Goal: Task Accomplishment & Management: Manage account settings

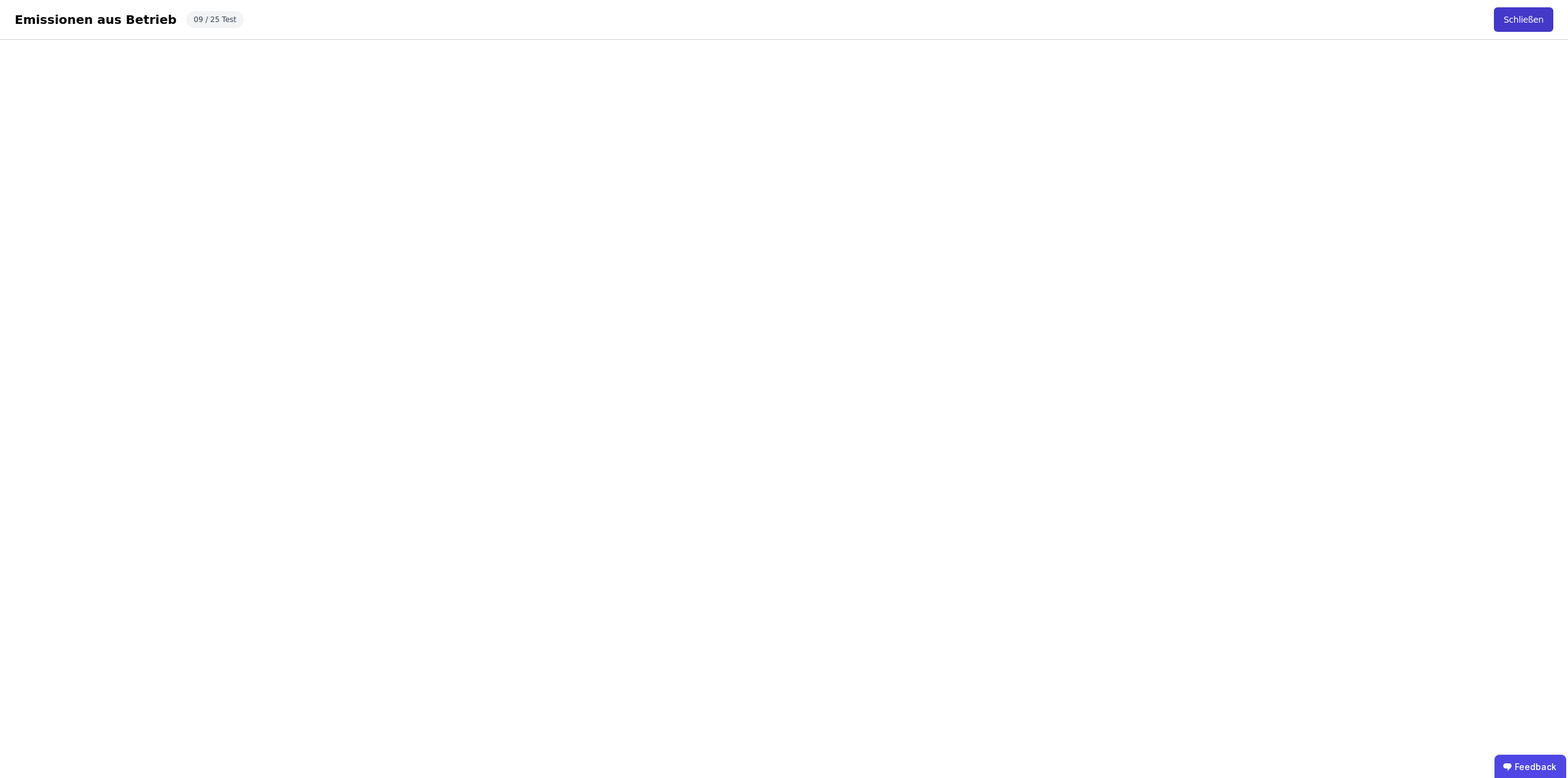
click at [1522, 24] on button "Schließen" at bounding box center [1523, 19] width 59 height 24
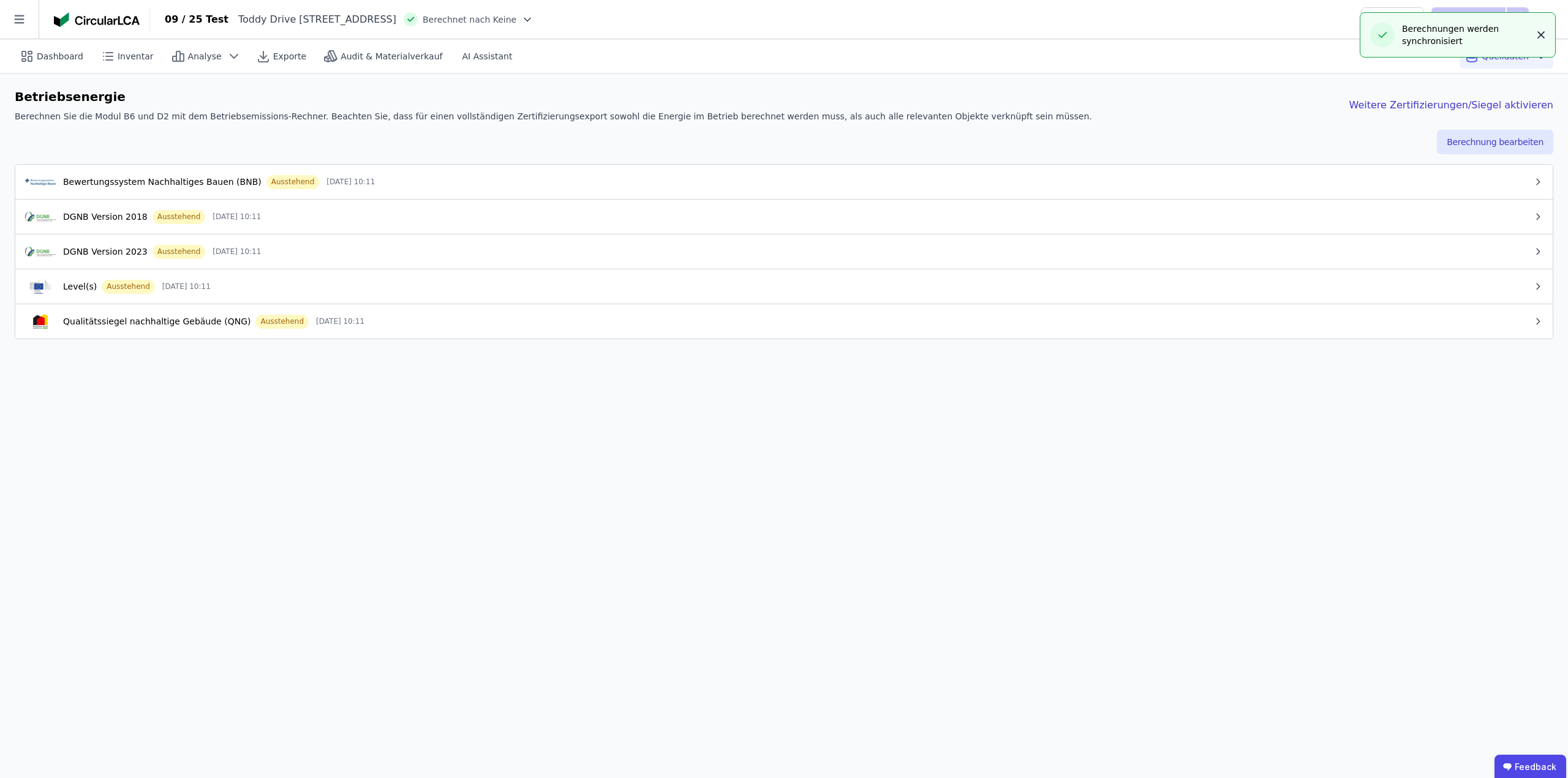
click at [1540, 38] on icon "button" at bounding box center [1541, 35] width 13 height 13
click at [458, 263] on button "DGNB Version 2023 Ausstehend 02.10.25 10:11" at bounding box center [784, 252] width 1537 height 35
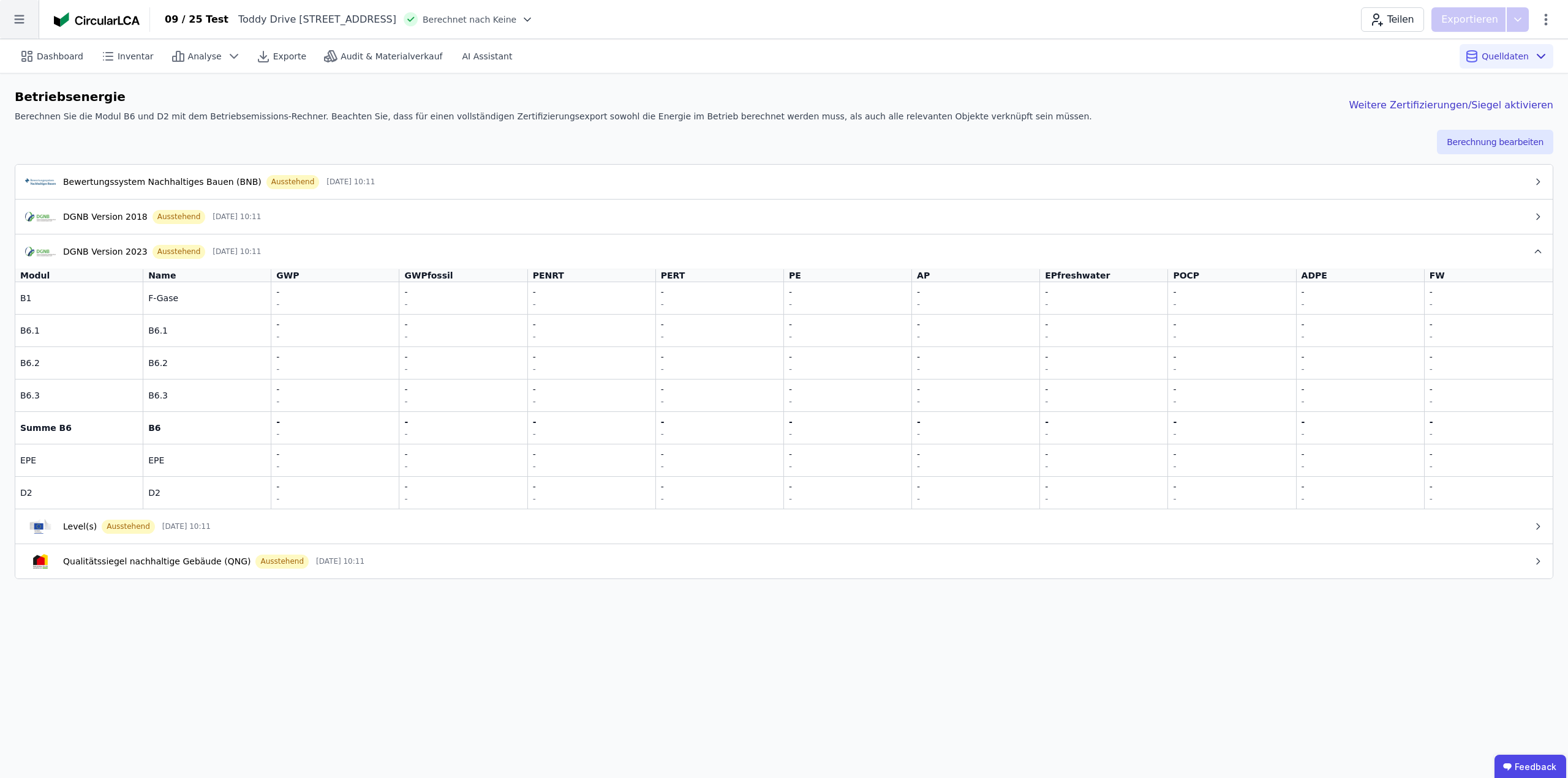
click at [30, 27] on icon at bounding box center [19, 19] width 39 height 39
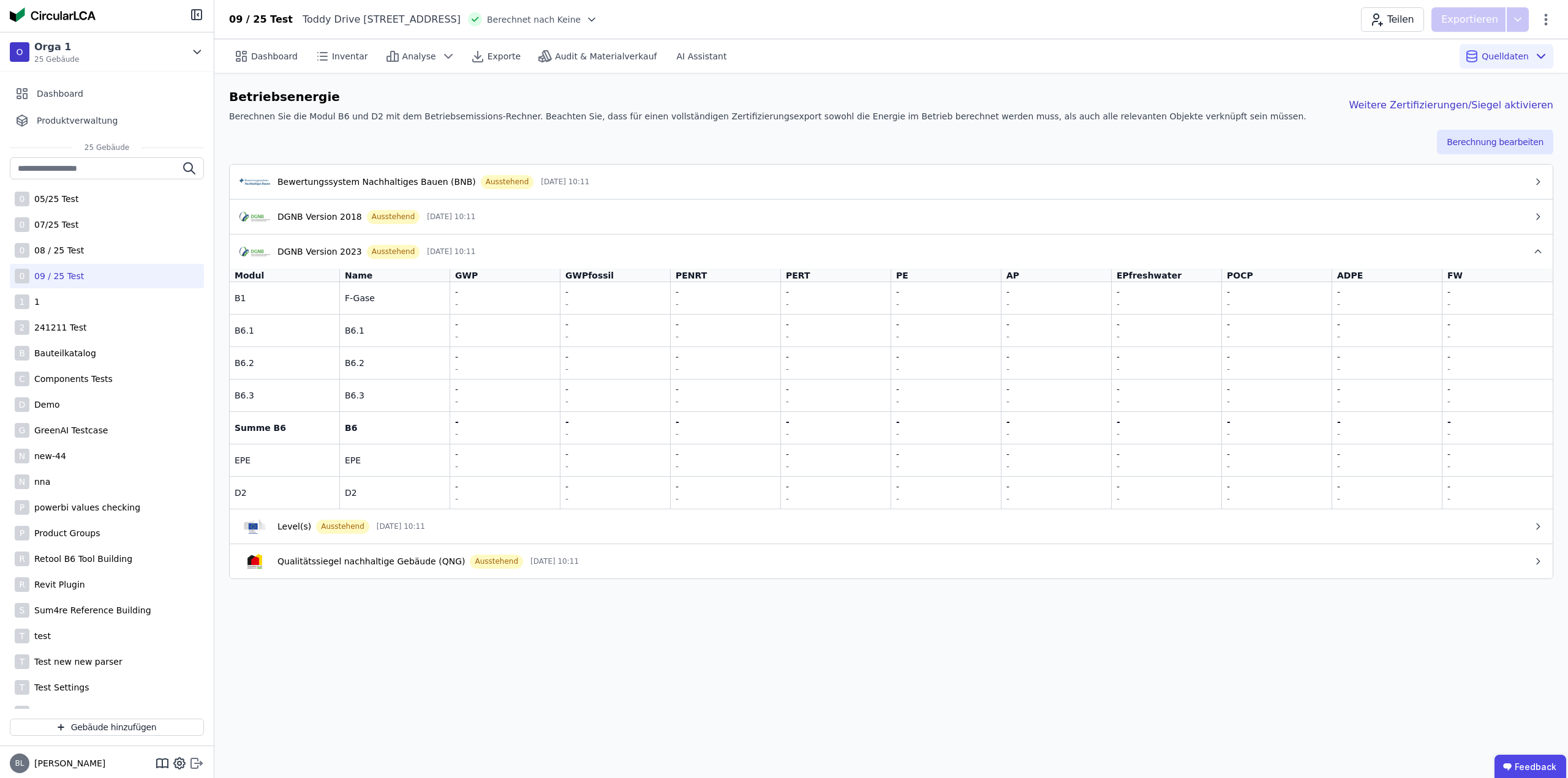
click at [197, 766] on icon at bounding box center [194, 763] width 7 height 10
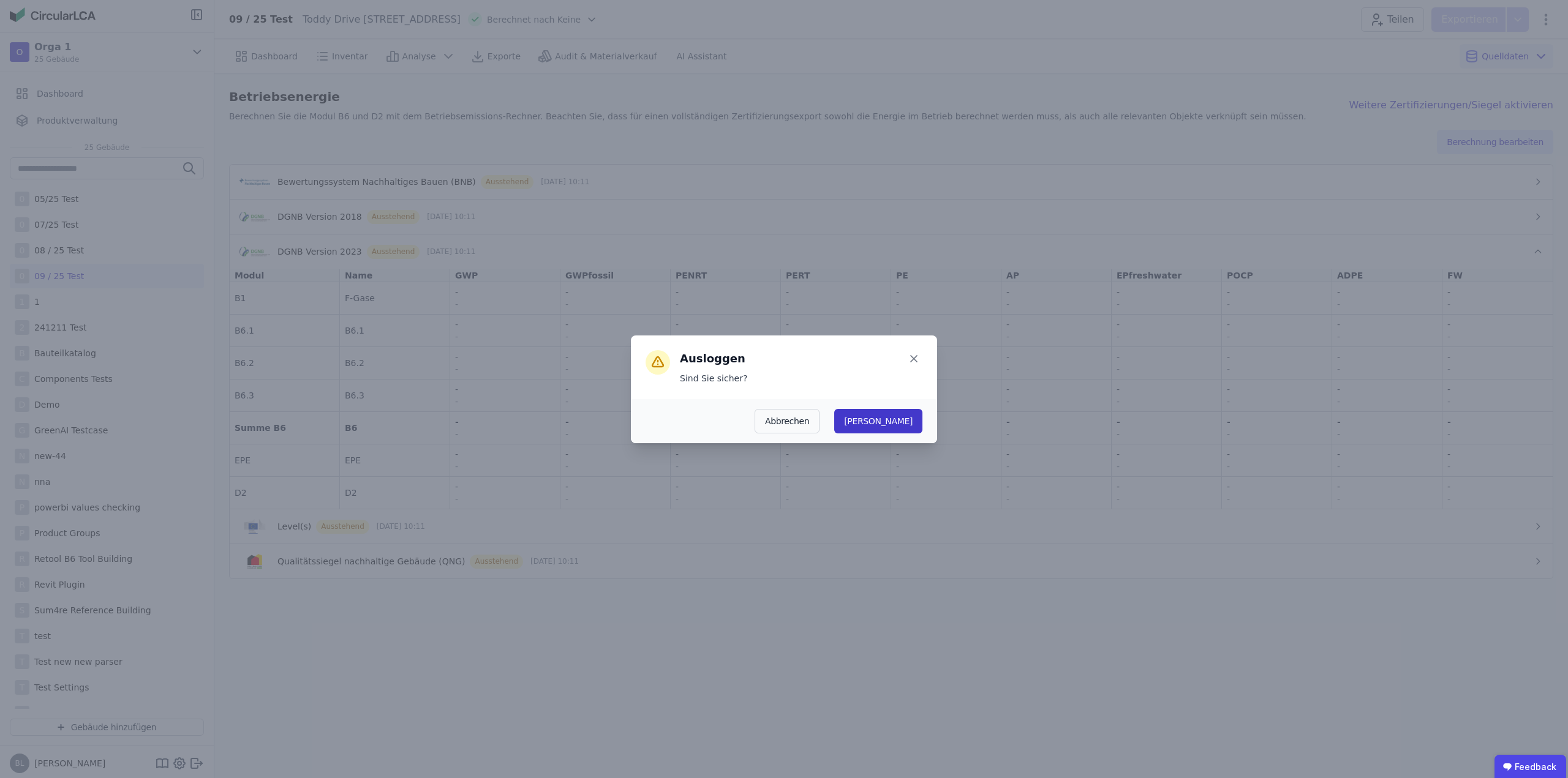
click at [908, 421] on button "Ja" at bounding box center [878, 421] width 88 height 24
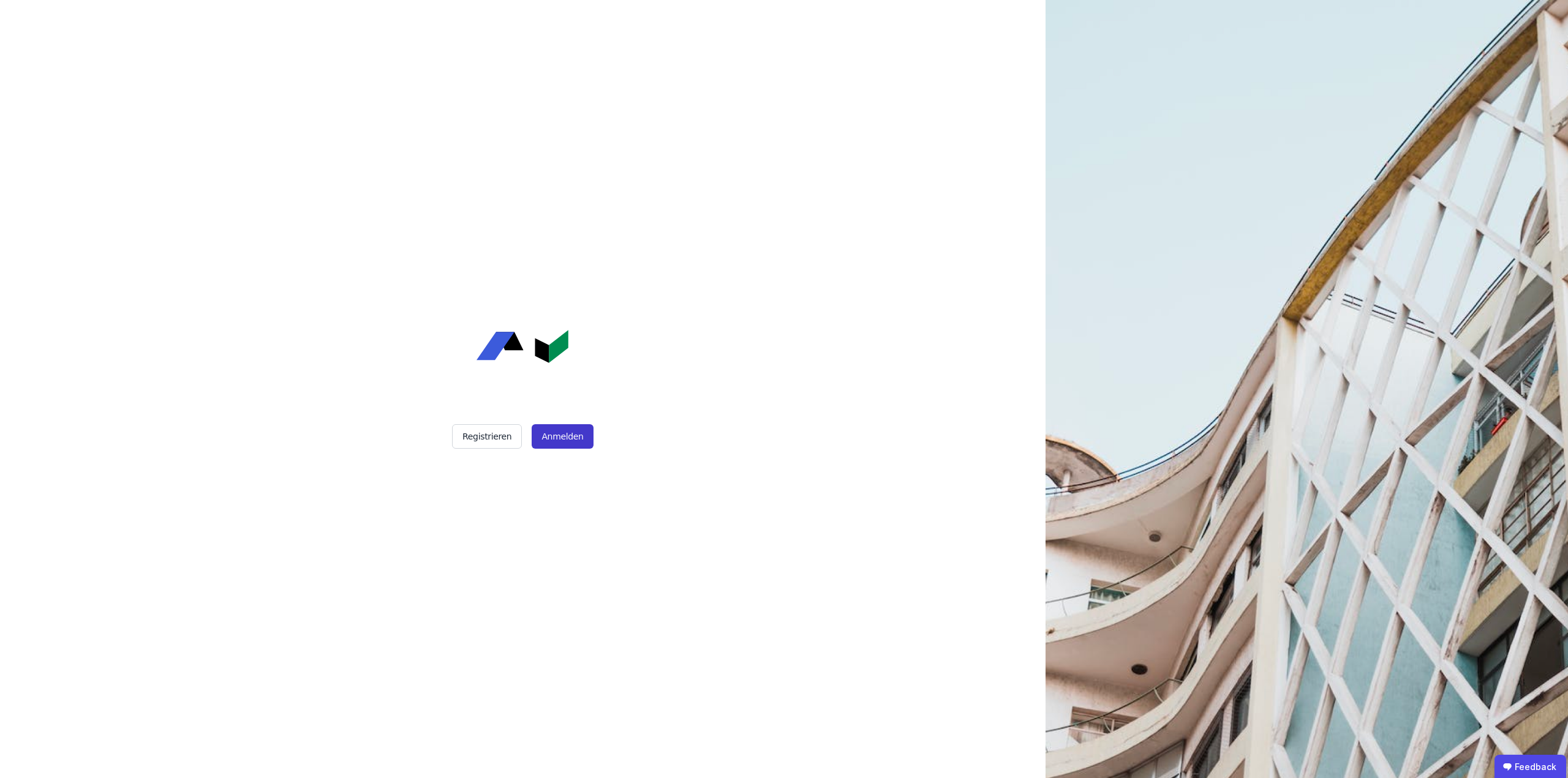
click at [561, 436] on button "Anmelden" at bounding box center [561, 436] width 61 height 24
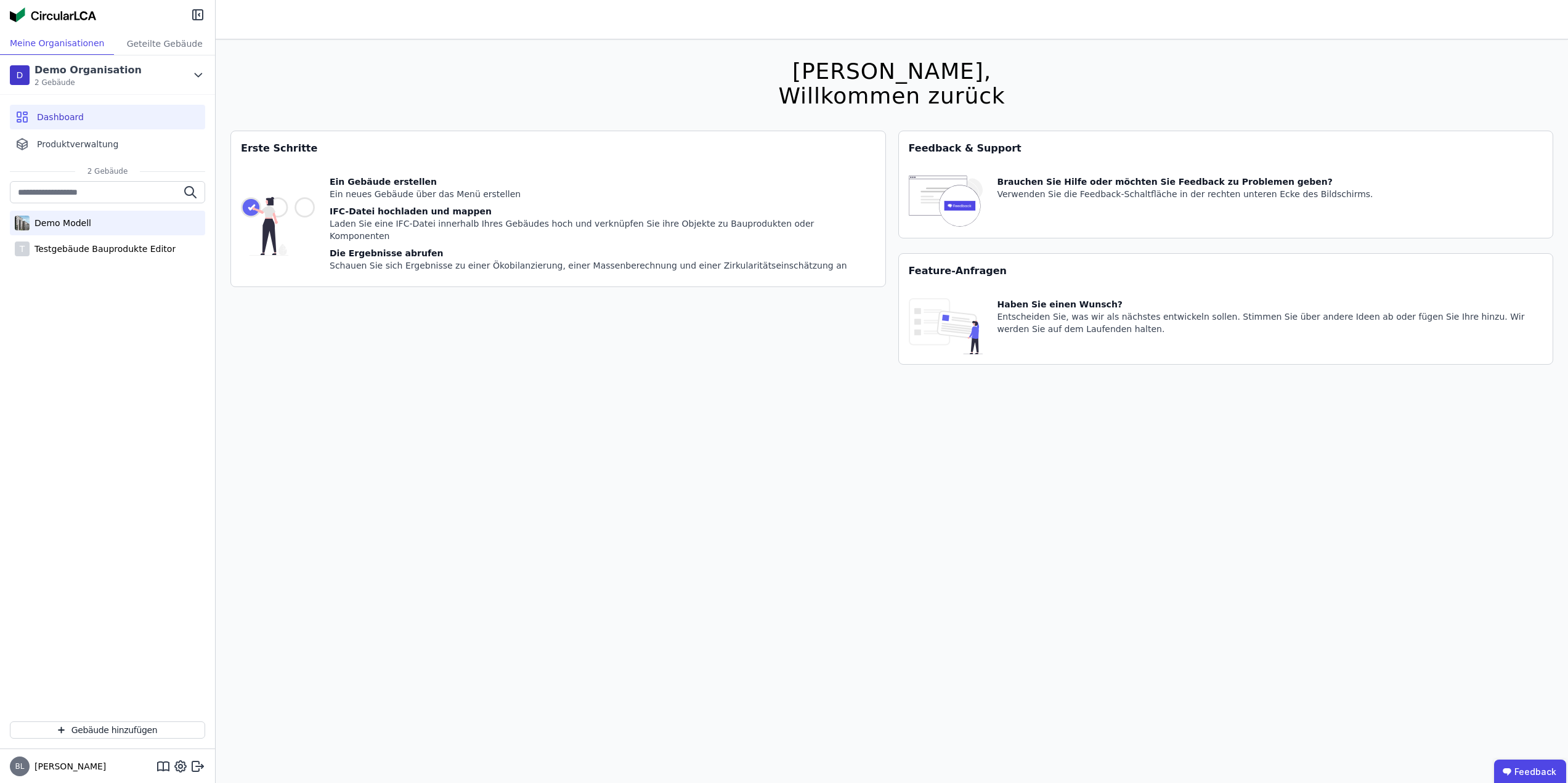
click at [49, 225] on div "Demo Modell" at bounding box center [59, 223] width 61 height 13
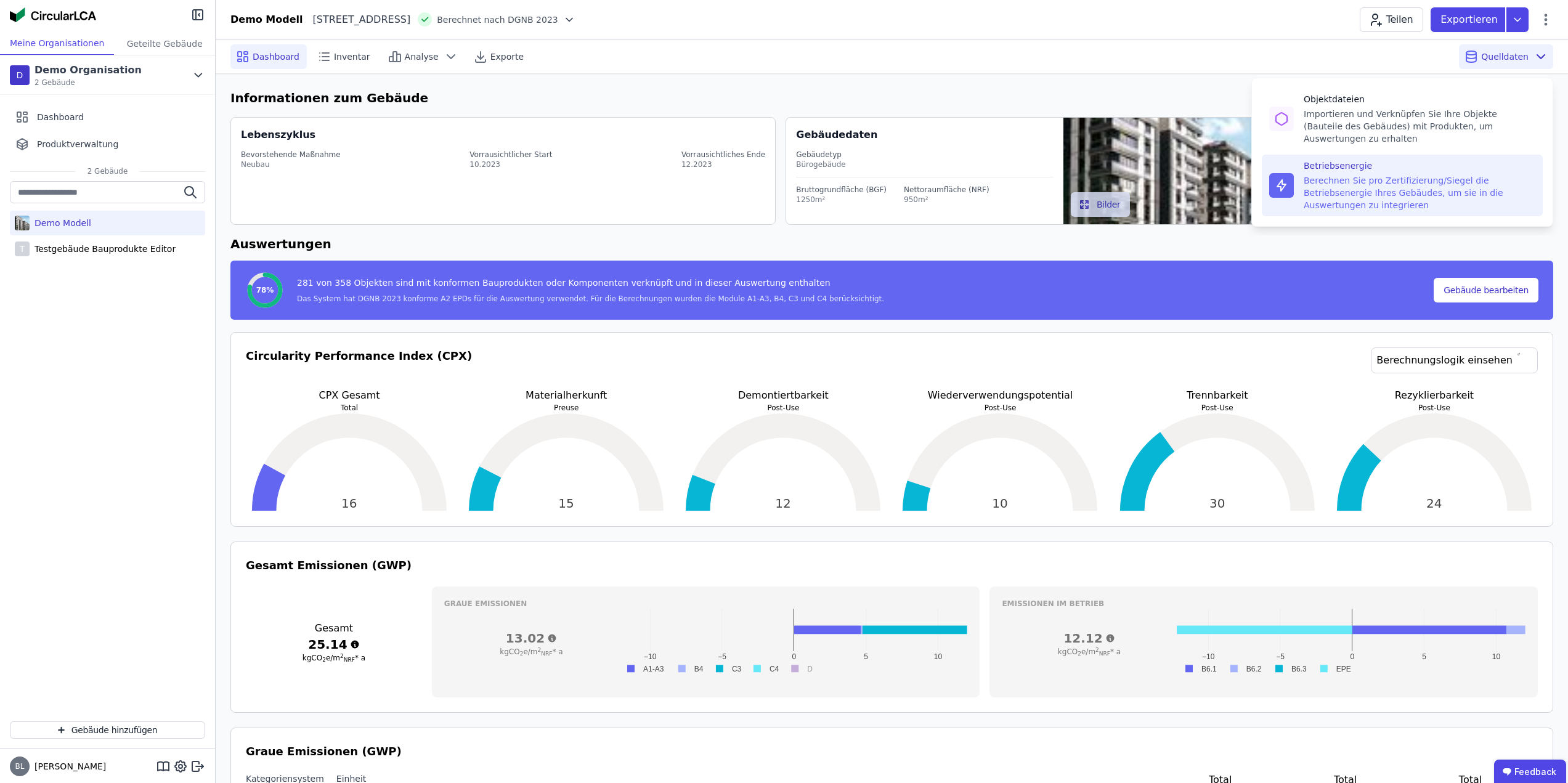
click at [1367, 174] on div "Berechnen Sie pro Zertifizierung/Siegel die Betriebsenergie Ihres Gebäudes, um …" at bounding box center [1420, 193] width 232 height 37
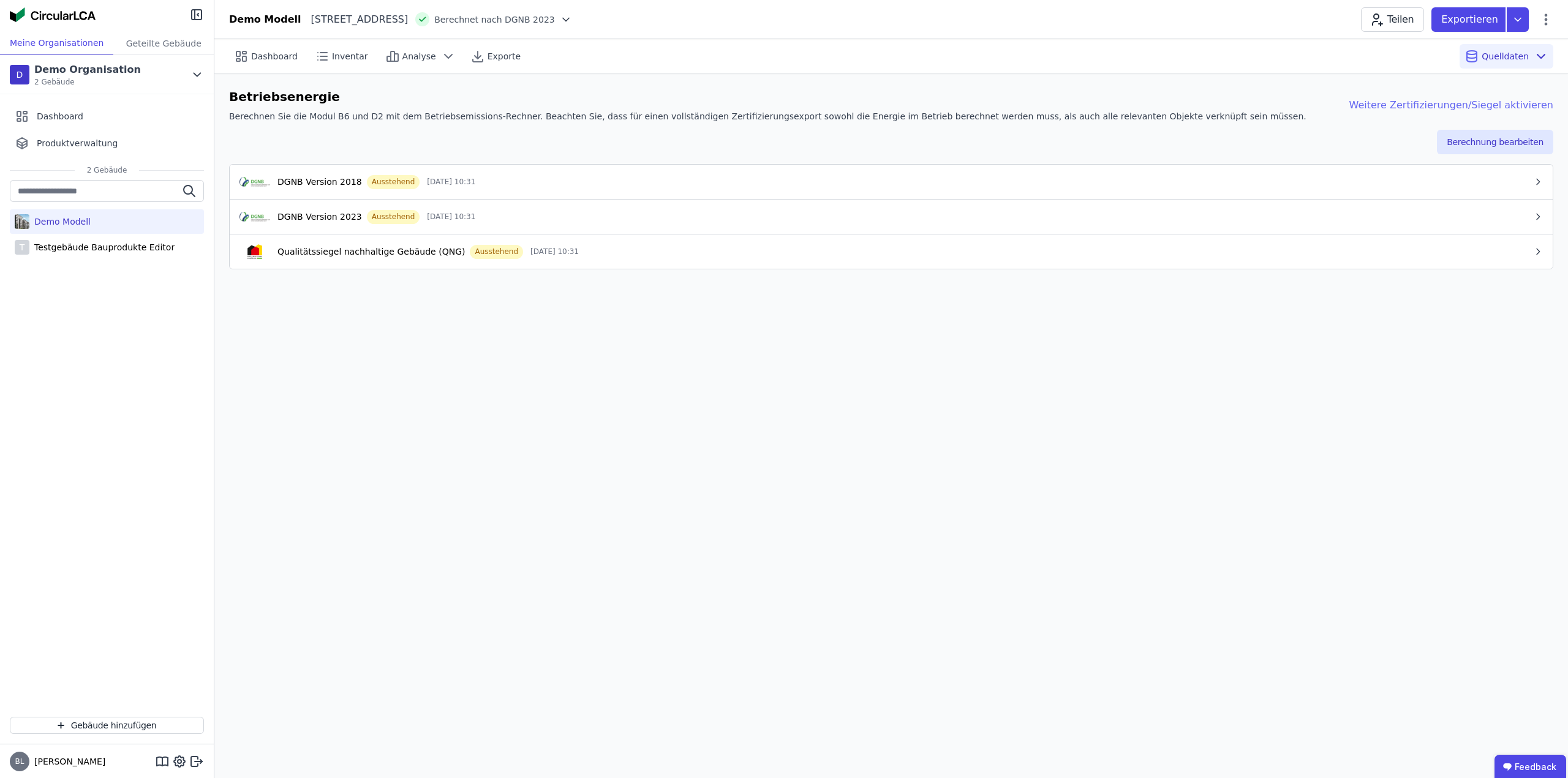
click at [1400, 106] on div "Weitere Zertifizierungen/Siegel aktivieren" at bounding box center [1441, 105] width 224 height 15
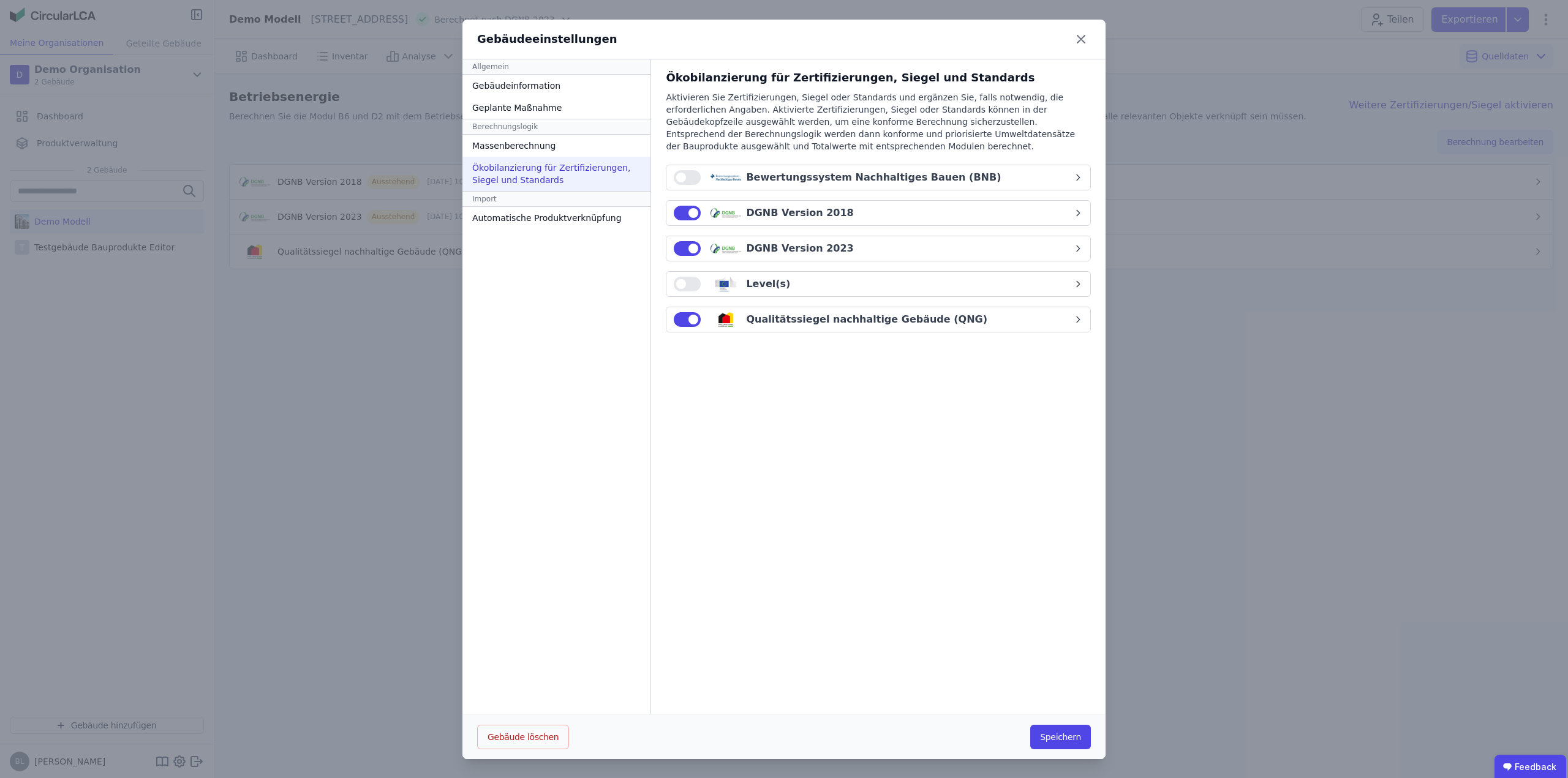
click at [792, 215] on div "DGNB Version 2018" at bounding box center [799, 213] width 107 height 15
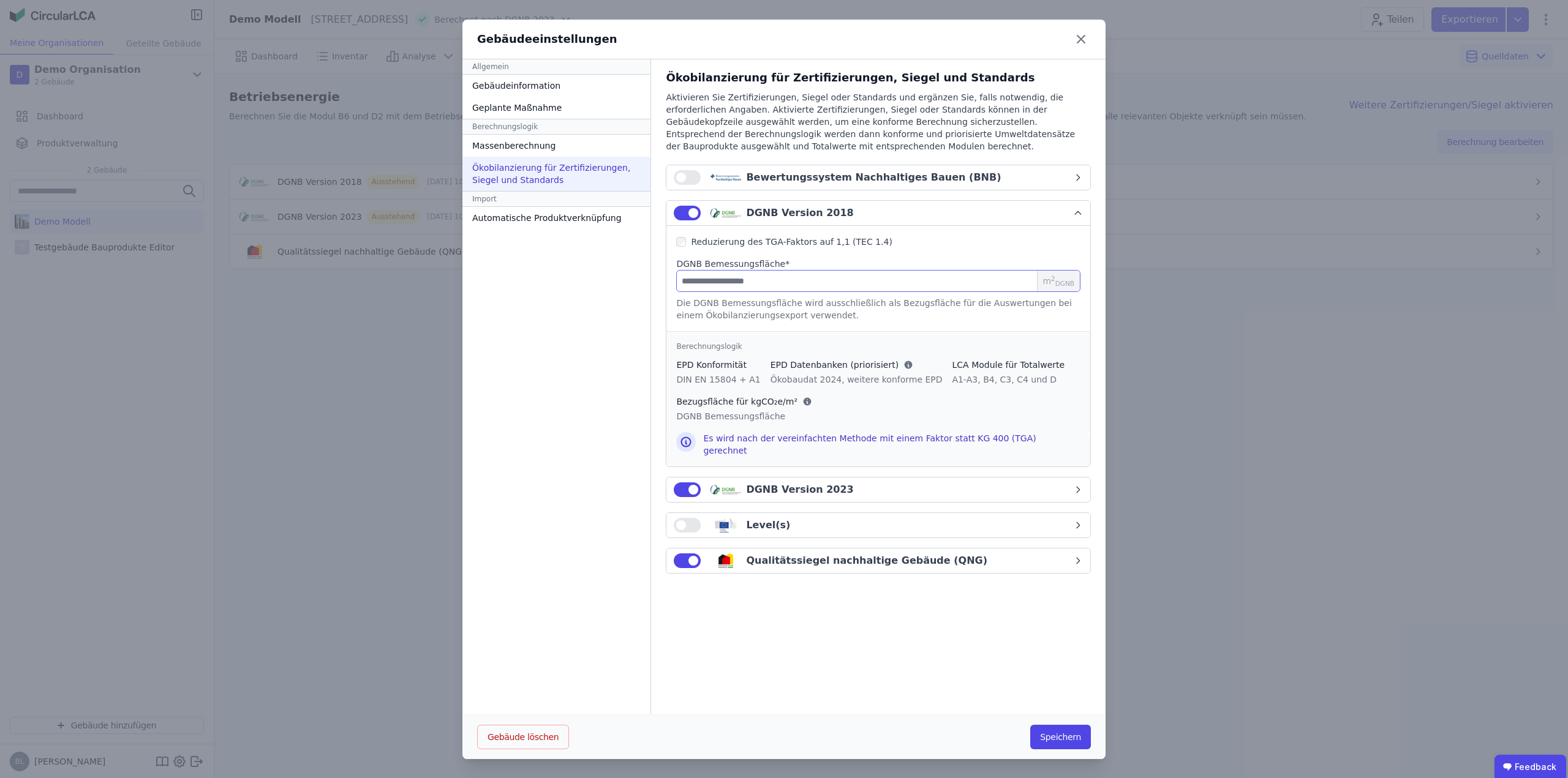
click at [731, 278] on input "number" at bounding box center [879, 281] width 405 height 22
type input "**"
click at [546, 346] on div "Allgemein Gebäudeinformation Geplante Maßnahme Berechnungslogik Massenberechnun…" at bounding box center [557, 387] width 189 height 656
click at [806, 483] on div "DGNB Version 2023" at bounding box center [799, 490] width 107 height 15
select select "*"
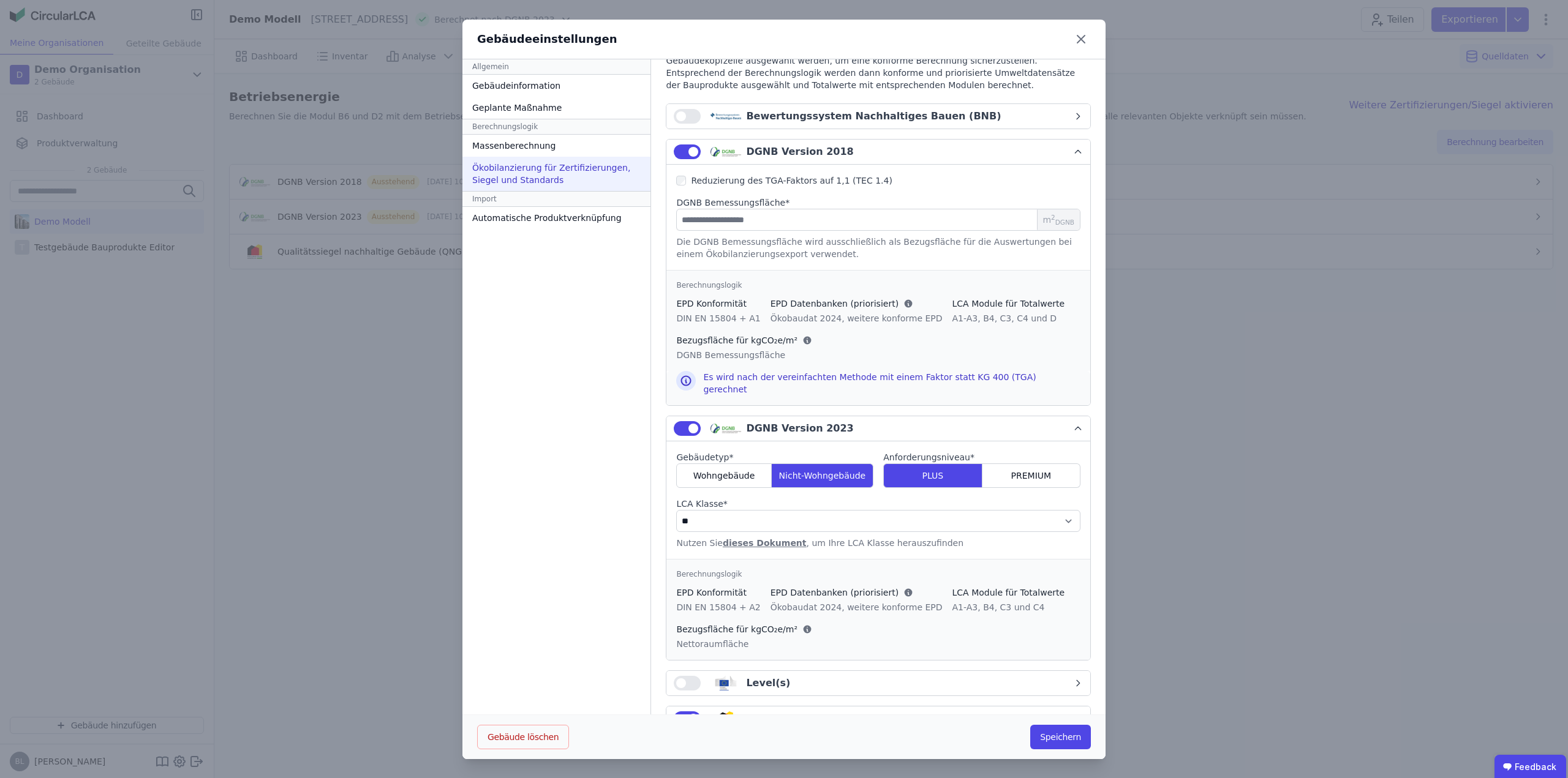
scroll to position [93, 0]
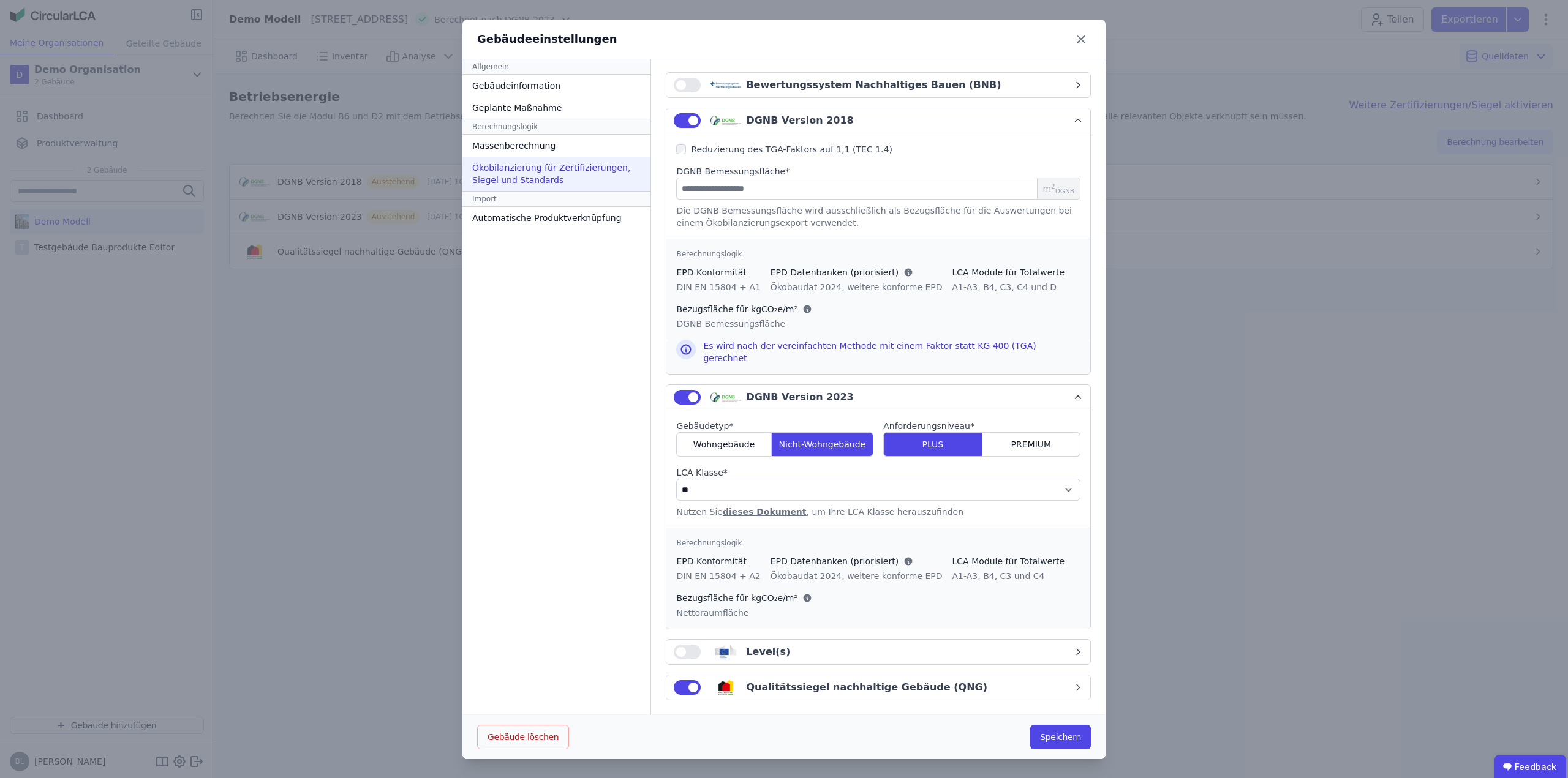
click at [774, 684] on div "Qualitätssiegel nachhaltige Gebäude (QNG)" at bounding box center [866, 687] width 241 height 15
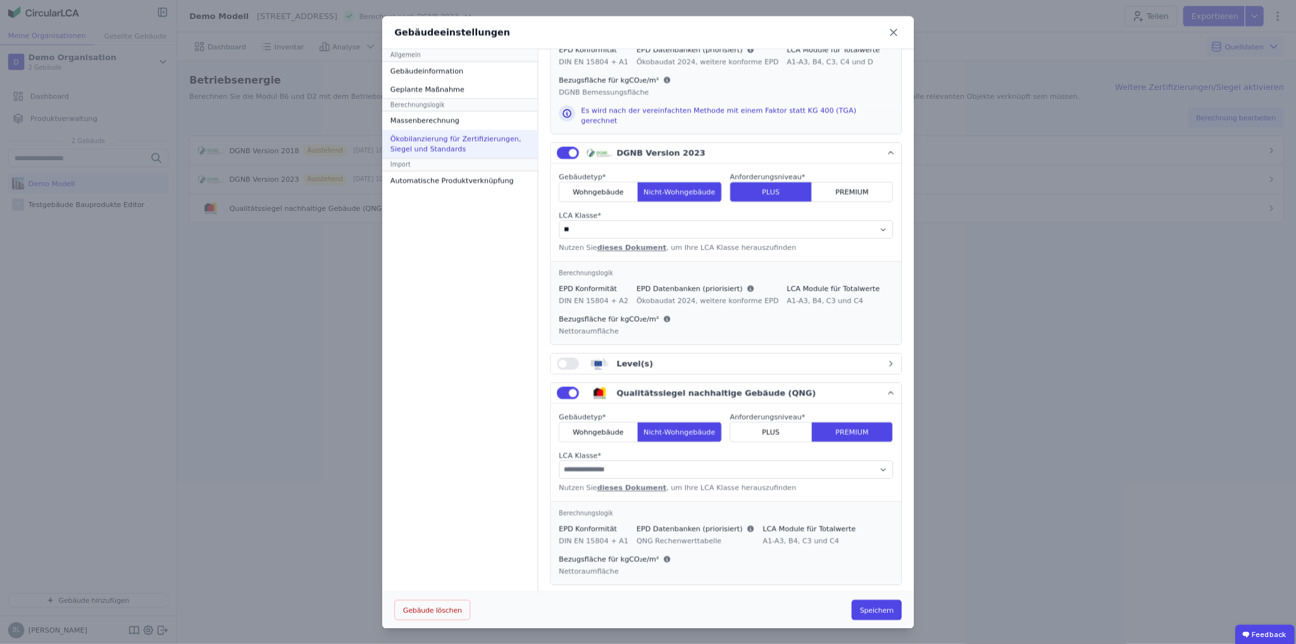
scroll to position [322, 0]
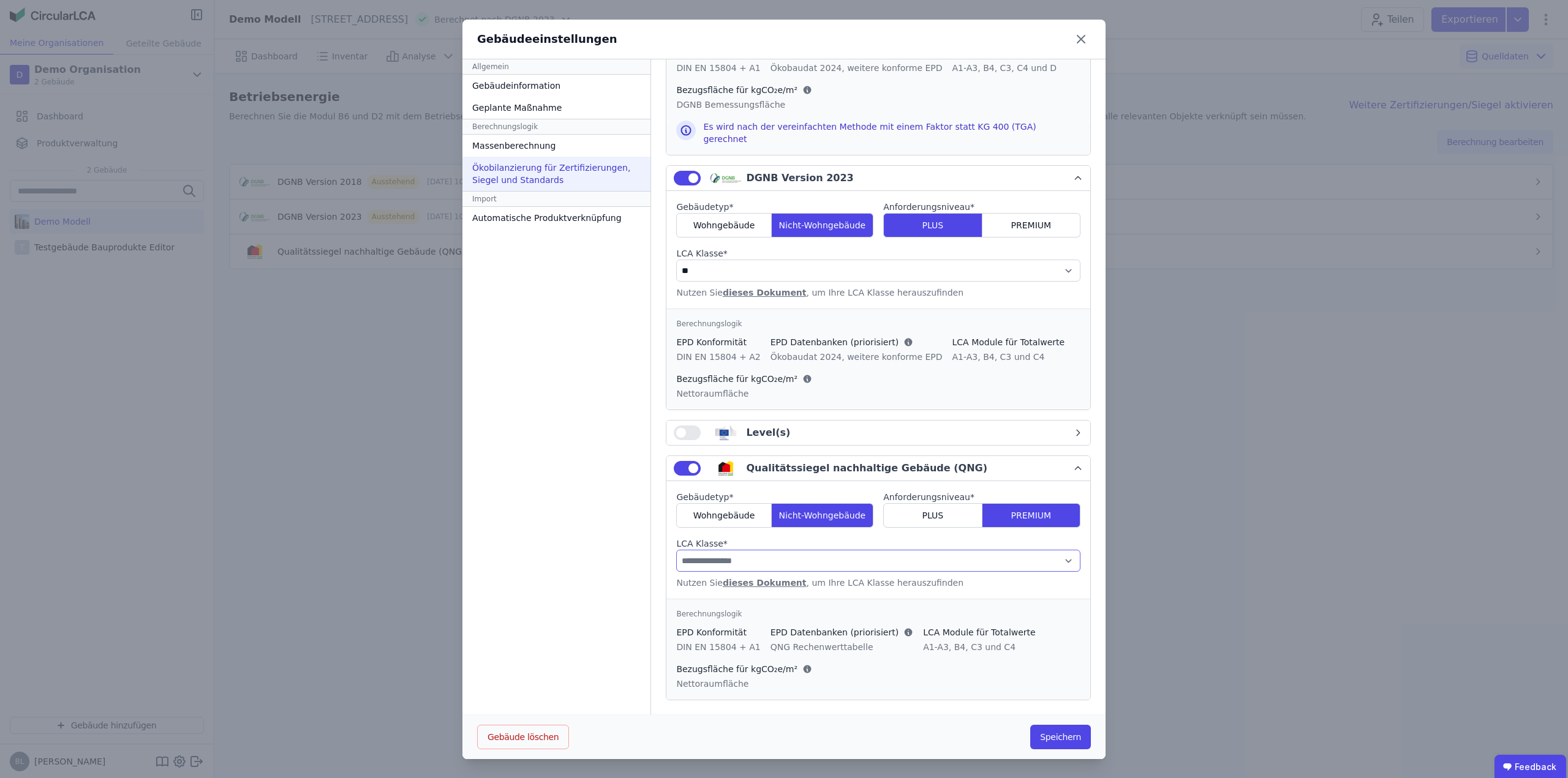
click at [859, 557] on select "**********" at bounding box center [879, 560] width 405 height 22
select select "*"
click at [677, 550] on select "**********" at bounding box center [879, 560] width 405 height 22
click at [1040, 734] on button "Speichern" at bounding box center [1060, 736] width 61 height 24
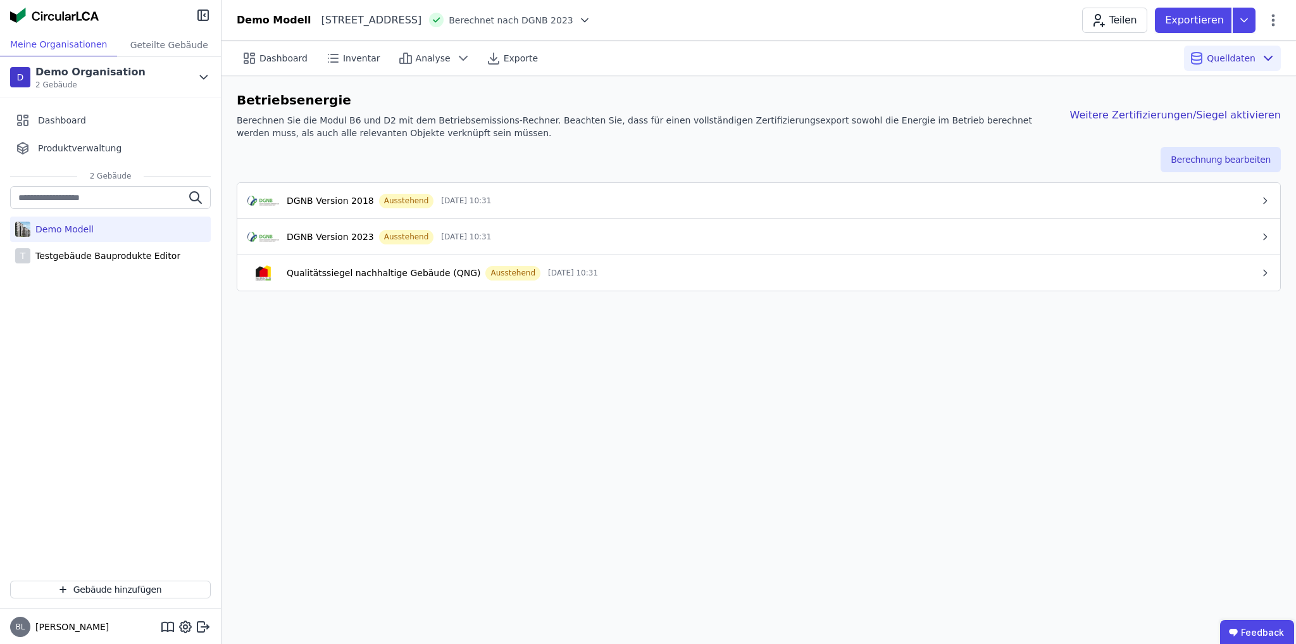
click at [63, 235] on div "Demo Modell" at bounding box center [110, 228] width 201 height 25
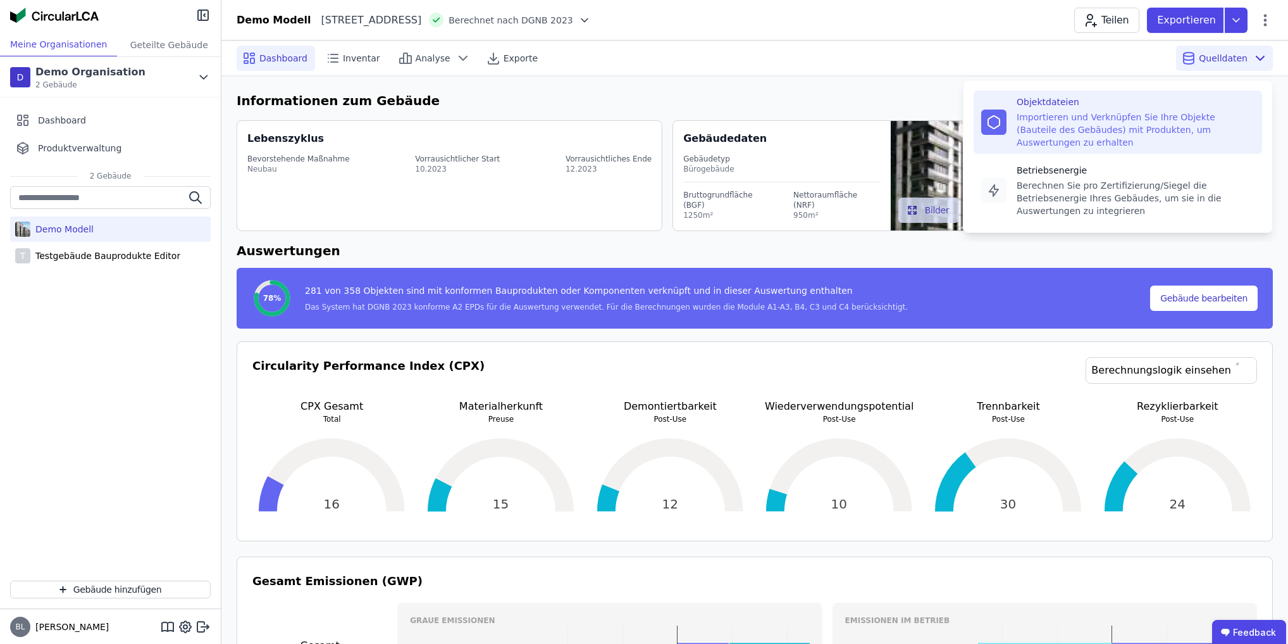
click at [1102, 111] on div "Importieren und Verknüpfen Sie Ihre Objekte (Bauteile des Gebäudes) mit Produkt…" at bounding box center [1136, 130] width 238 height 38
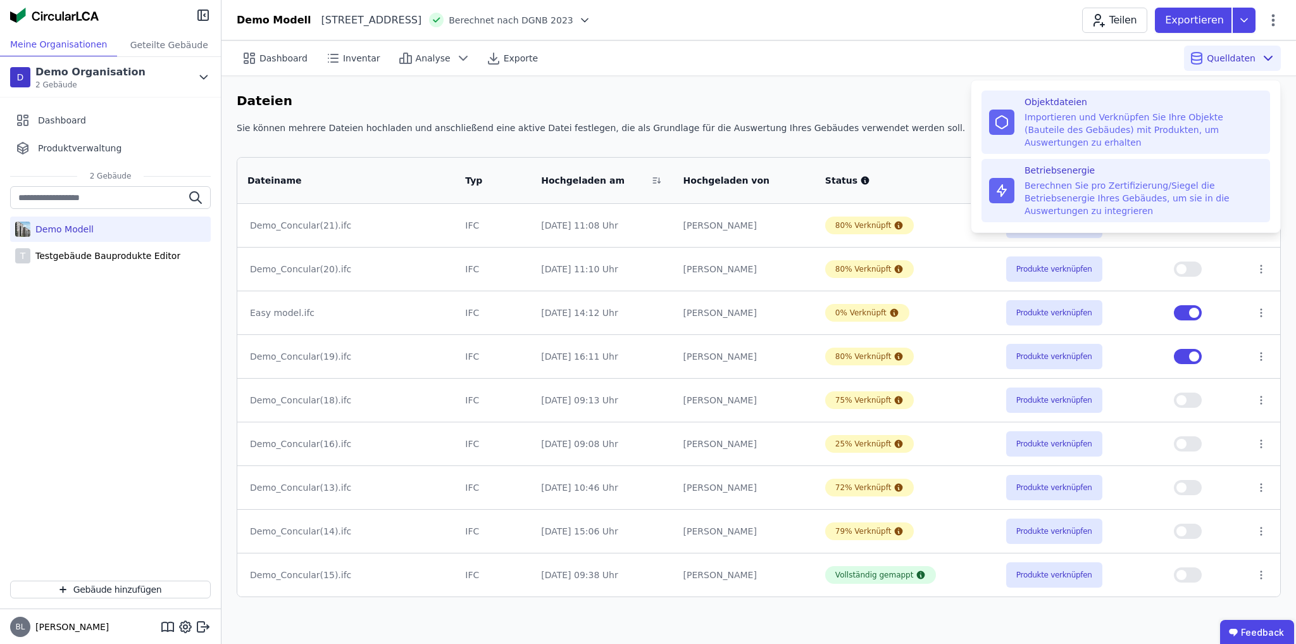
click at [1083, 179] on div "Berechnen Sie pro Zertifizierung/Siegel die Betriebsenergie Ihres Gebäudes, um …" at bounding box center [1143, 198] width 238 height 38
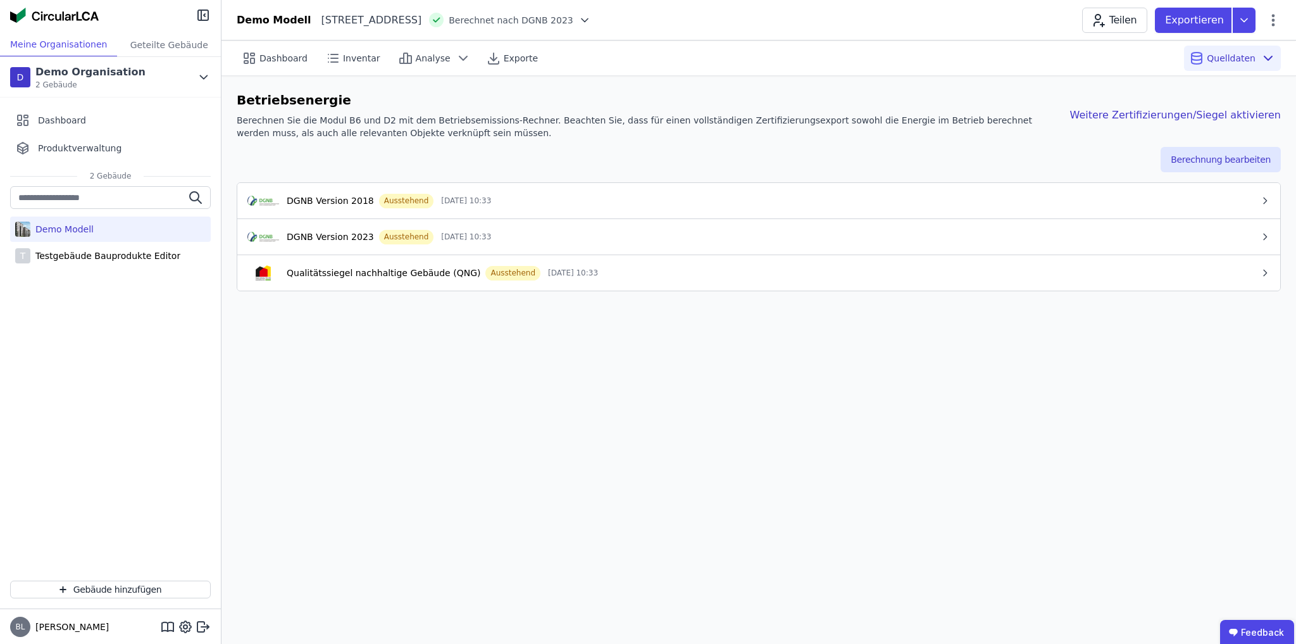
click at [458, 243] on div "DGNB Version 2023 Ausstehend 02.10.25 10:33" at bounding box center [753, 236] width 1012 height 15
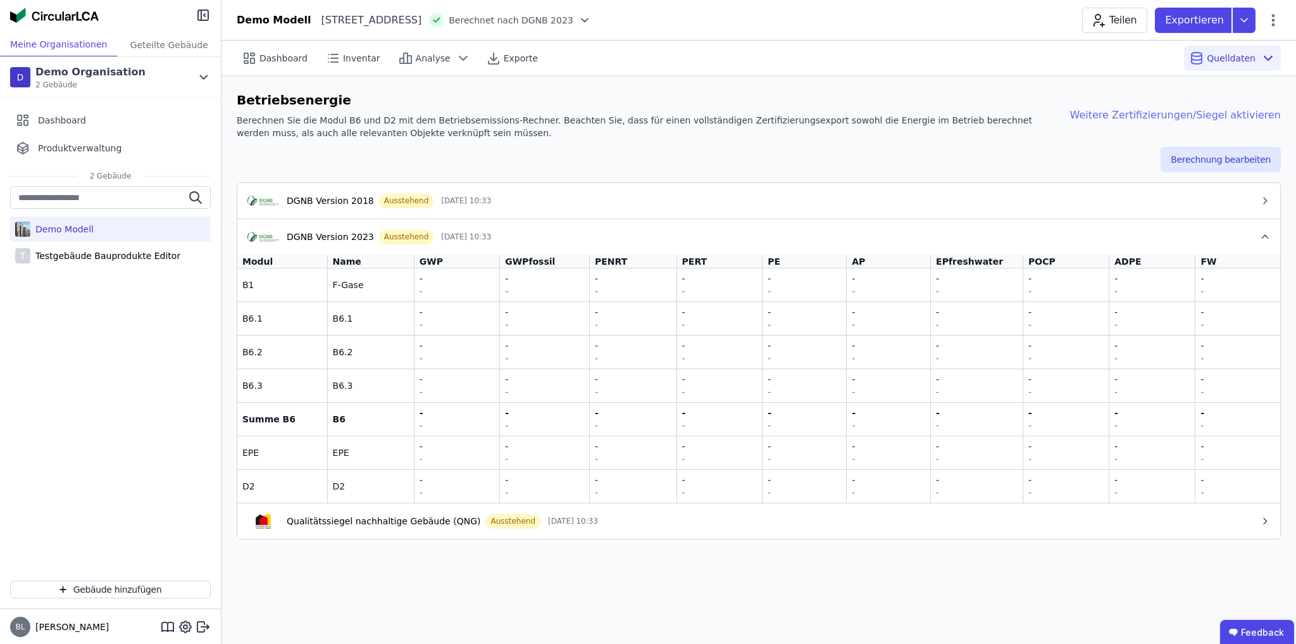
click at [1152, 118] on div "Weitere Zertifizierungen/Siegel aktivieren" at bounding box center [1165, 115] width 231 height 15
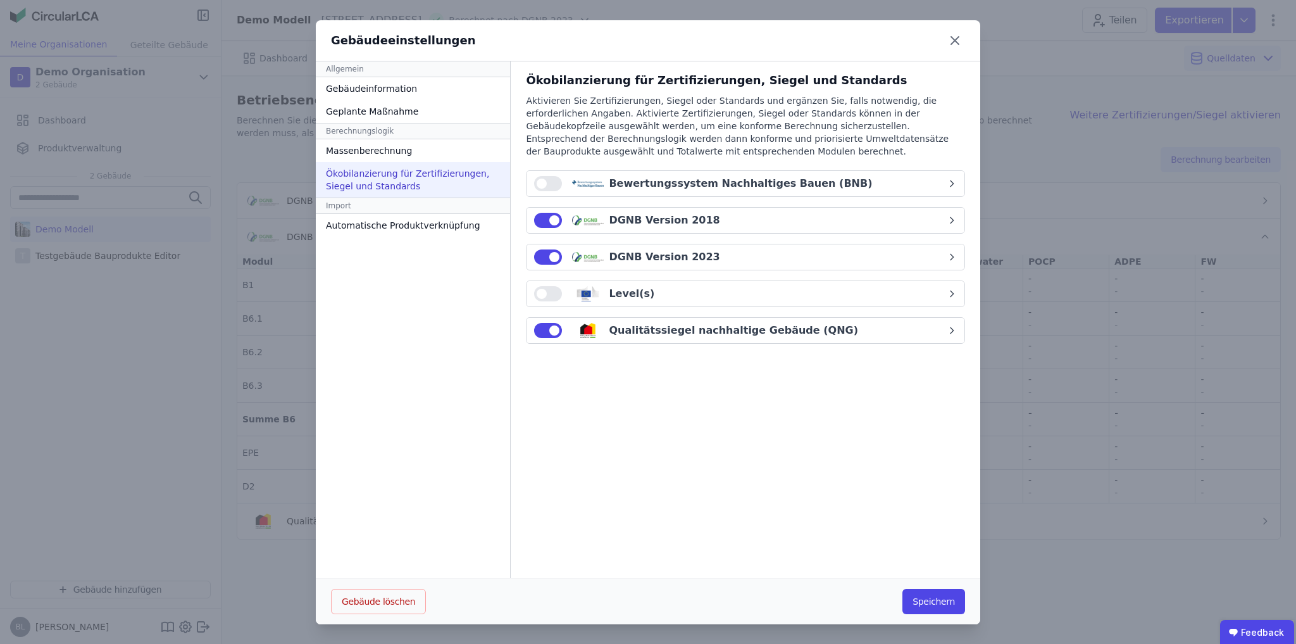
click at [823, 184] on div "Bewertungssystem Nachhaltiges Bauen (BNB)" at bounding box center [740, 183] width 413 height 15
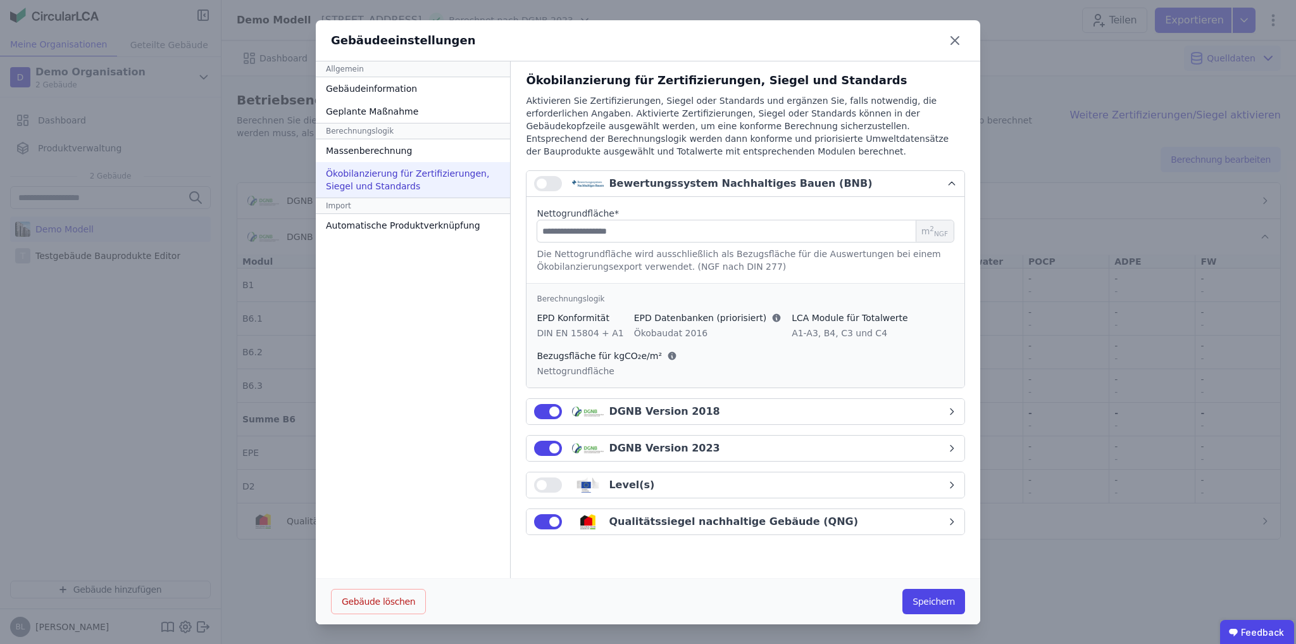
click at [863, 182] on div "Bewertungssystem Nachhaltiges Bauen (BNB)" at bounding box center [740, 183] width 413 height 15
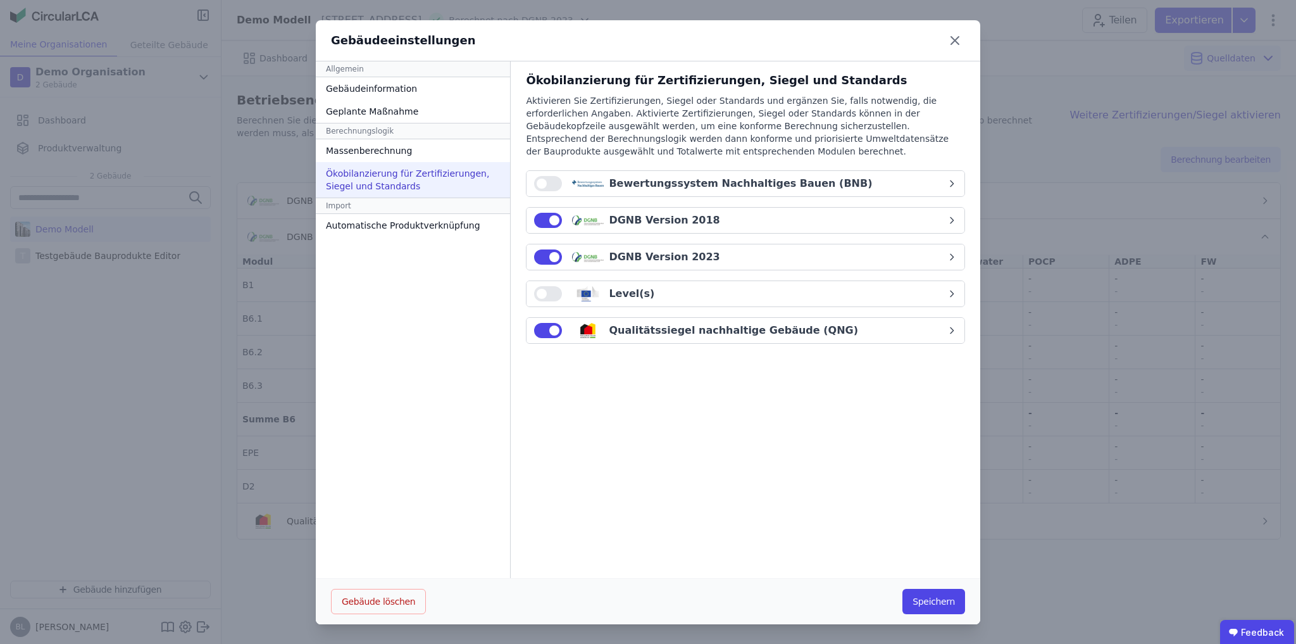
click at [713, 259] on div "DGNB Version 2023" at bounding box center [740, 256] width 413 height 15
select select "*"
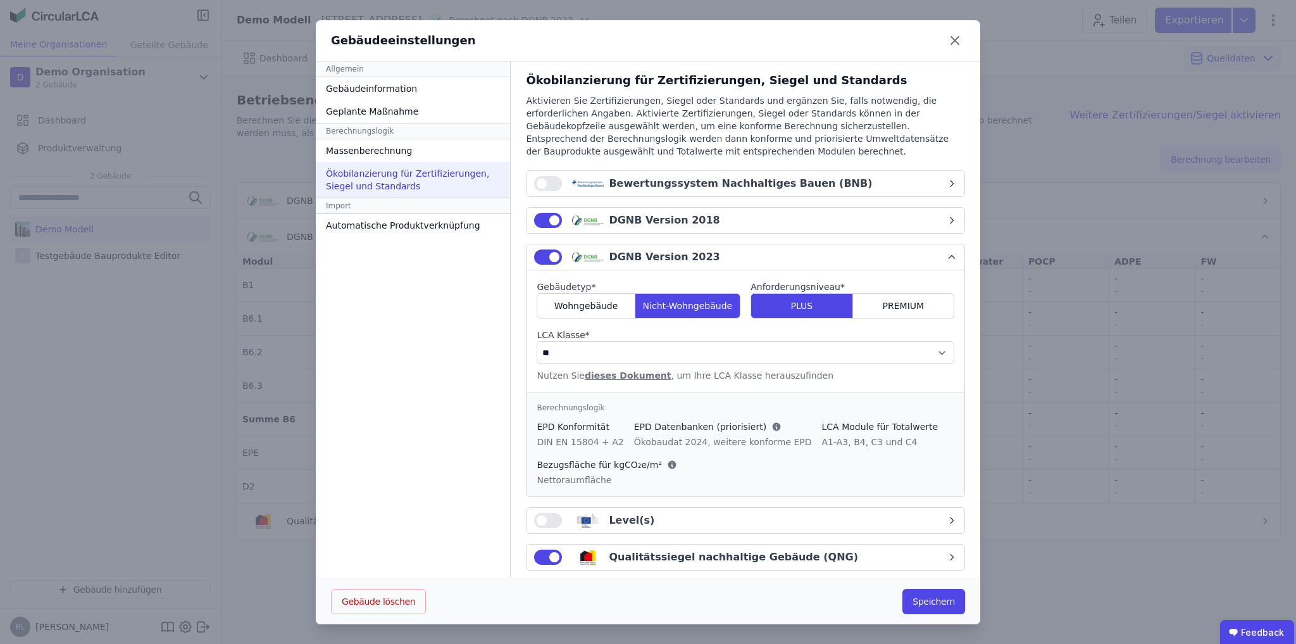
drag, startPoint x: 759, startPoint y: 255, endPoint x: 695, endPoint y: 267, distance: 65.0
click at [759, 255] on div "DGNB Version 2023" at bounding box center [740, 256] width 413 height 15
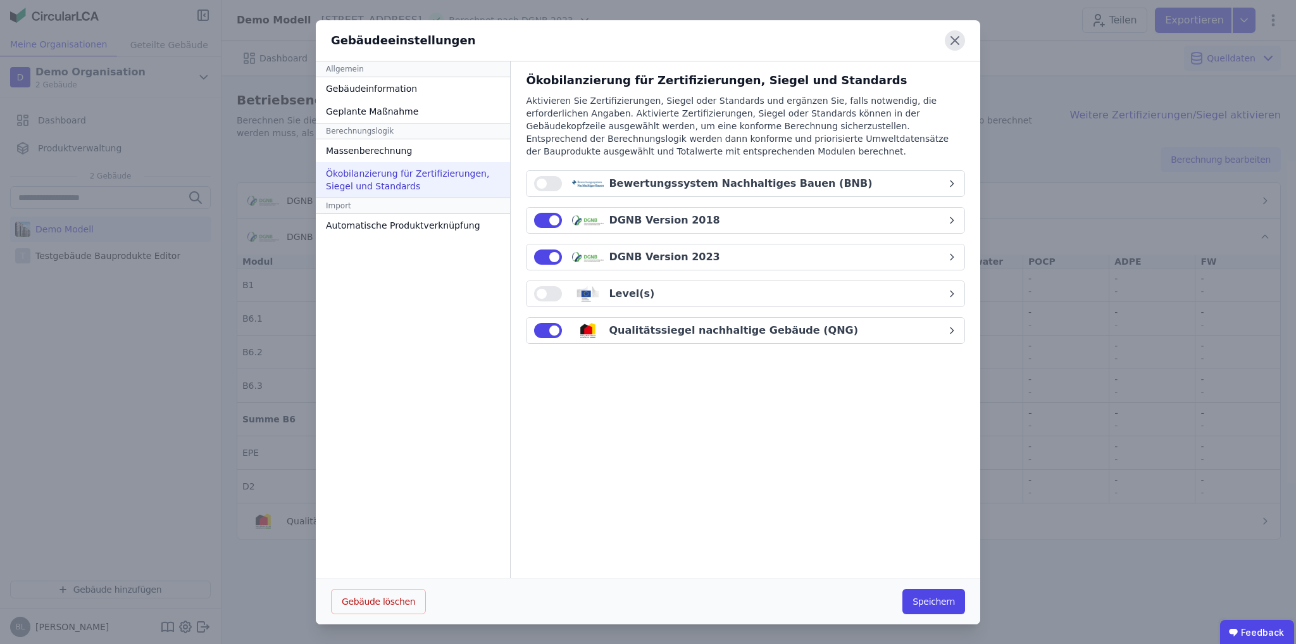
click at [954, 35] on icon at bounding box center [955, 40] width 20 height 20
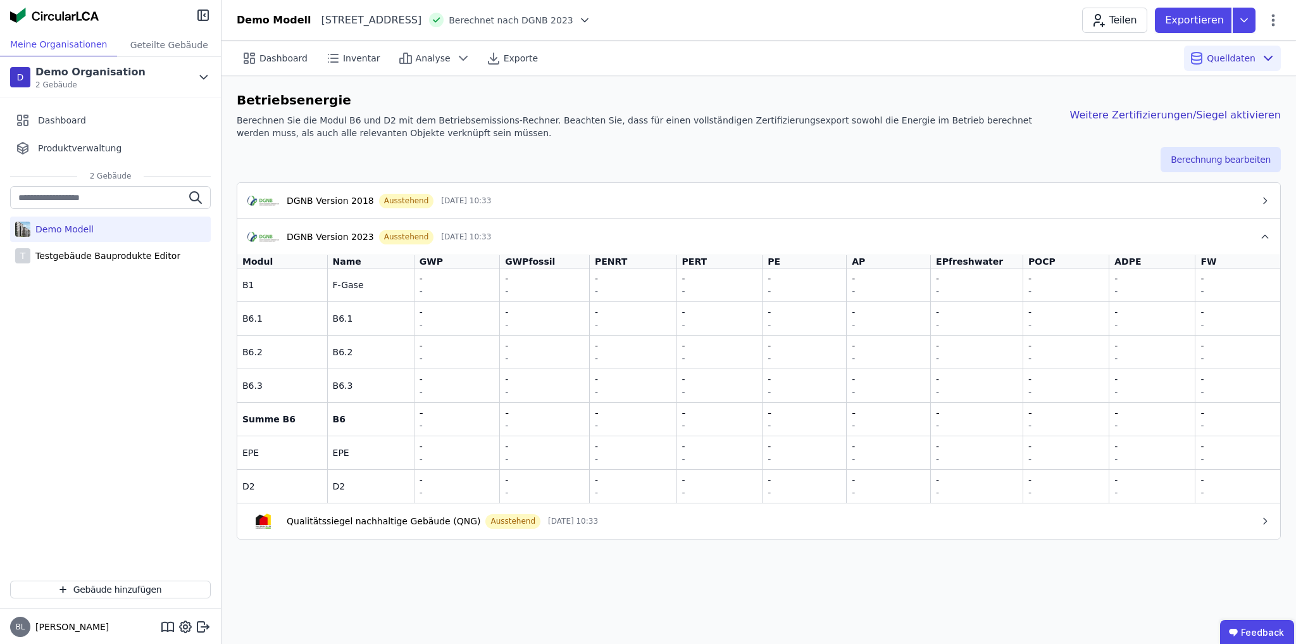
click at [497, 230] on div "DGNB Version 2023 Ausstehend 02.10.25 10:33" at bounding box center [753, 236] width 1012 height 15
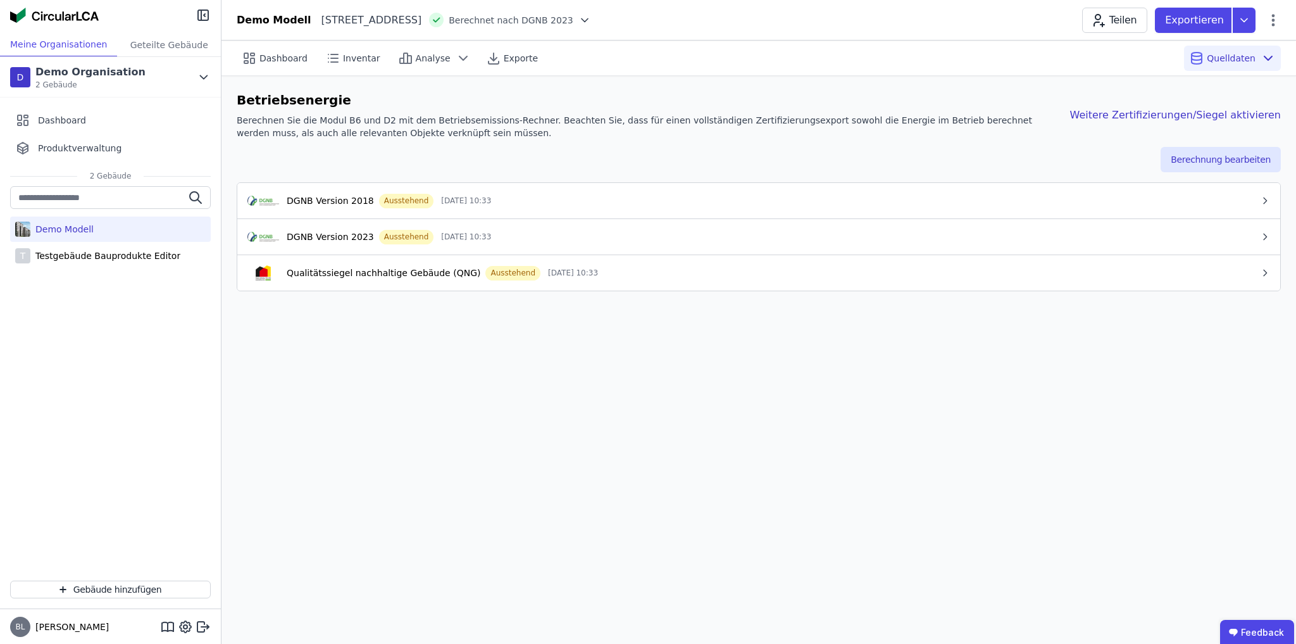
click at [588, 20] on icon at bounding box center [585, 19] width 6 height 3
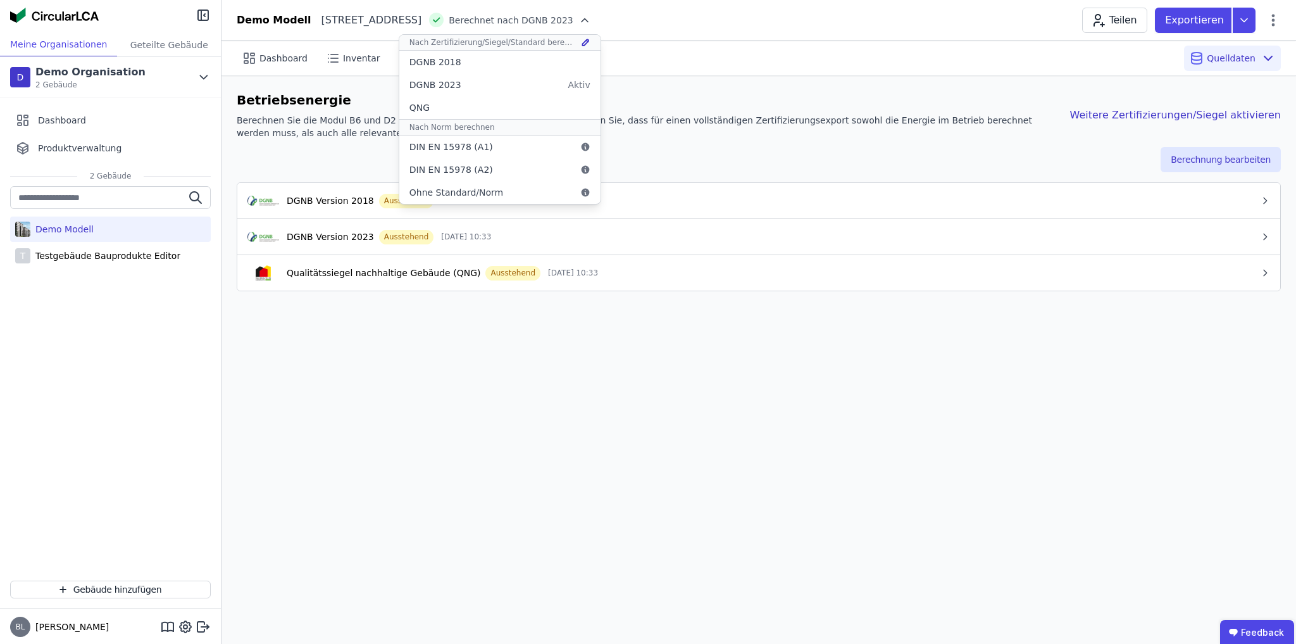
click at [591, 20] on icon at bounding box center [584, 20] width 13 height 13
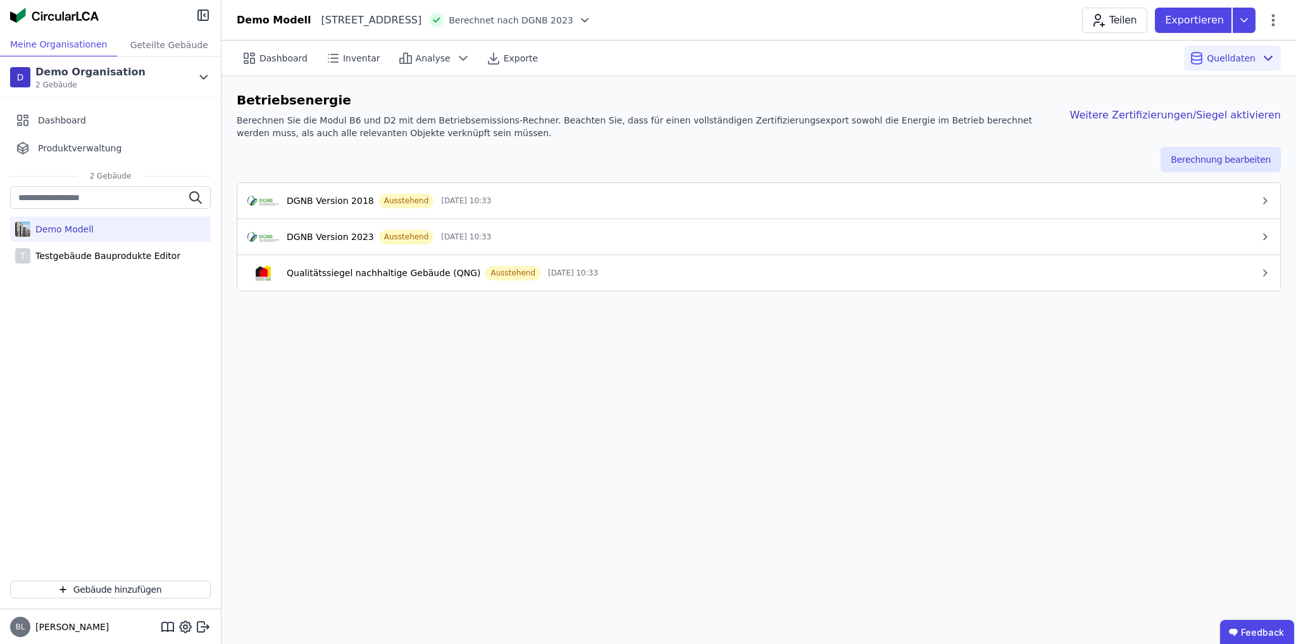
click at [491, 165] on div "Berechnung bearbeiten" at bounding box center [759, 159] width 1044 height 25
click at [1238, 159] on button "Berechnung bearbeiten" at bounding box center [1221, 159] width 120 height 25
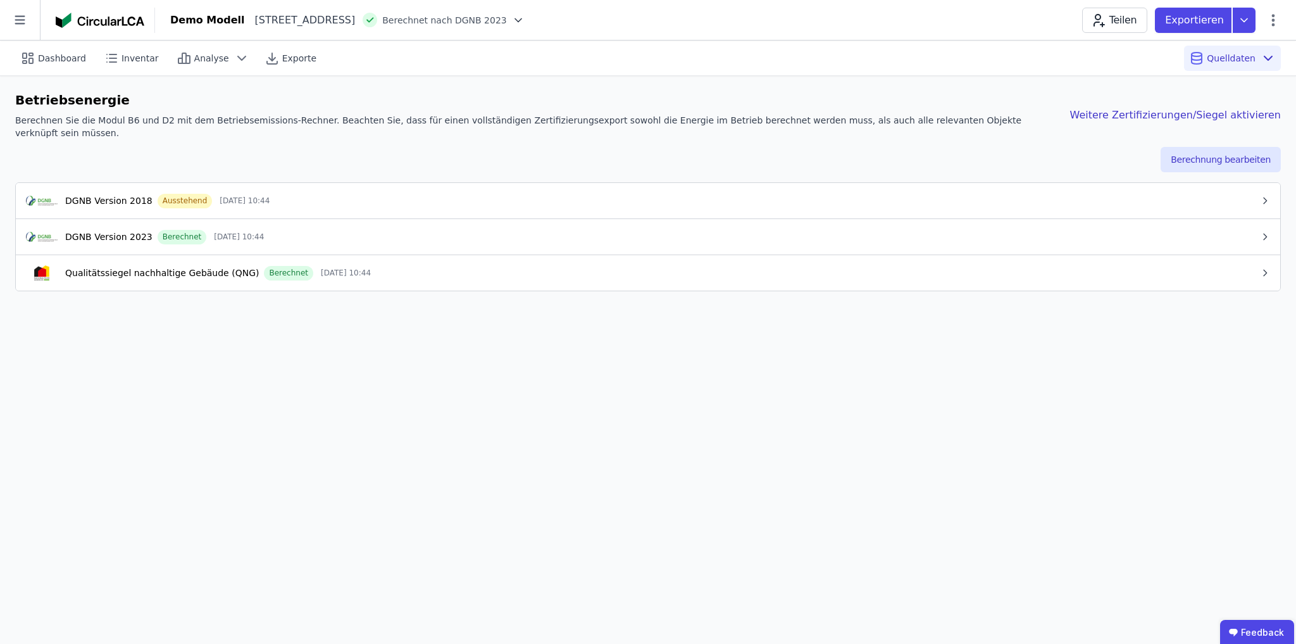
click at [384, 265] on div "Qualitätssiegel nachhaltige Gebäude (QNG) Berechnet 02.10.25 10:44" at bounding box center [643, 272] width 1234 height 15
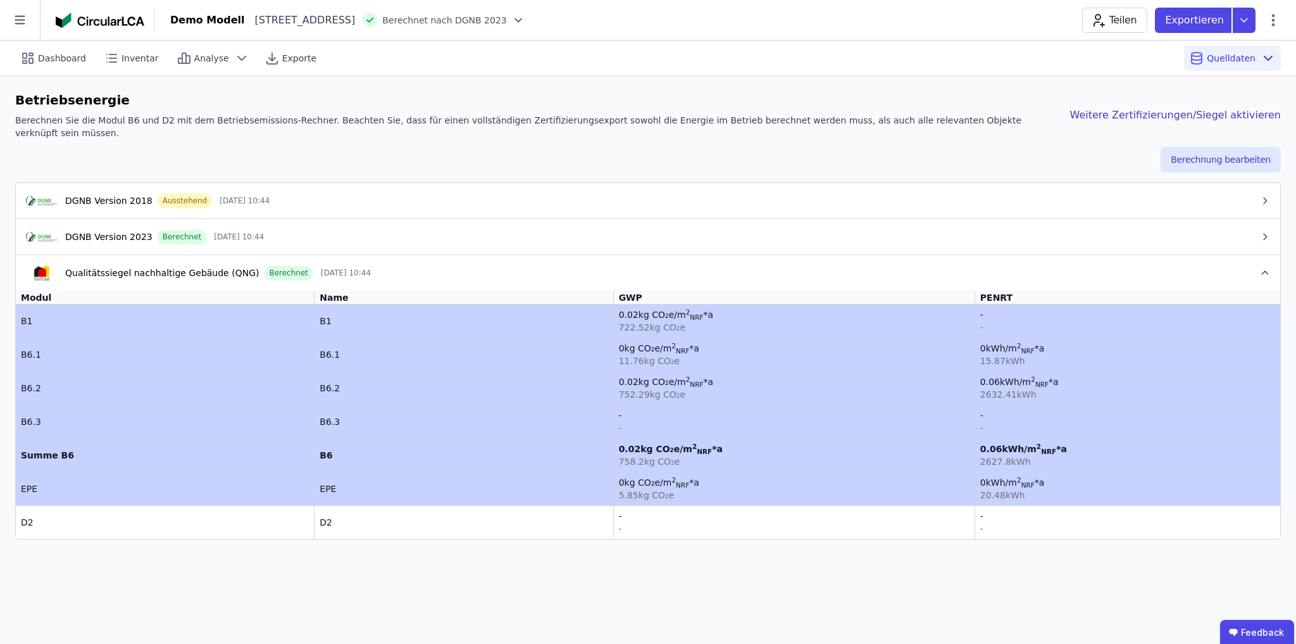
drag, startPoint x: 731, startPoint y: 342, endPoint x: 1087, endPoint y: 342, distance: 356.3
click at [728, 497] on tbody "B1 B1 0.02 kg CO₂e /m 2 NRF *a 722.52 kg CO₂e - - B6.1 B6.1 0 kg CO₂e /m 2 NRF …" at bounding box center [648, 421] width 1264 height 234
drag, startPoint x: 1120, startPoint y: 298, endPoint x: 1076, endPoint y: 477, distance: 184.5
click at [1076, 477] on tbody "B1 B1 0.02 kg CO₂e /m 2 NRF *a 722.52 kg CO₂e - - B6.1 B6.1 0 kg CO₂e /m 2 NRF …" at bounding box center [648, 421] width 1264 height 234
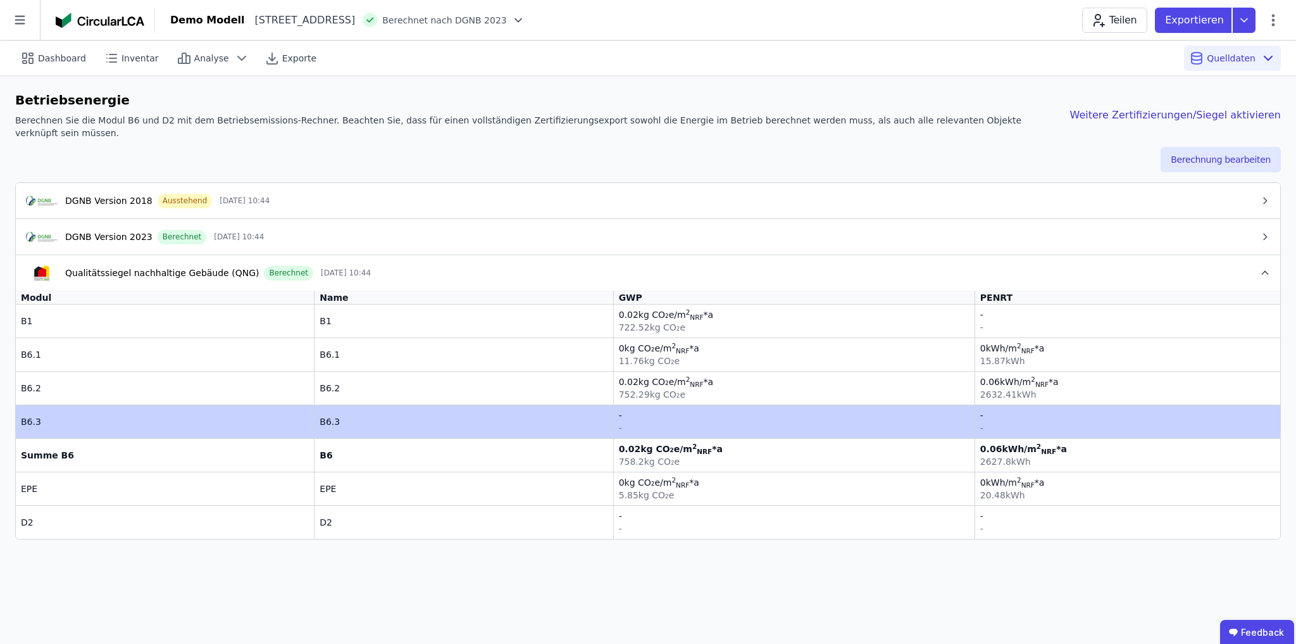
drag, startPoint x: 20, startPoint y: 404, endPoint x: 985, endPoint y: 409, distance: 964.4
click at [985, 409] on tr "B6.3 B6.3 - - - -" at bounding box center [648, 421] width 1264 height 34
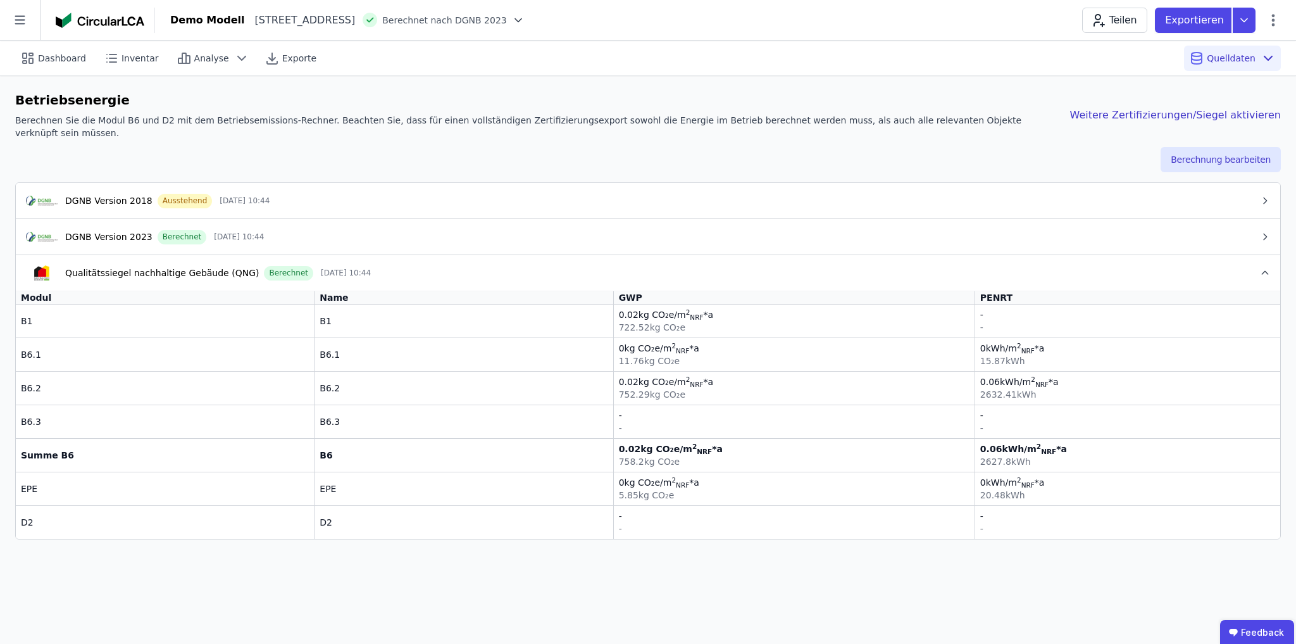
click at [985, 421] on div "-" at bounding box center [1127, 427] width 295 height 13
click at [1274, 20] on icon at bounding box center [1273, 20] width 3 height 12
click at [1199, 51] on span "Gebäude bearbeiten" at bounding box center [1213, 50] width 91 height 13
select select "**********"
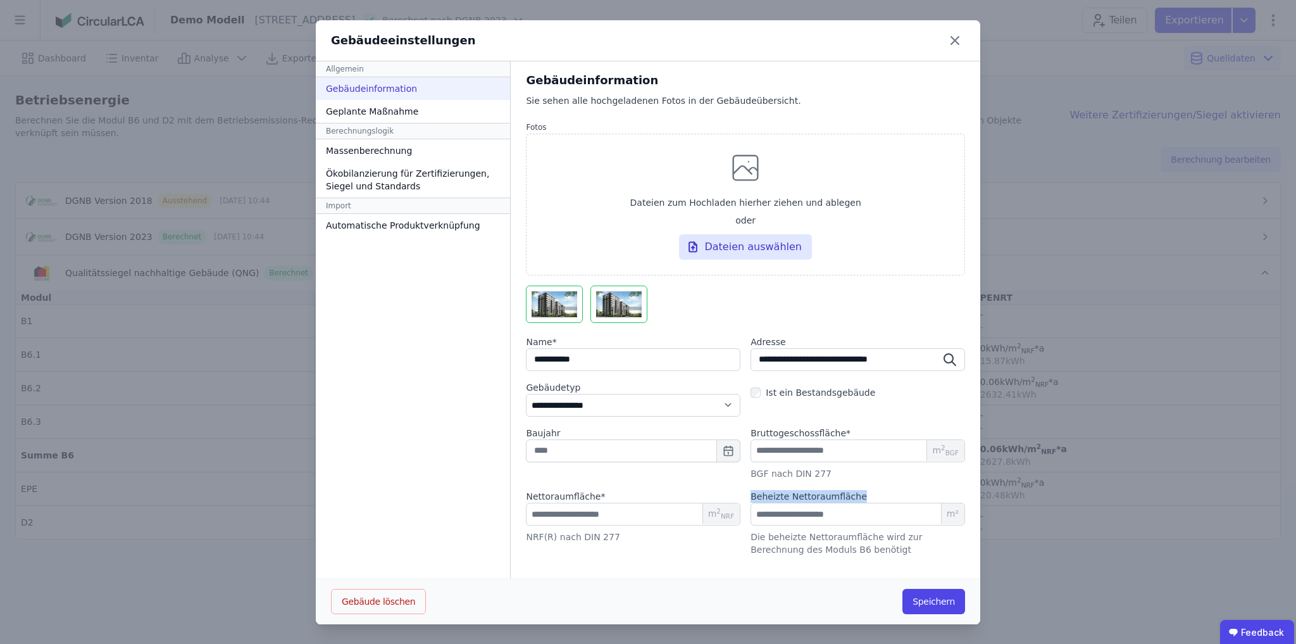
drag, startPoint x: 760, startPoint y: 495, endPoint x: 868, endPoint y: 496, distance: 107.6
click at [868, 496] on div "Nettoraumfläche * *** m 2 NRF NRF(R) nach DIN 277 Beheizte Nettoraumfläche m² D…" at bounding box center [745, 523] width 439 height 66
click at [871, 494] on div "Beheizte Nettoraumfläche" at bounding box center [857, 496] width 215 height 13
drag, startPoint x: 860, startPoint y: 495, endPoint x: 737, endPoint y: 502, distance: 123.6
click at [737, 502] on div "Nettoraumfläche * *** m 2 NRF NRF(R) nach DIN 277 Beheizte Nettoraumfläche m² D…" at bounding box center [745, 523] width 439 height 66
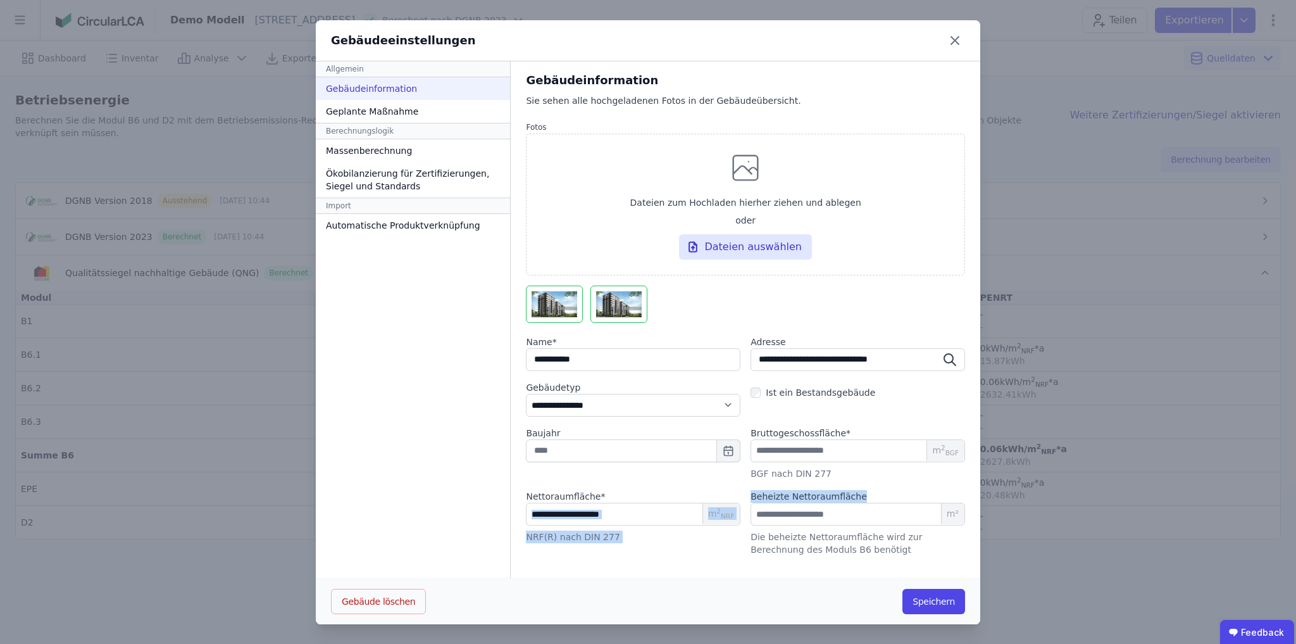
click at [865, 494] on div "Beheizte Nettoraumfläche" at bounding box center [857, 496] width 215 height 13
click at [813, 513] on input "number" at bounding box center [857, 513] width 215 height 23
type input "***"
click at [921, 600] on button "Speichern" at bounding box center [933, 600] width 63 height 25
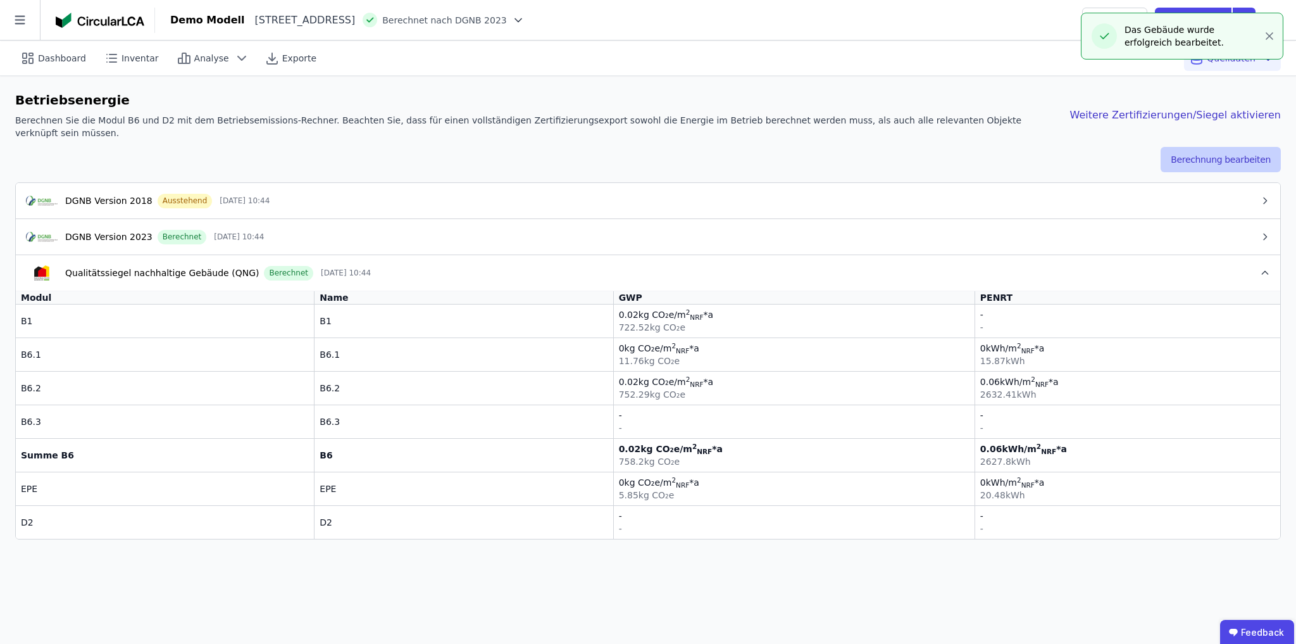
click at [1235, 152] on button "Berechnung bearbeiten" at bounding box center [1221, 159] width 120 height 25
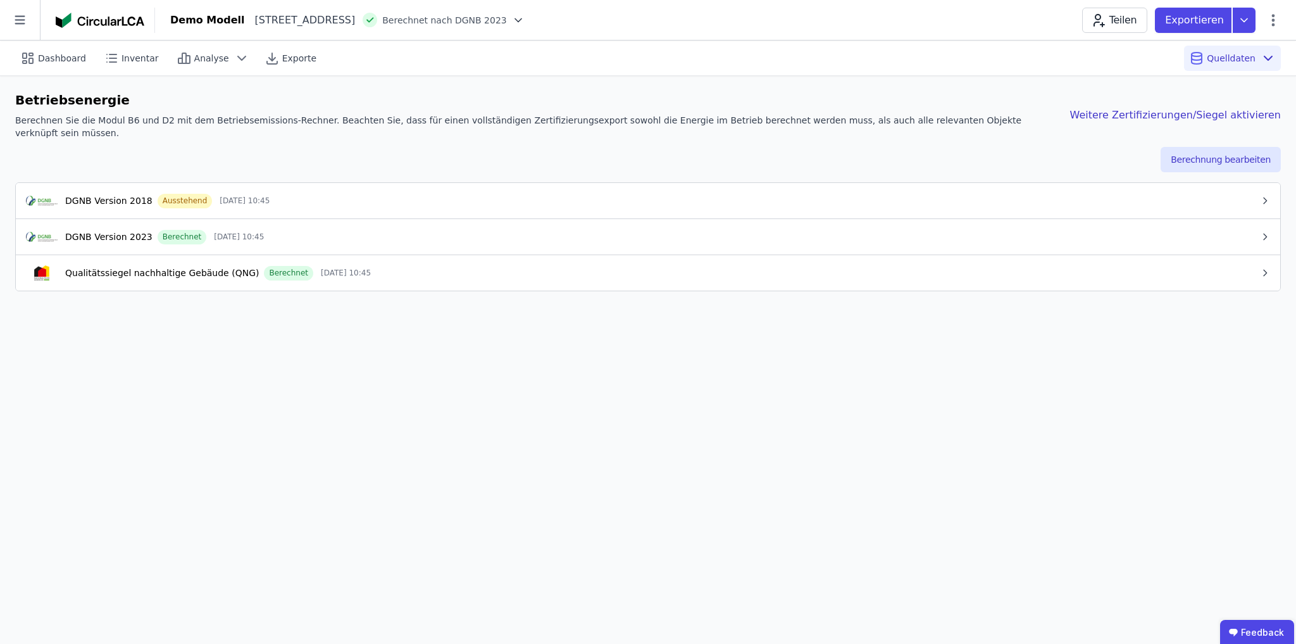
click at [348, 265] on div "Qualitätssiegel nachhaltige Gebäude (QNG) Berechnet 02.10.25 10:45" at bounding box center [643, 272] width 1234 height 15
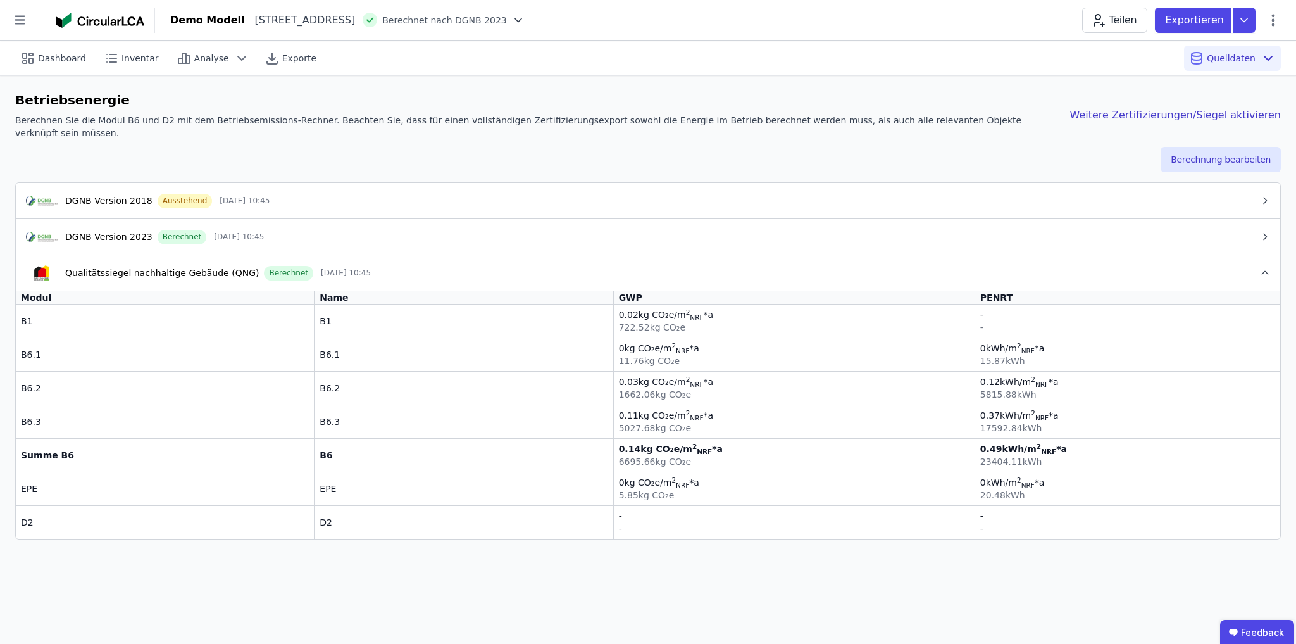
click at [246, 232] on span "02.10.25 10:45" at bounding box center [239, 237] width 50 height 10
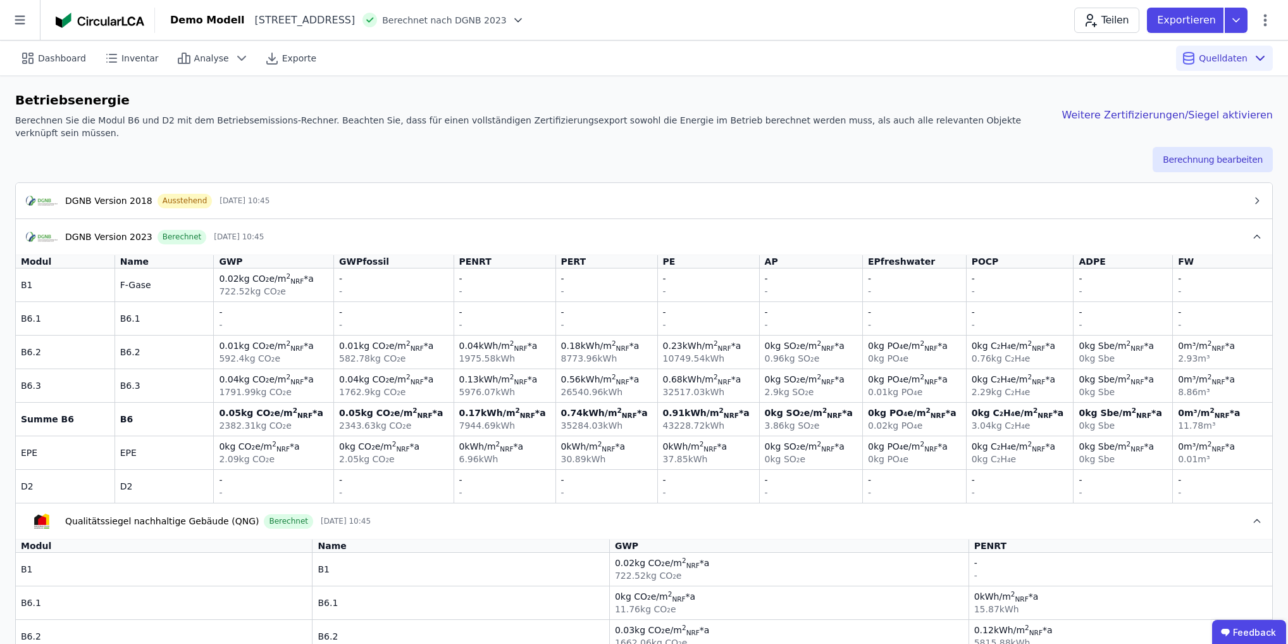
click at [1236, 132] on div "Betriebsenergie Berechnen Sie die Modul B6 und D2 mit dem Betriebsemissions-Rec…" at bounding box center [644, 119] width 1258 height 56
click at [1230, 149] on button "Berechnung bearbeiten" at bounding box center [1213, 159] width 120 height 25
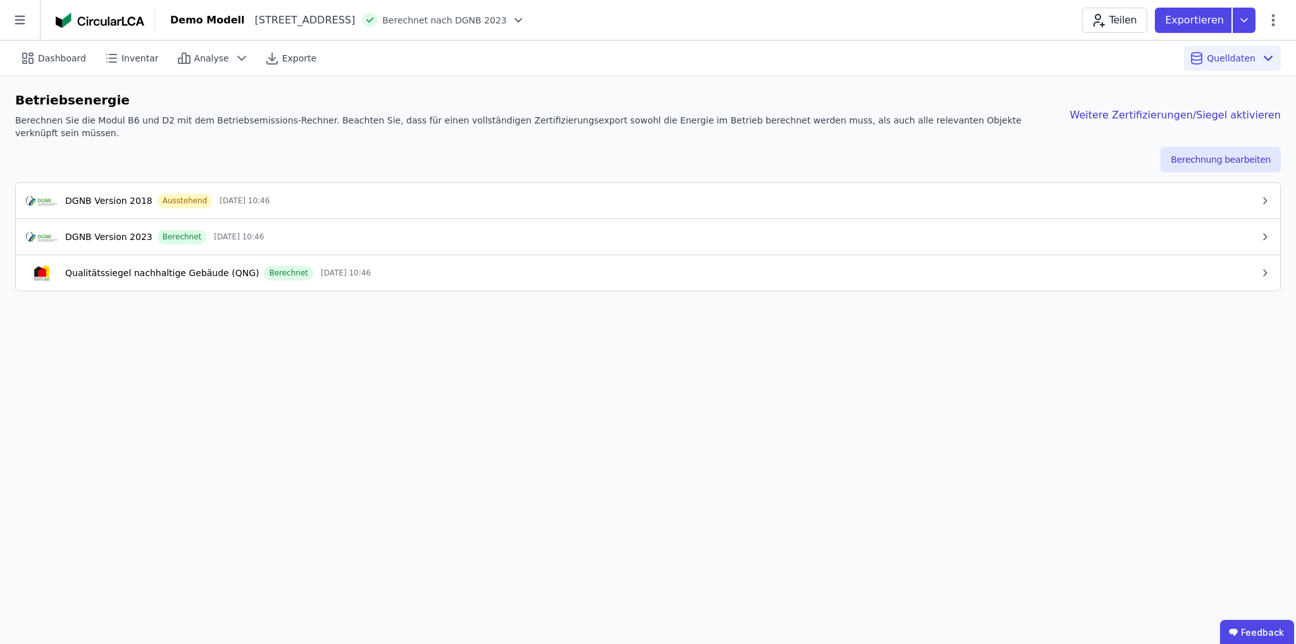
click at [411, 229] on div "DGNB Version 2023 Berechnet 02.10.25 10:46" at bounding box center [643, 236] width 1234 height 15
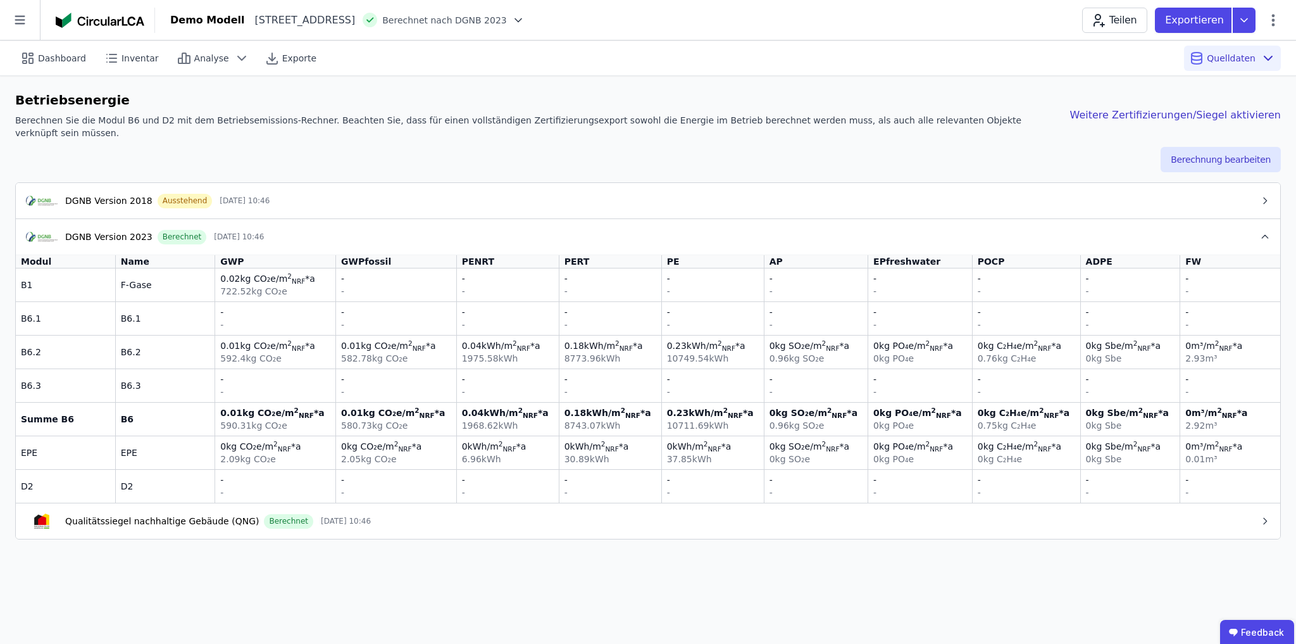
click at [478, 513] on div "Qualitätssiegel nachhaltige Gebäude (QNG) Berechnet 02.10.25 10:46" at bounding box center [643, 520] width 1234 height 15
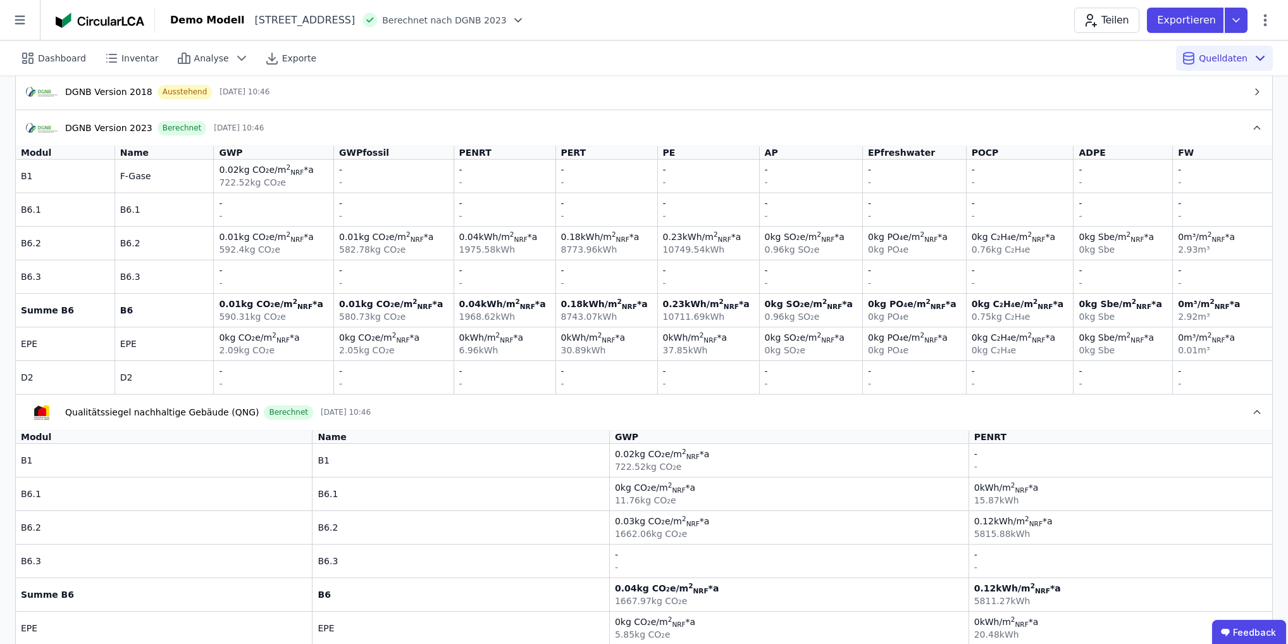
scroll to position [144, 0]
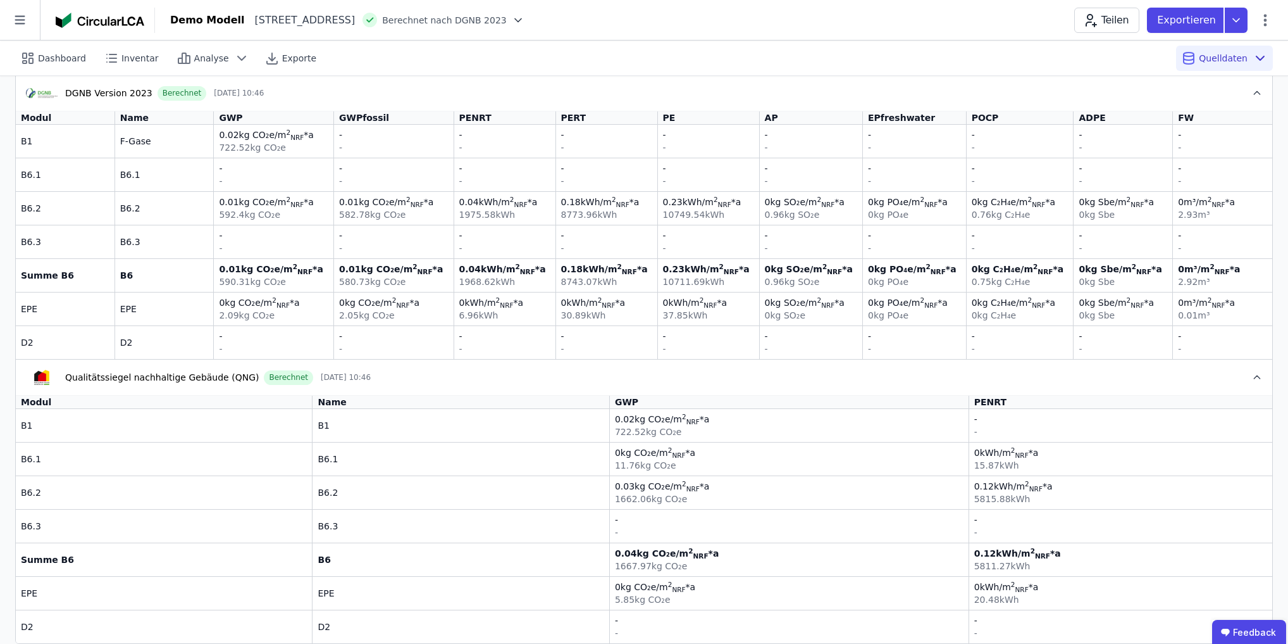
drag, startPoint x: 113, startPoint y: 483, endPoint x: 470, endPoint y: 480, distance: 356.9
click at [470, 480] on tr "B6.2 B6.2 0.03 kg CO₂e /m 2 NRF *a 1662.06 kg CO₂e 0.12 kWh /m 2 NRF *a 5815.88…" at bounding box center [644, 492] width 1257 height 34
drag, startPoint x: 641, startPoint y: 485, endPoint x: 686, endPoint y: 486, distance: 44.9
click at [702, 486] on td "0.03 kg CO₂e /m 2 NRF *a 1662.06 kg CO₂e" at bounding box center [789, 492] width 359 height 34
click at [397, 370] on div "Qualitätssiegel nachhaltige Gebäude (QNG) Berechnet 02.10.25 10:46" at bounding box center [639, 377] width 1226 height 15
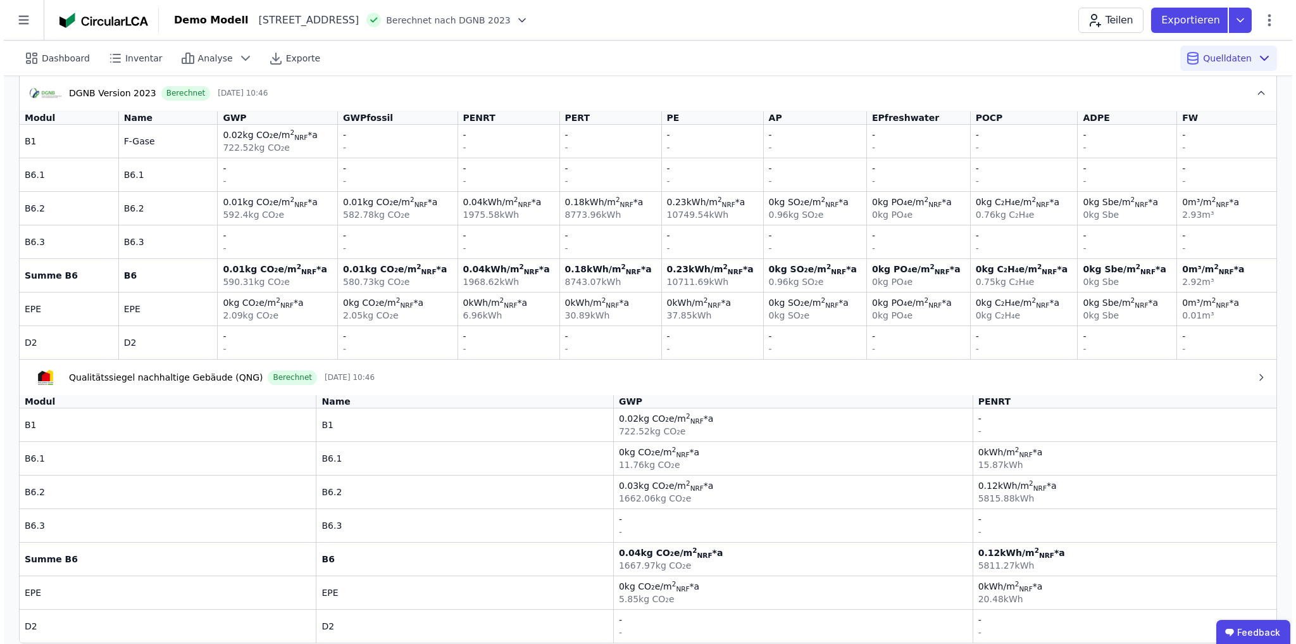
scroll to position [0, 0]
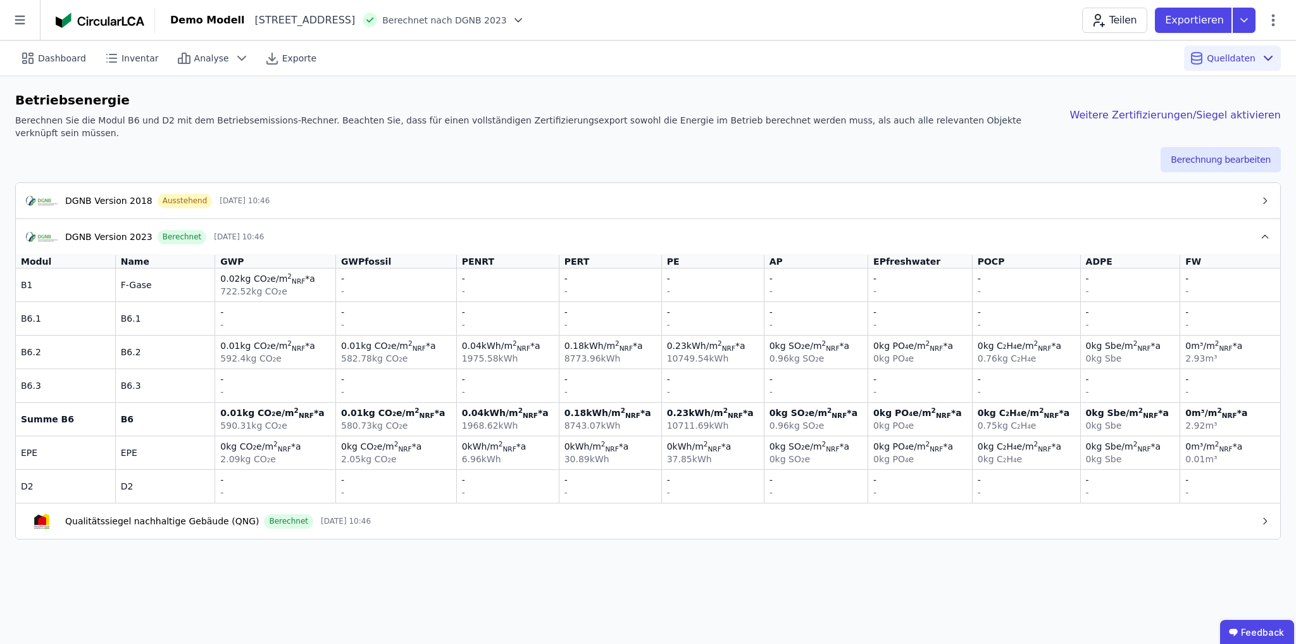
click at [332, 232] on button "DGNB Version 2023 Berechnet 02.10.25 10:46" at bounding box center [648, 236] width 1264 height 37
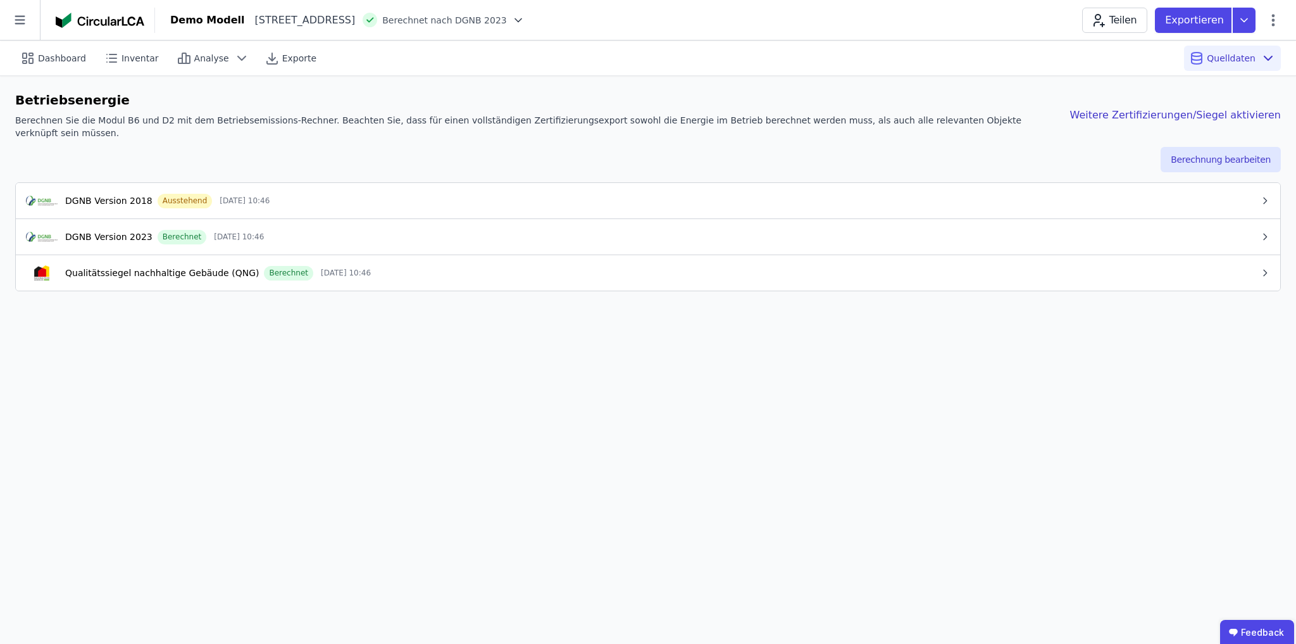
click at [336, 193] on div "DGNB Version 2018 Ausstehend 02.10.25 10:46" at bounding box center [643, 200] width 1234 height 15
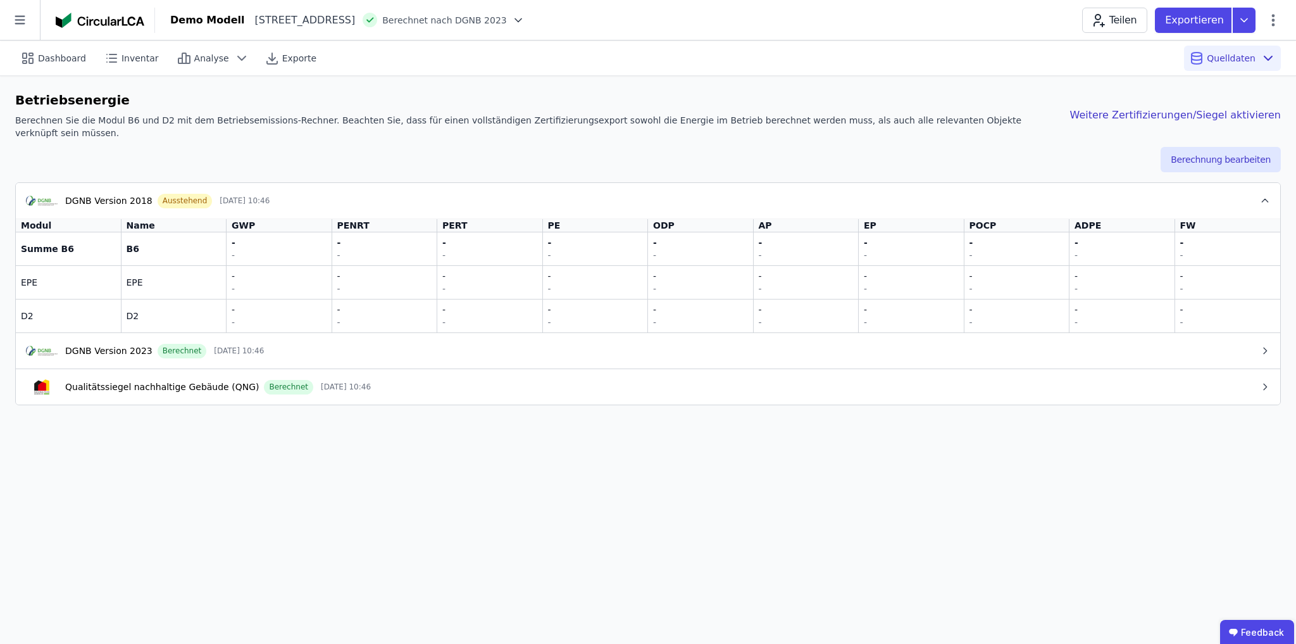
click at [337, 193] on div "DGNB Version 2018 Ausstehend 02.10.25 10:46" at bounding box center [643, 200] width 1234 height 15
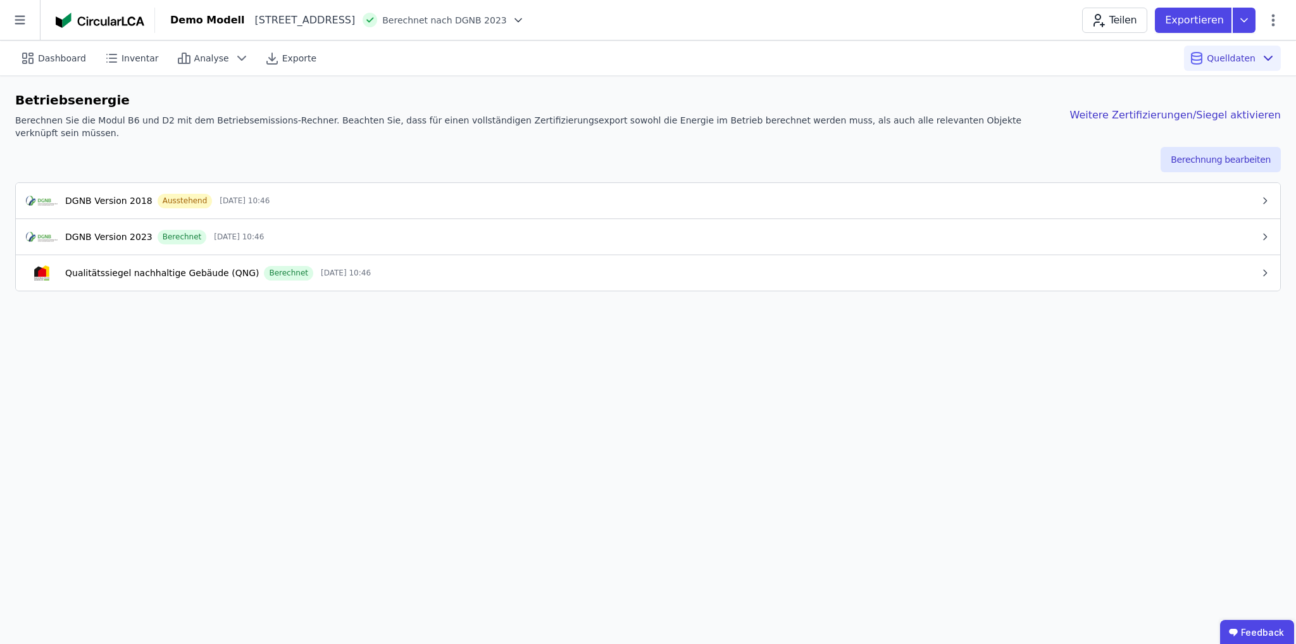
click at [494, 193] on div "DGNB Version 2018 Ausstehend 02.10.25 10:46" at bounding box center [643, 200] width 1234 height 15
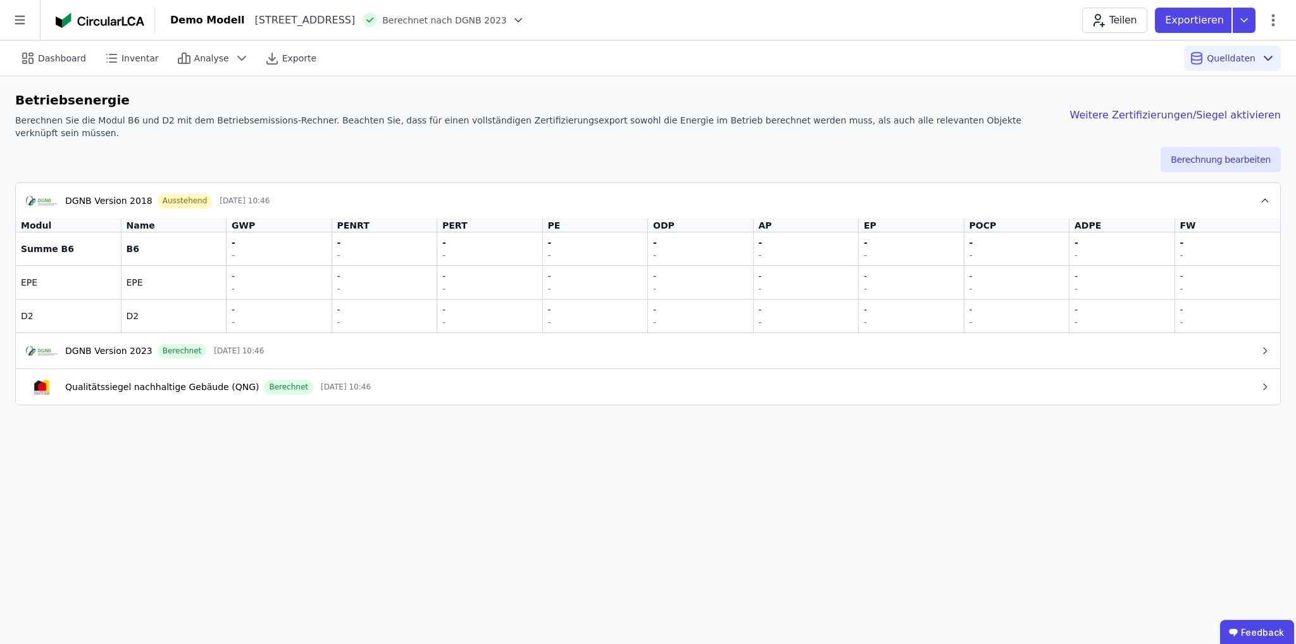
click at [516, 151] on div "Berechnung bearbeiten" at bounding box center [648, 159] width 1266 height 25
click at [1278, 20] on icon at bounding box center [1273, 20] width 15 height 15
click at [1182, 50] on span "Gebäude bearbeiten" at bounding box center [1213, 50] width 91 height 13
select select "**********"
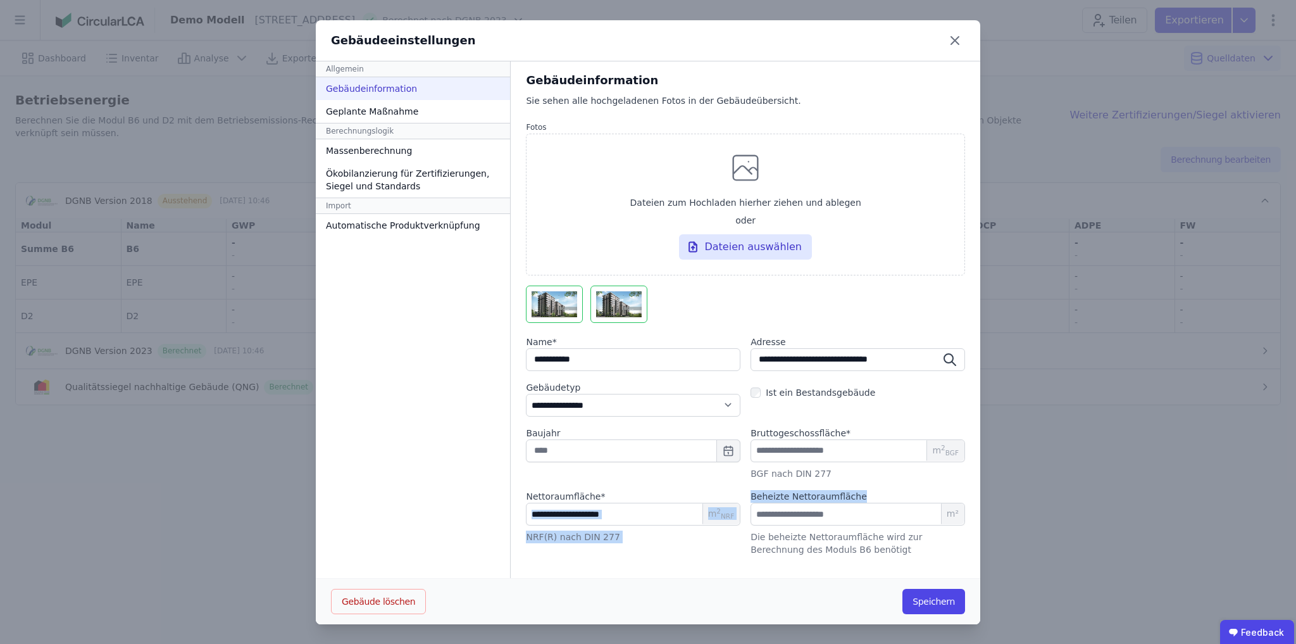
drag, startPoint x: 848, startPoint y: 495, endPoint x: 734, endPoint y: 503, distance: 114.2
click at [734, 503] on div "Nettoraumfläche * *** m 2 NRF NRF(R) nach DIN 277 Beheizte Nettoraumfläche *** …" at bounding box center [745, 523] width 439 height 66
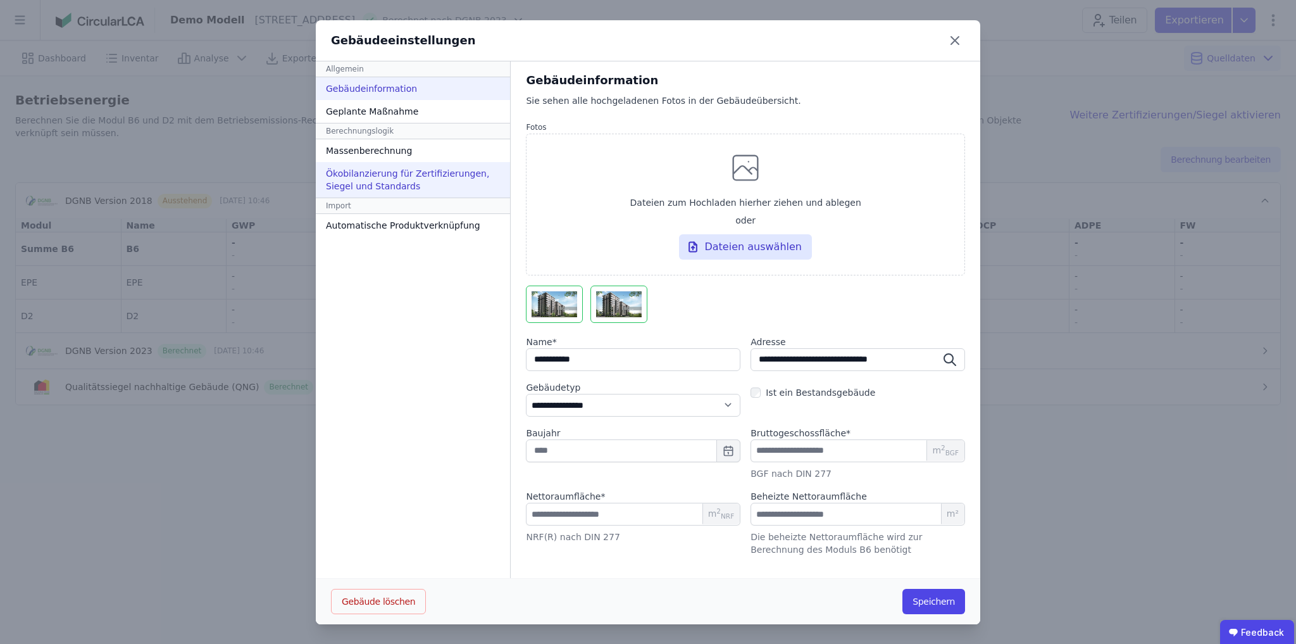
click at [384, 178] on div "Ökobilanzierung für Zertifizierungen, Siegel und Standards" at bounding box center [413, 179] width 194 height 35
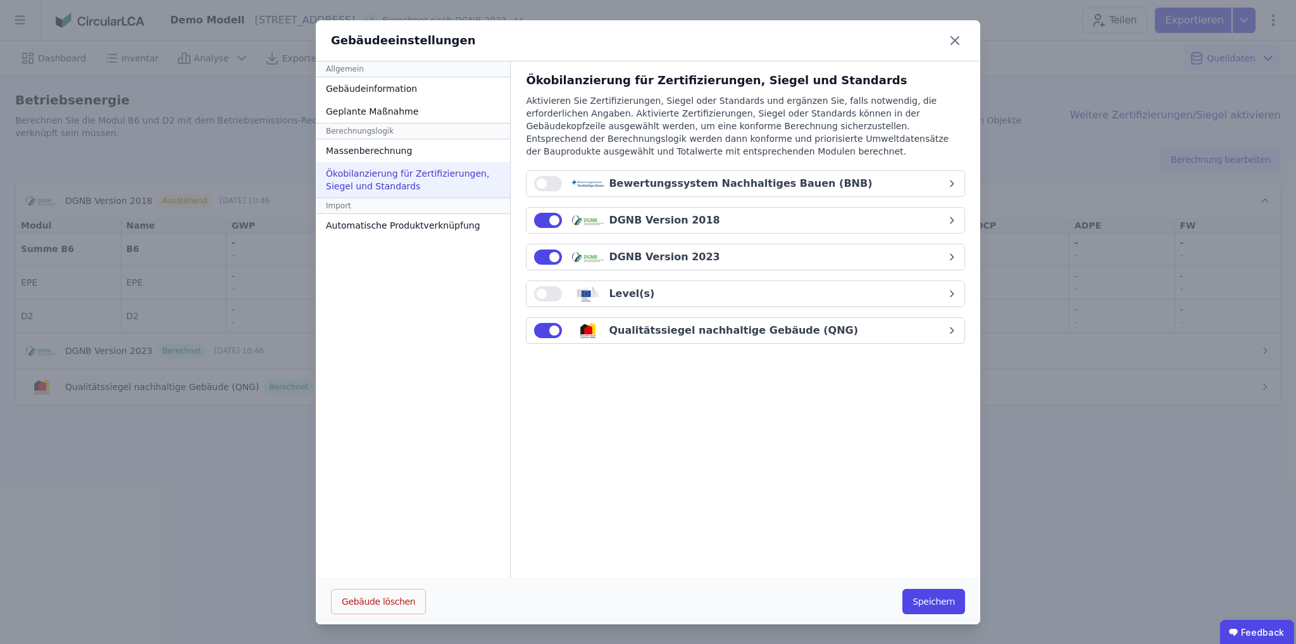
click at [694, 256] on div "DGNB Version 2023" at bounding box center [740, 256] width 413 height 15
select select "*"
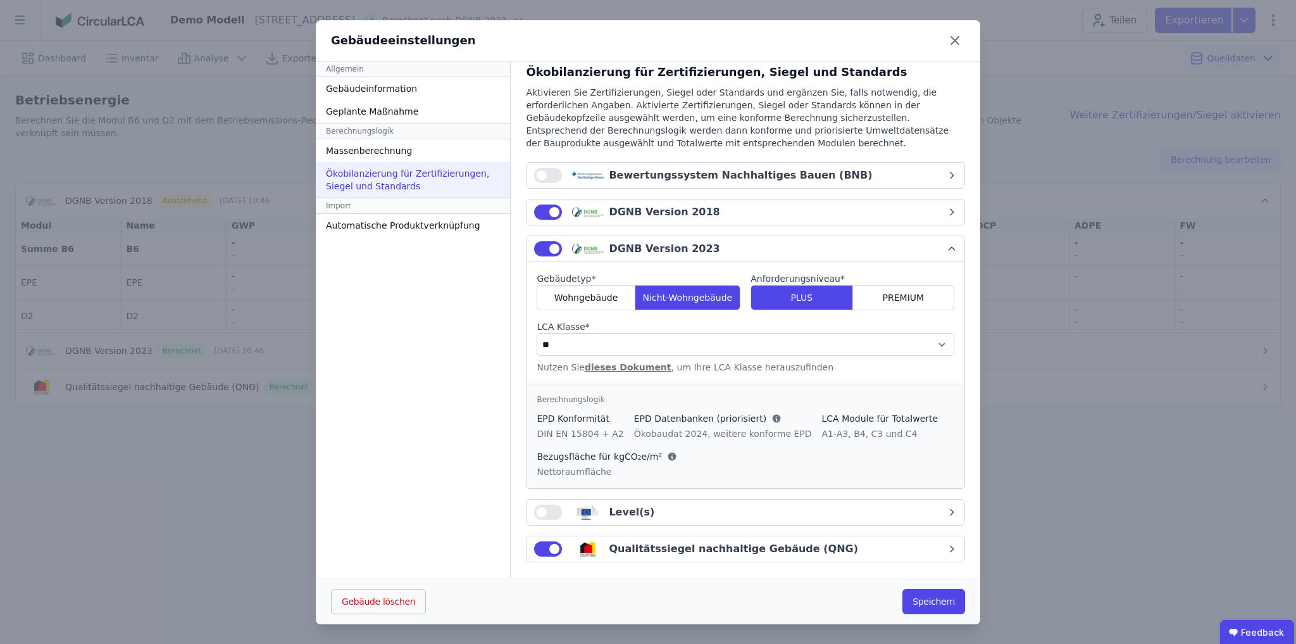
scroll to position [10, 0]
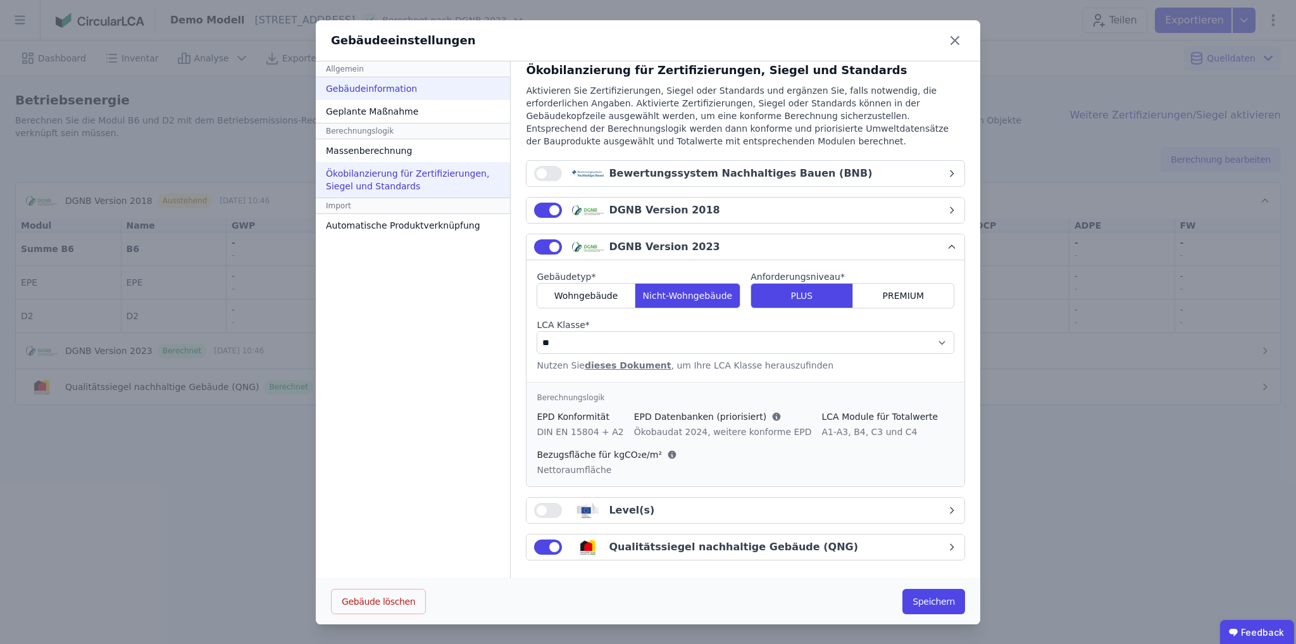
click at [371, 91] on div "Gebäudeinformation" at bounding box center [413, 88] width 194 height 23
select select "**********"
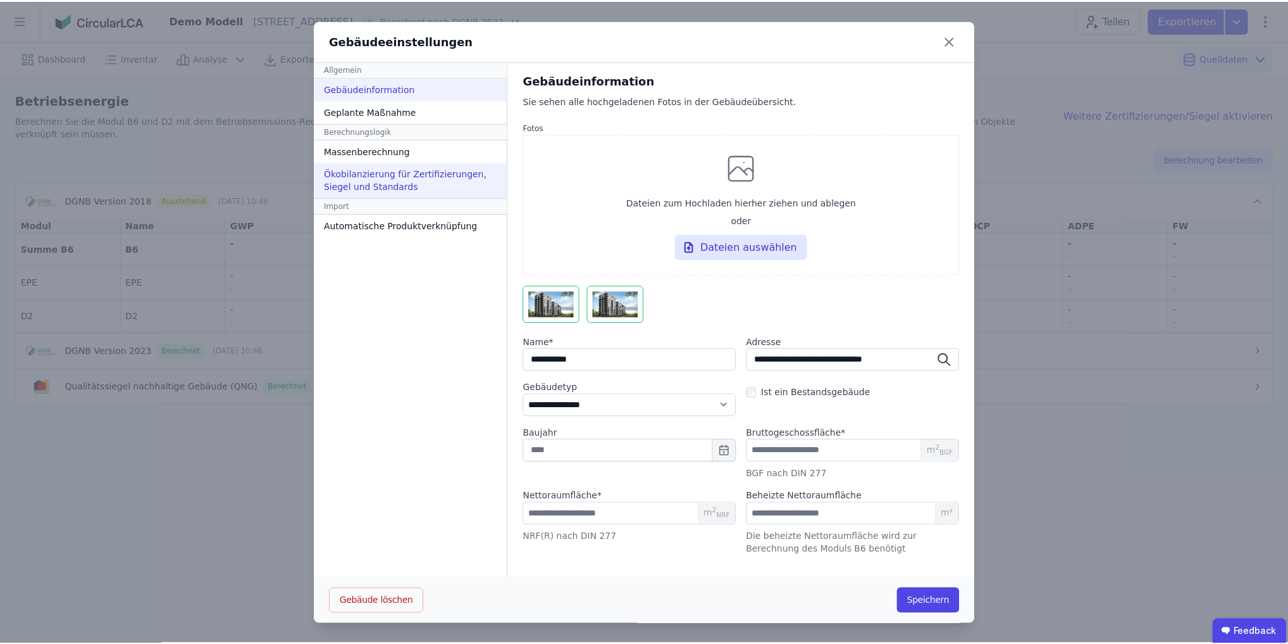
scroll to position [0, 0]
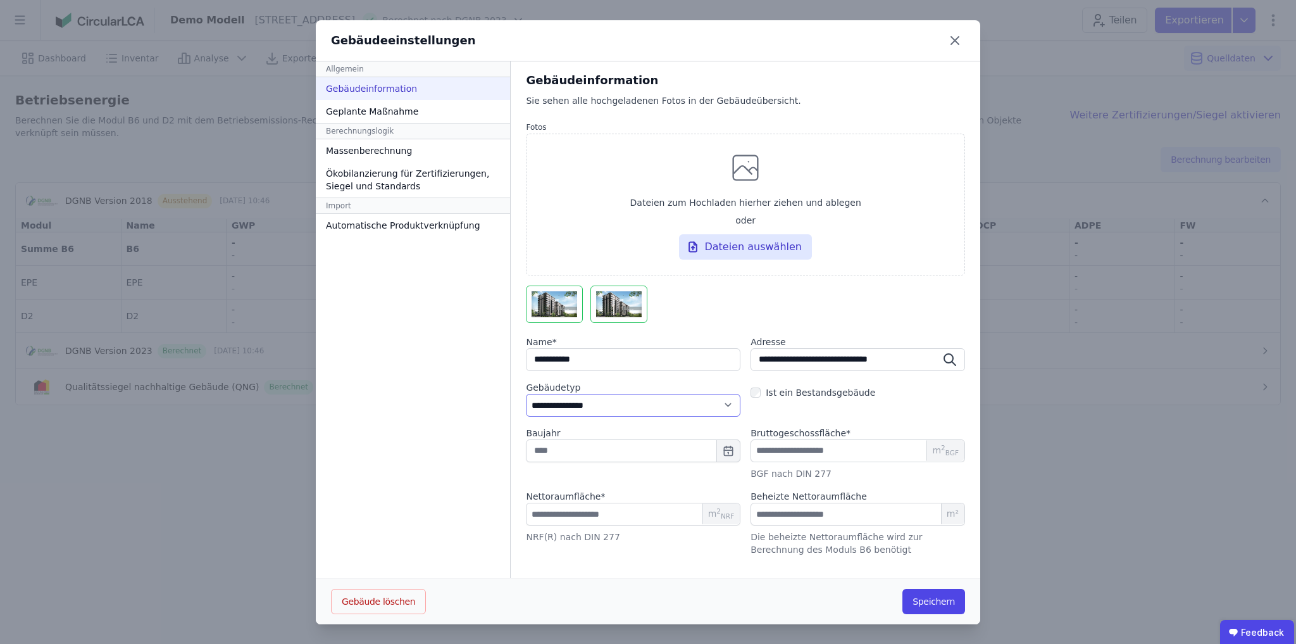
drag, startPoint x: 577, startPoint y: 406, endPoint x: 620, endPoint y: 402, distance: 42.6
click at [577, 406] on select "**********" at bounding box center [633, 405] width 215 height 23
click at [437, 402] on div "Allgemein Gebäudeinformation Geplante Maßnahme Berechnungslogik Massenberechnun…" at bounding box center [413, 319] width 195 height 517
click at [952, 42] on icon at bounding box center [955, 41] width 8 height 8
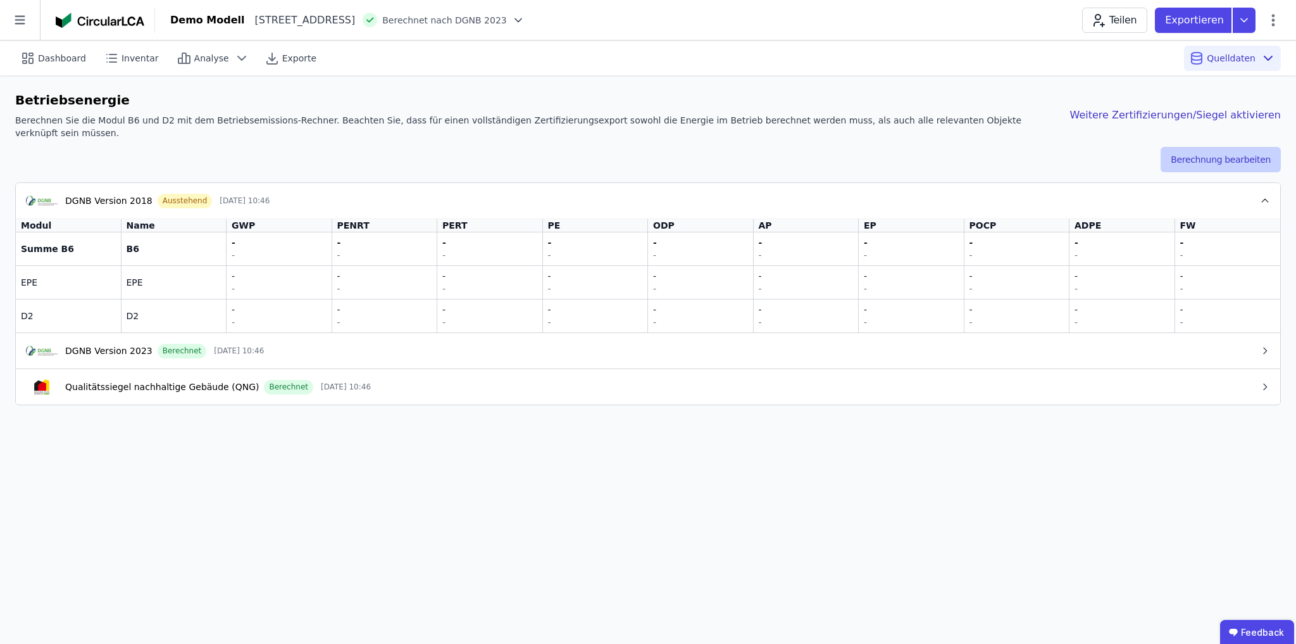
click at [1212, 147] on button "Berechnung bearbeiten" at bounding box center [1221, 159] width 120 height 25
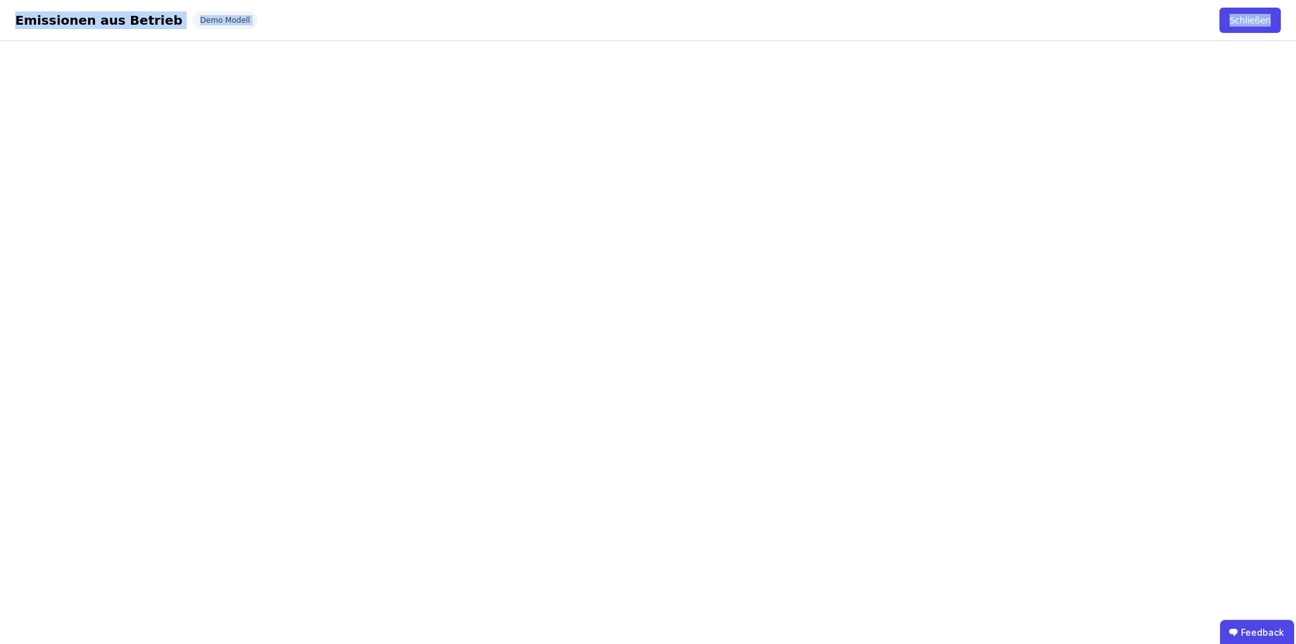
drag, startPoint x: 13, startPoint y: 22, endPoint x: 1281, endPoint y: 22, distance: 1267.5
click at [1281, 22] on div "Emissionen aus Betrieb Schließen Demo Modell Schließen" at bounding box center [648, 20] width 1296 height 41
click at [1045, 24] on div "Emissionen aus Betrieb Schließen Demo Modell Schließen" at bounding box center [648, 20] width 1296 height 41
click at [756, 14] on div "Emissionen aus Betrieb Schließen Demo Modell Schließen" at bounding box center [648, 20] width 1296 height 41
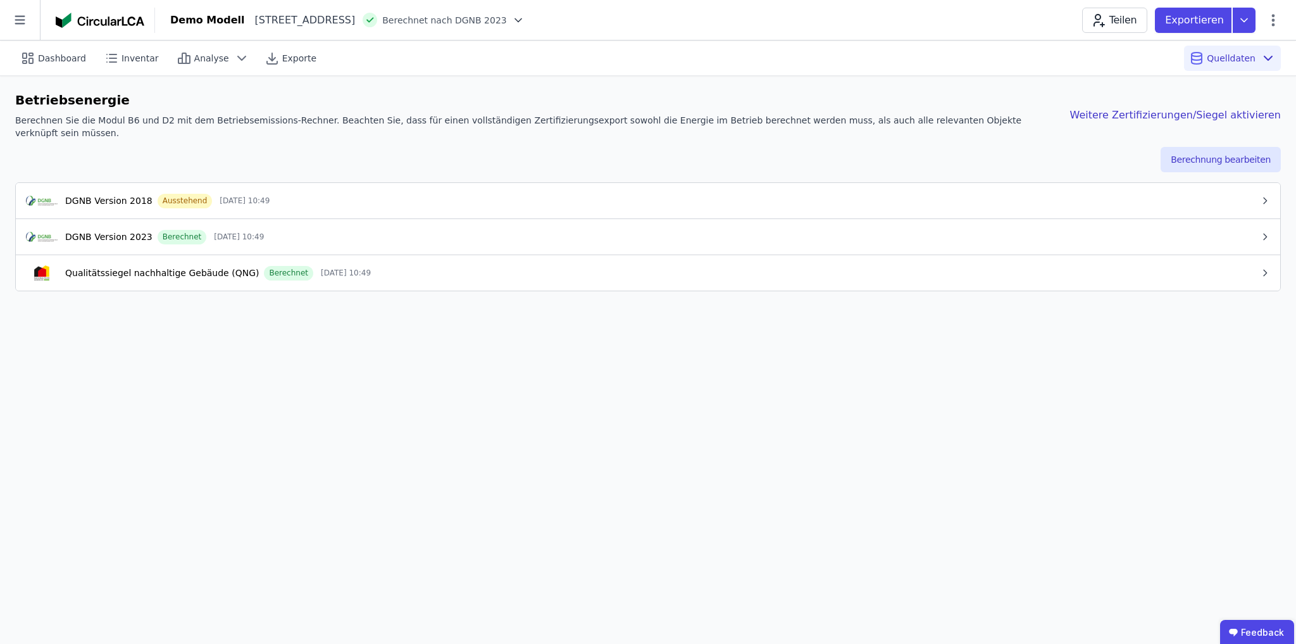
click at [296, 229] on div "DGNB Version 2023 Berechnet 02.10.25 10:49" at bounding box center [643, 236] width 1234 height 15
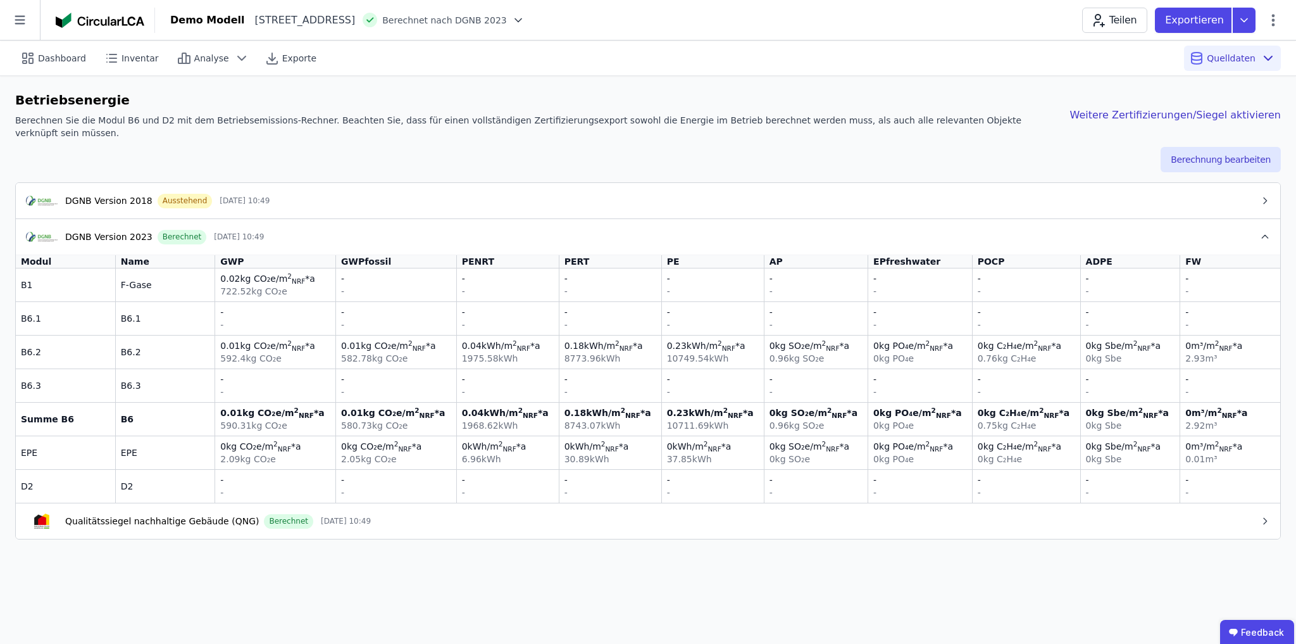
click at [379, 513] on div "Qualitätssiegel nachhaltige Gebäude (QNG) Berechnet 02.10.25 10:49" at bounding box center [643, 520] width 1234 height 15
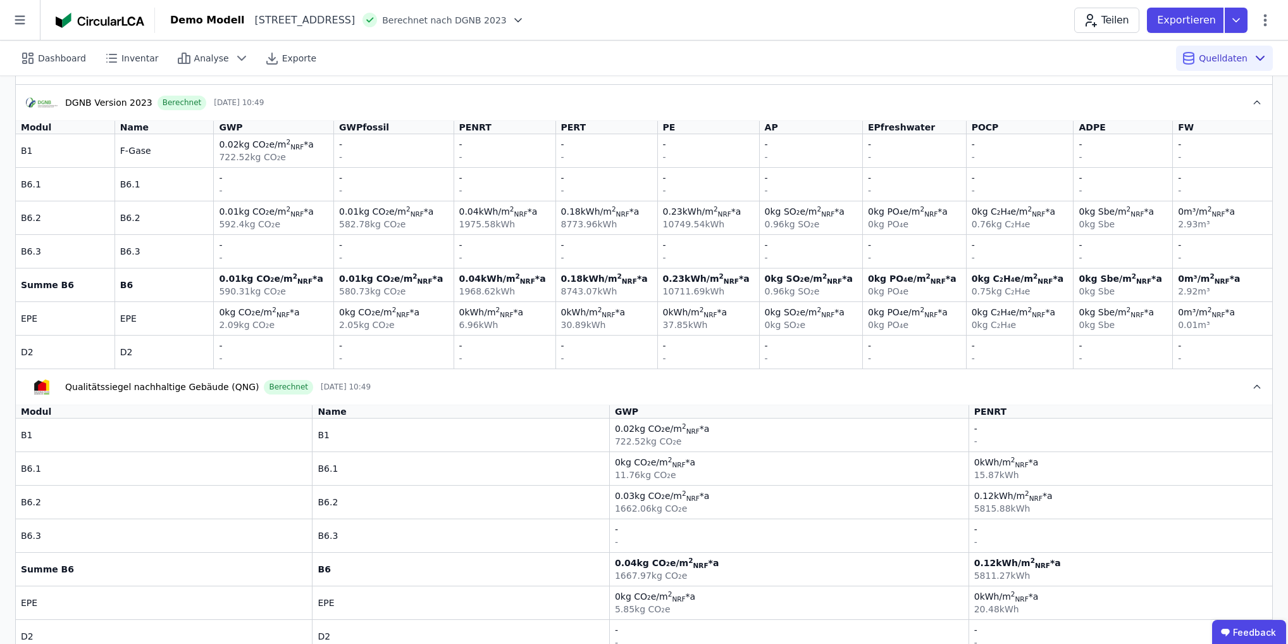
scroll to position [144, 0]
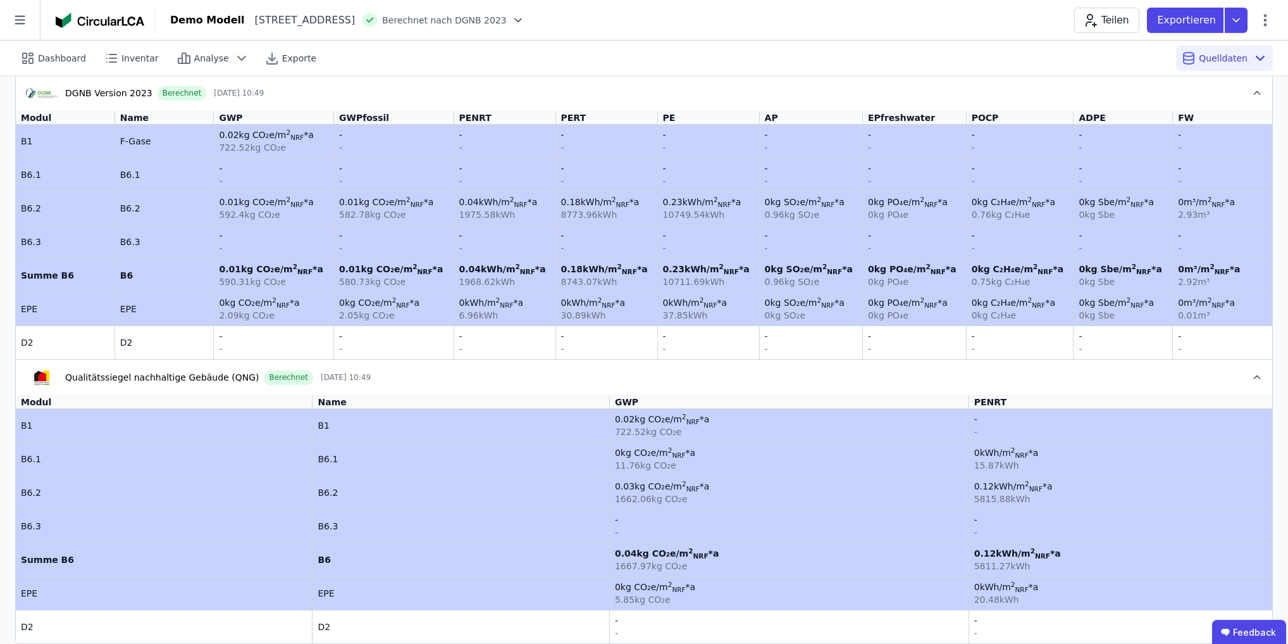
drag, startPoint x: 647, startPoint y: 408, endPoint x: 894, endPoint y: 585, distance: 303.3
click at [894, 585] on tbody "B1 B1 0.02 kg CO₂e /m 2 NRF *a 722.52 kg CO₂e - - B6.1 B6.1 0 kg CO₂e /m 2 NRF …" at bounding box center [644, 526] width 1257 height 234
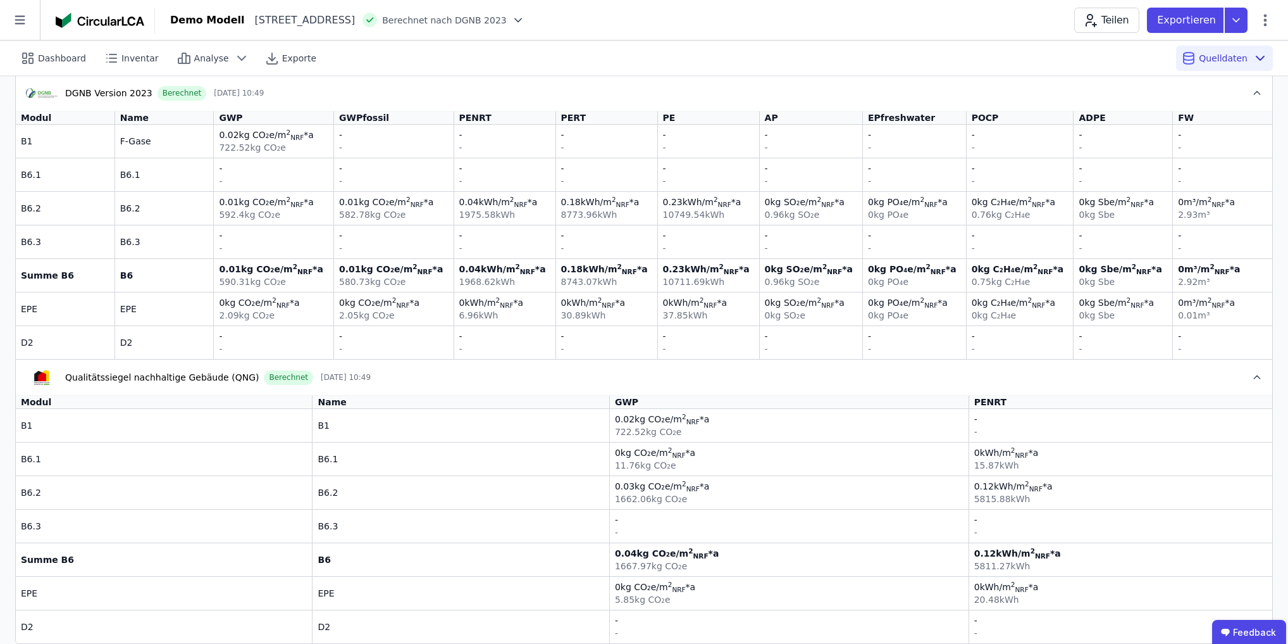
click at [860, 580] on div "0 kg CO₂e /m 2 NRF *a" at bounding box center [789, 586] width 349 height 13
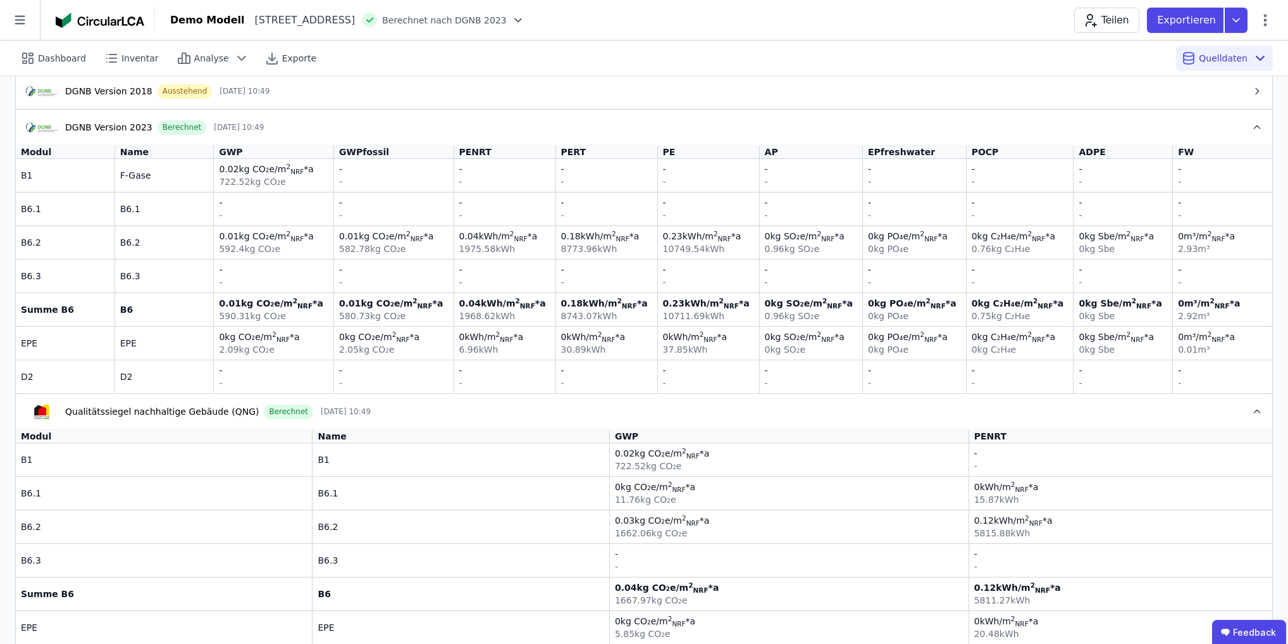
scroll to position [93, 0]
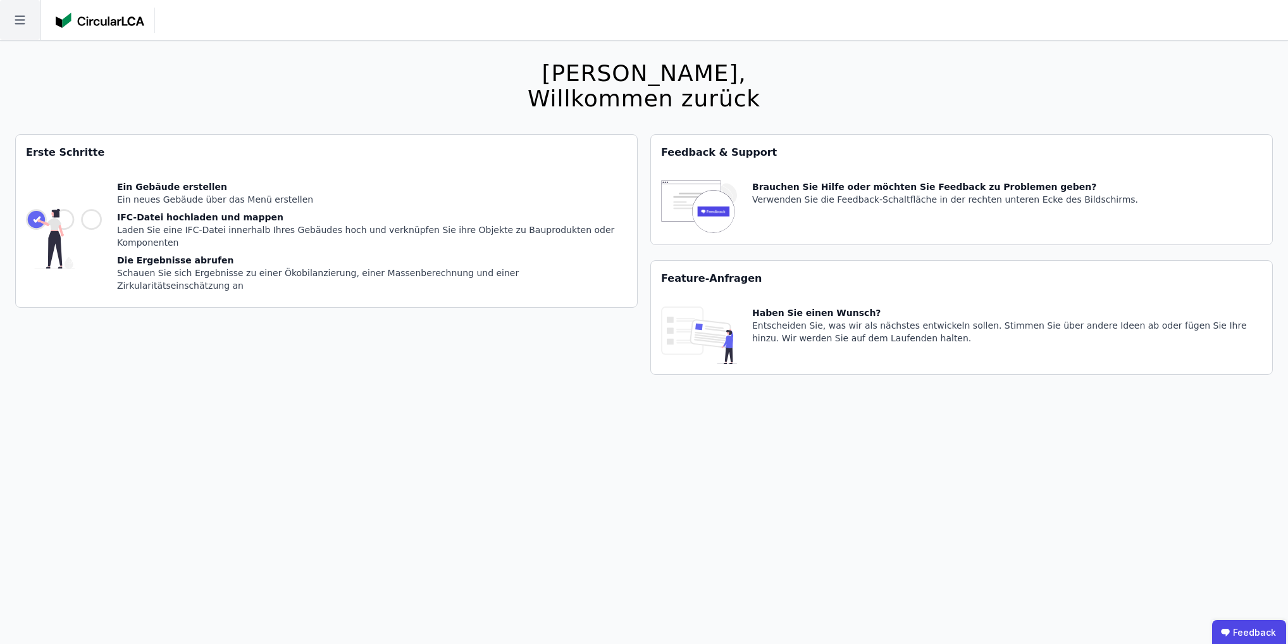
click at [13, 20] on icon at bounding box center [20, 20] width 40 height 40
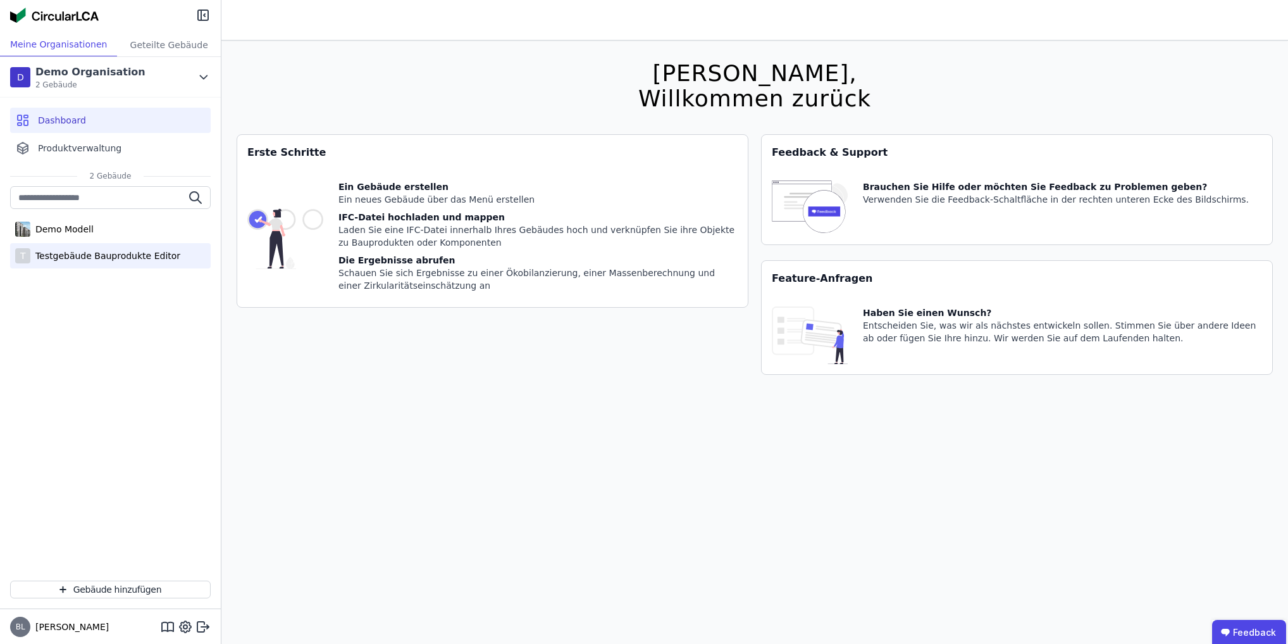
click at [61, 254] on div "Testgebäude Bauprodukte Editor" at bounding box center [105, 255] width 150 height 13
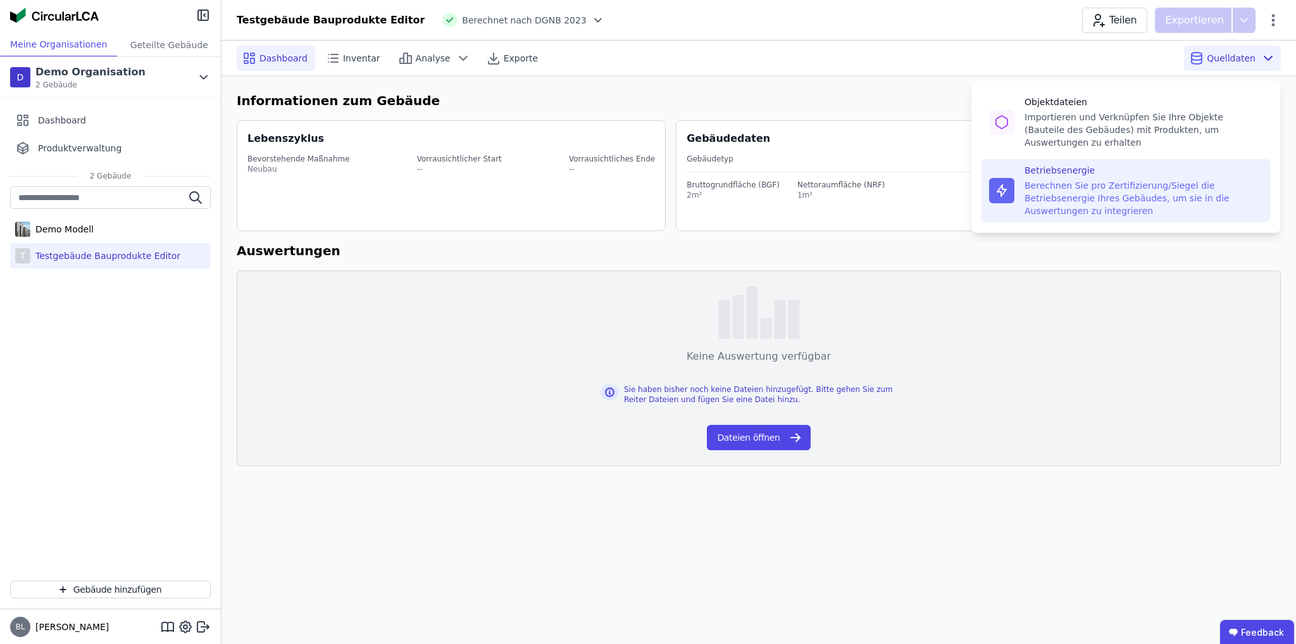
click at [1114, 179] on div "Berechnen Sie pro Zertifizierung/Siegel die Betriebsenergie Ihres Gebäudes, um …" at bounding box center [1143, 198] width 238 height 38
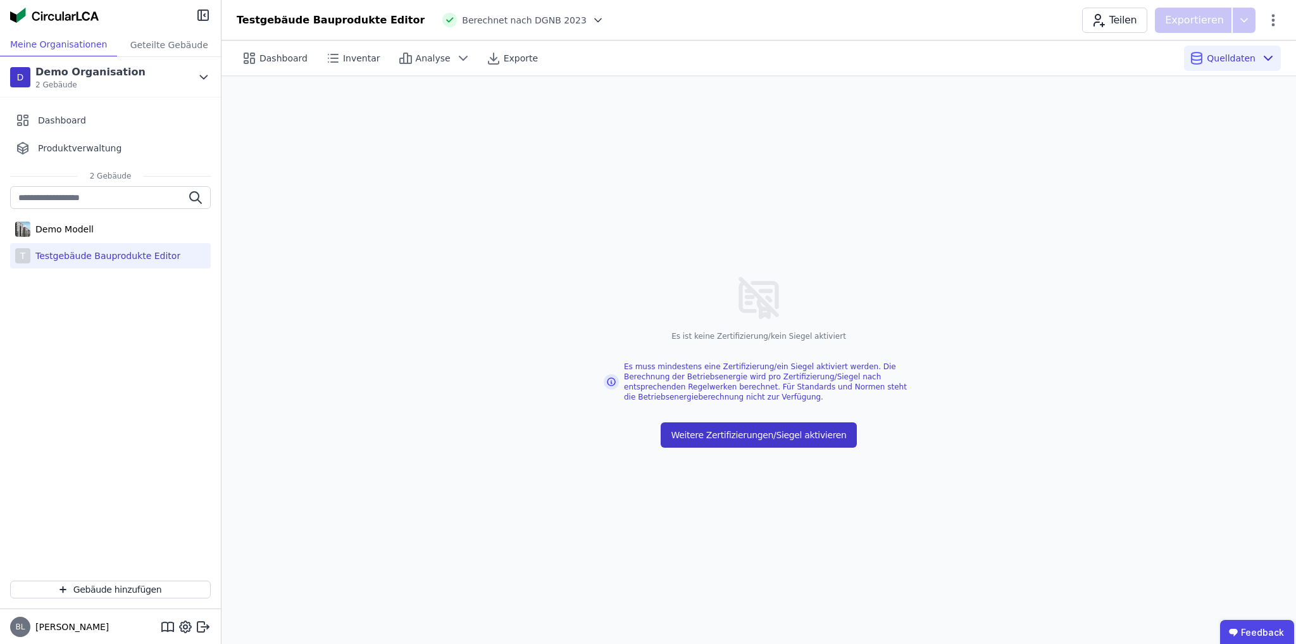
click at [749, 437] on button "Weitere Zertifizierungen/Siegel aktivieren" at bounding box center [759, 434] width 196 height 25
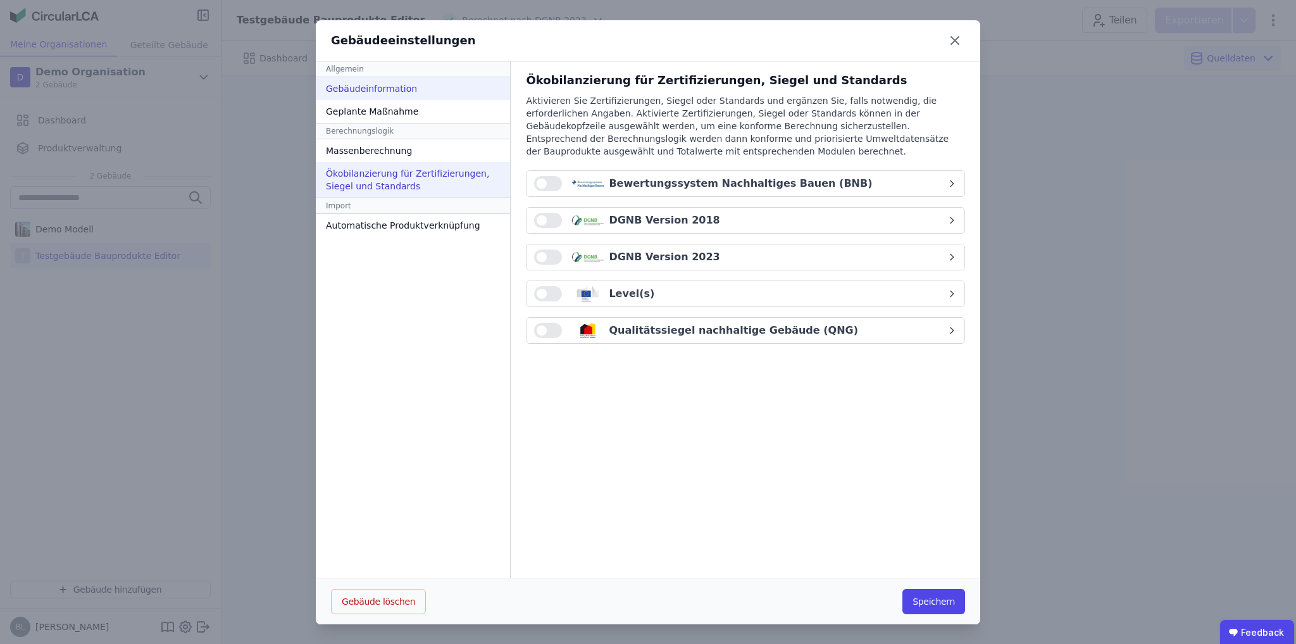
click at [403, 91] on div "Gebäudeinformation" at bounding box center [413, 88] width 194 height 23
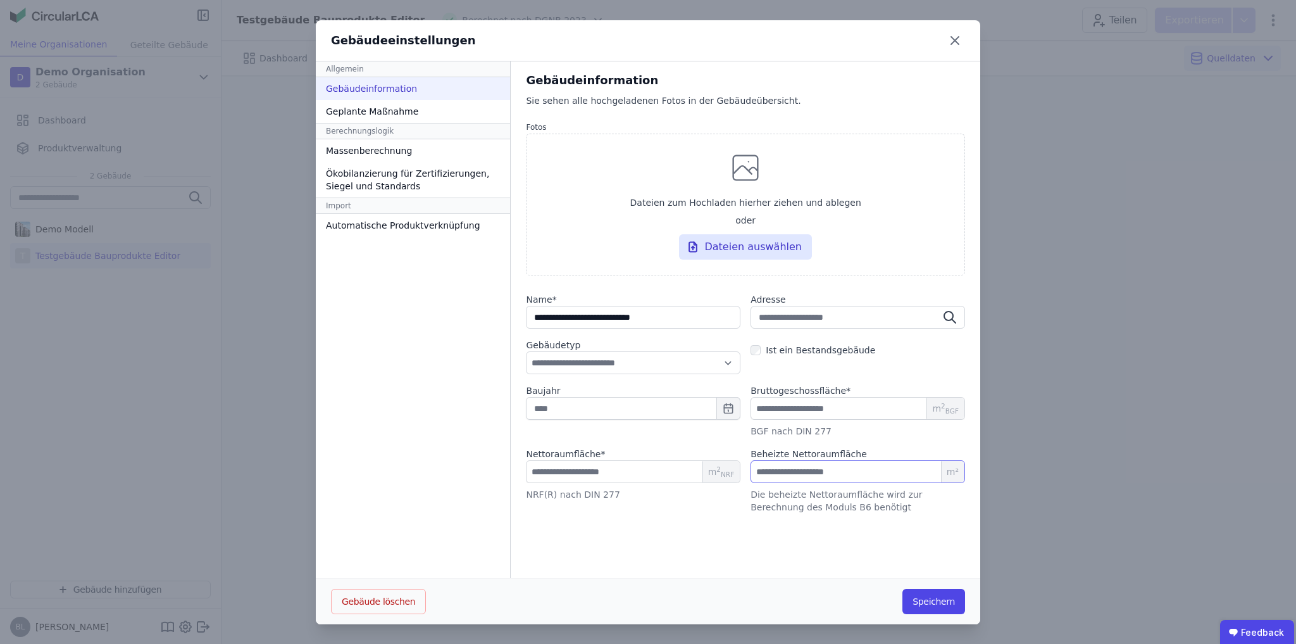
click at [825, 478] on input "number" at bounding box center [857, 471] width 215 height 23
type input "*"
click at [387, 187] on div "Ökobilanzierung für Zertifizierungen, Siegel und Standards" at bounding box center [413, 179] width 194 height 35
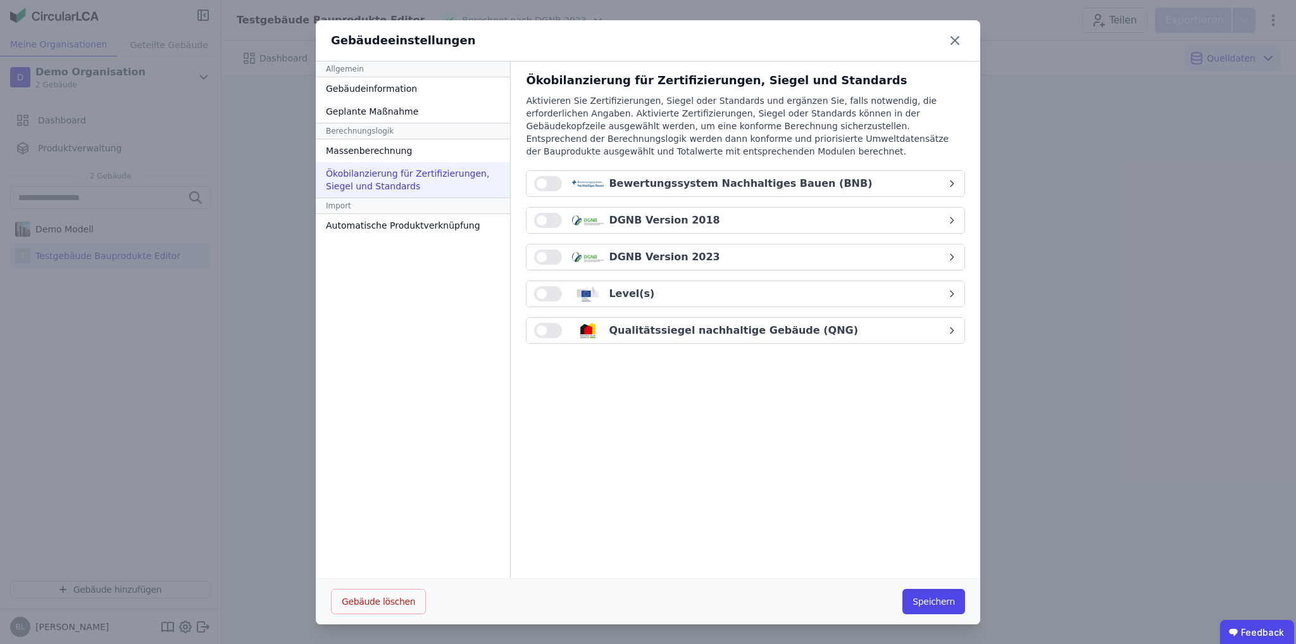
click at [685, 260] on div "DGNB Version 2023" at bounding box center [664, 256] width 111 height 15
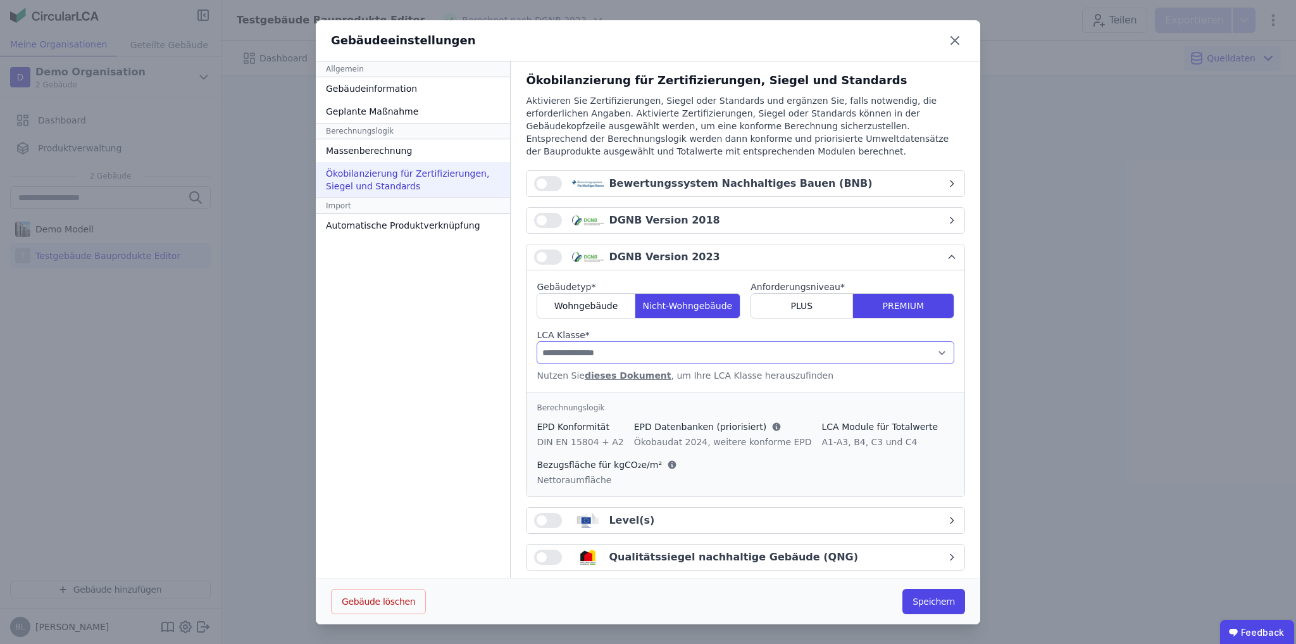
drag, startPoint x: 688, startPoint y: 354, endPoint x: 680, endPoint y: 359, distance: 9.3
click at [688, 354] on select "**********" at bounding box center [746, 352] width 418 height 23
select select "*"
click at [537, 341] on select "**********" at bounding box center [746, 352] width 418 height 23
click at [539, 254] on button "button" at bounding box center [548, 256] width 28 height 15
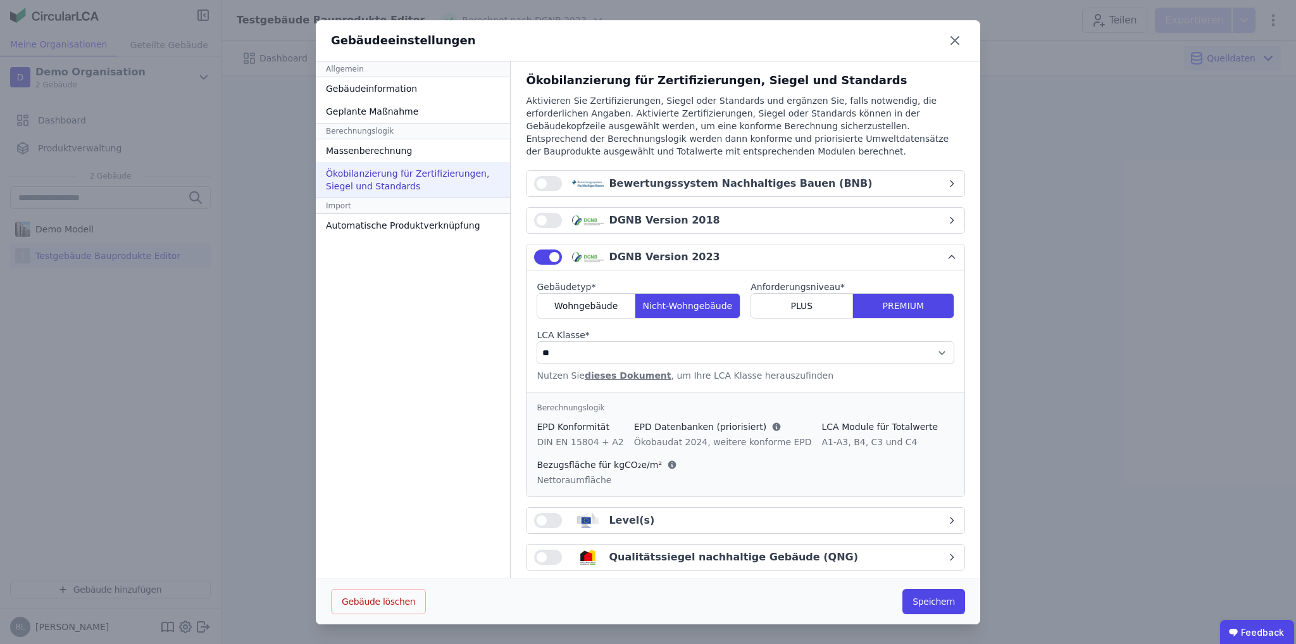
click at [724, 549] on div "Qualitätssiegel nachhaltige Gebäude (QNG)" at bounding box center [733, 556] width 249 height 15
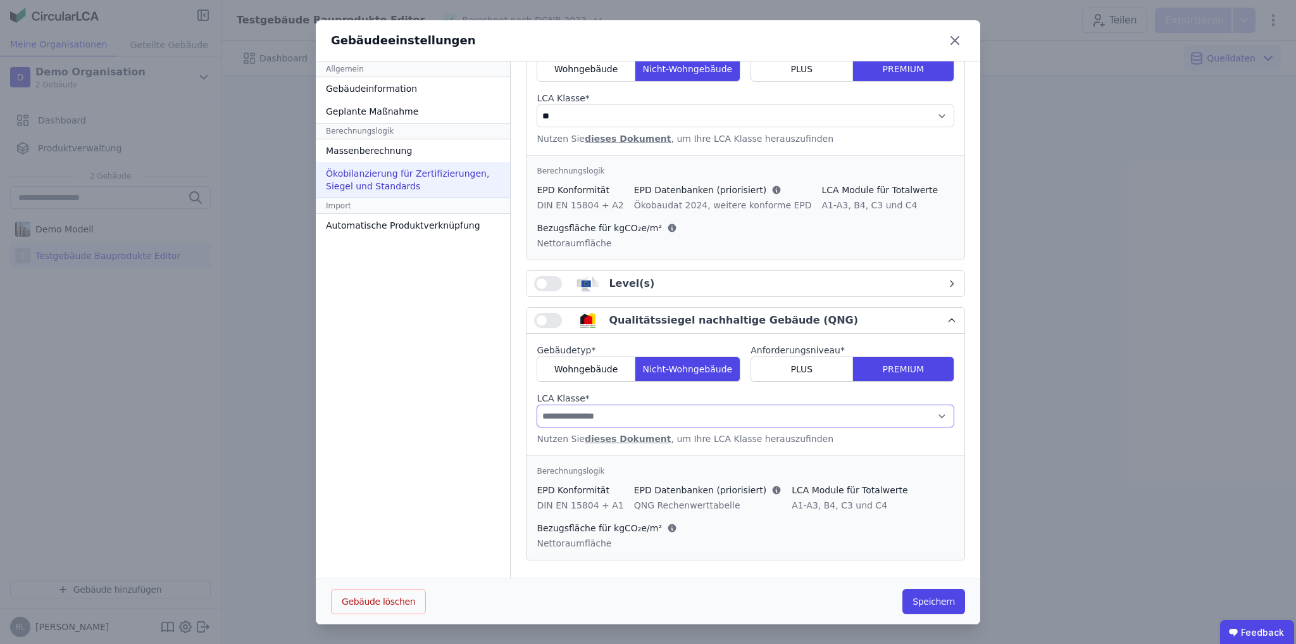
drag, startPoint x: 572, startPoint y: 415, endPoint x: 571, endPoint y: 421, distance: 6.4
click at [572, 415] on select "**********" at bounding box center [746, 415] width 418 height 23
select select "*"
click at [537, 404] on select "**********" at bounding box center [746, 415] width 418 height 23
click at [542, 316] on button "button" at bounding box center [548, 320] width 28 height 15
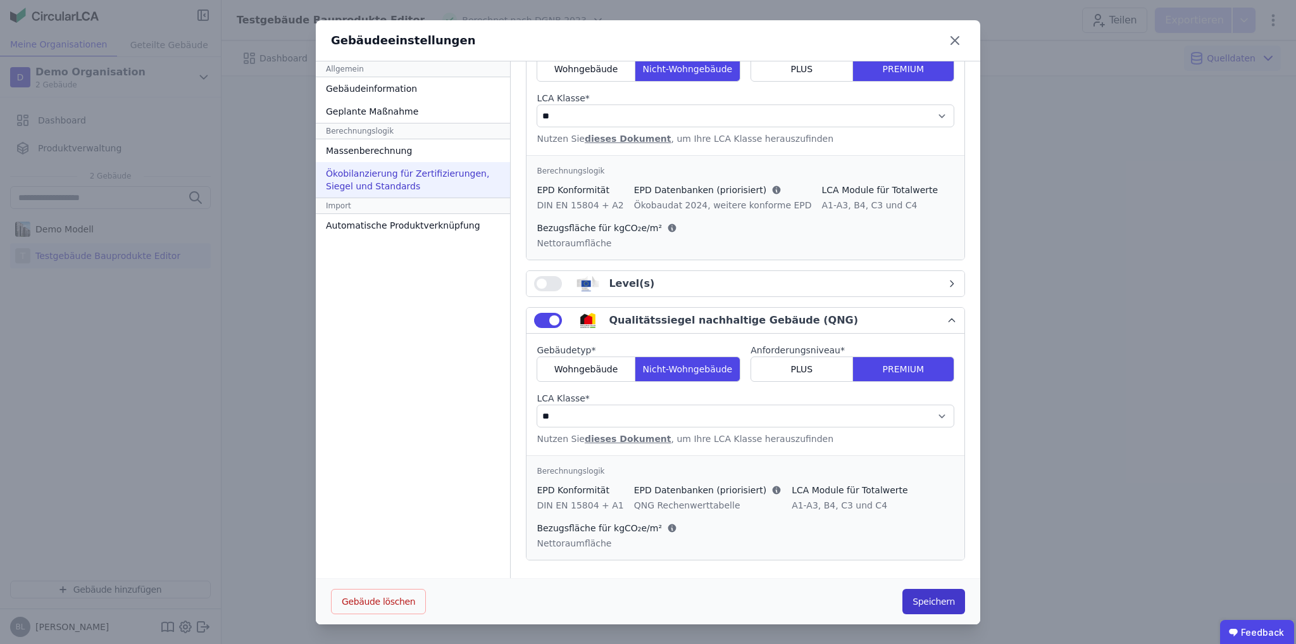
click at [931, 602] on button "Speichern" at bounding box center [933, 600] width 63 height 25
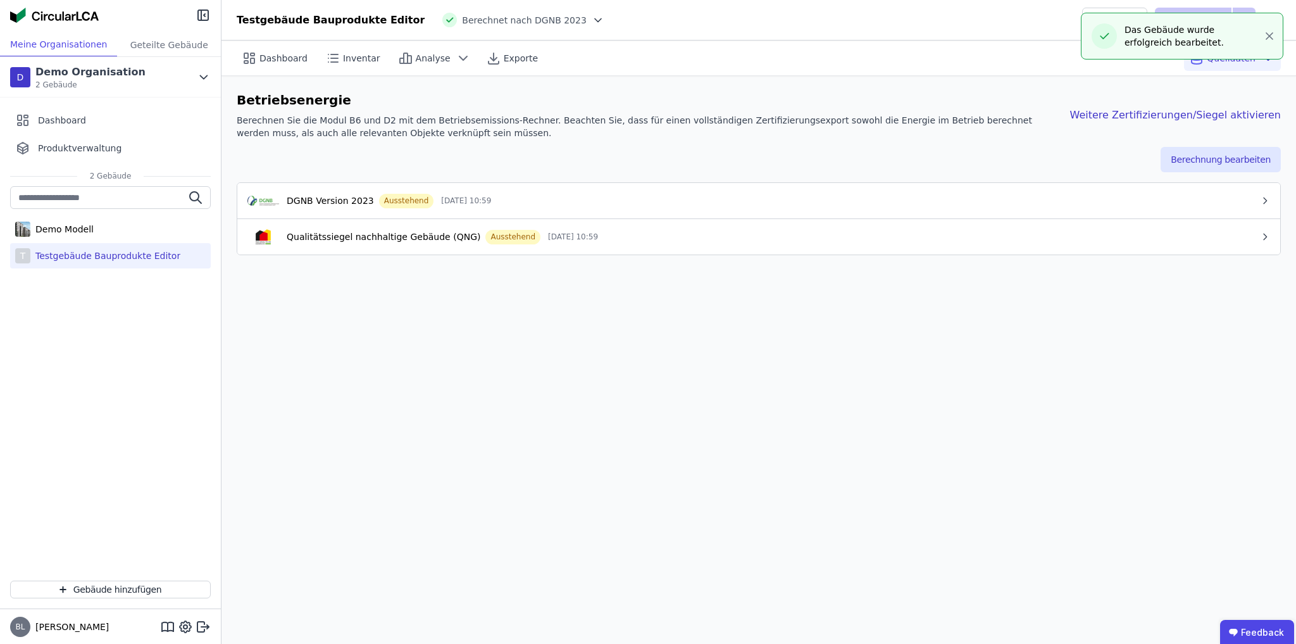
click at [1218, 144] on div "Betriebsenergie Berechnen Sie die Modul B6 und D2 mit dem Betriebsemissions-Rec…" at bounding box center [759, 119] width 1044 height 56
click at [1216, 153] on button "Berechnung bearbeiten" at bounding box center [1221, 159] width 120 height 25
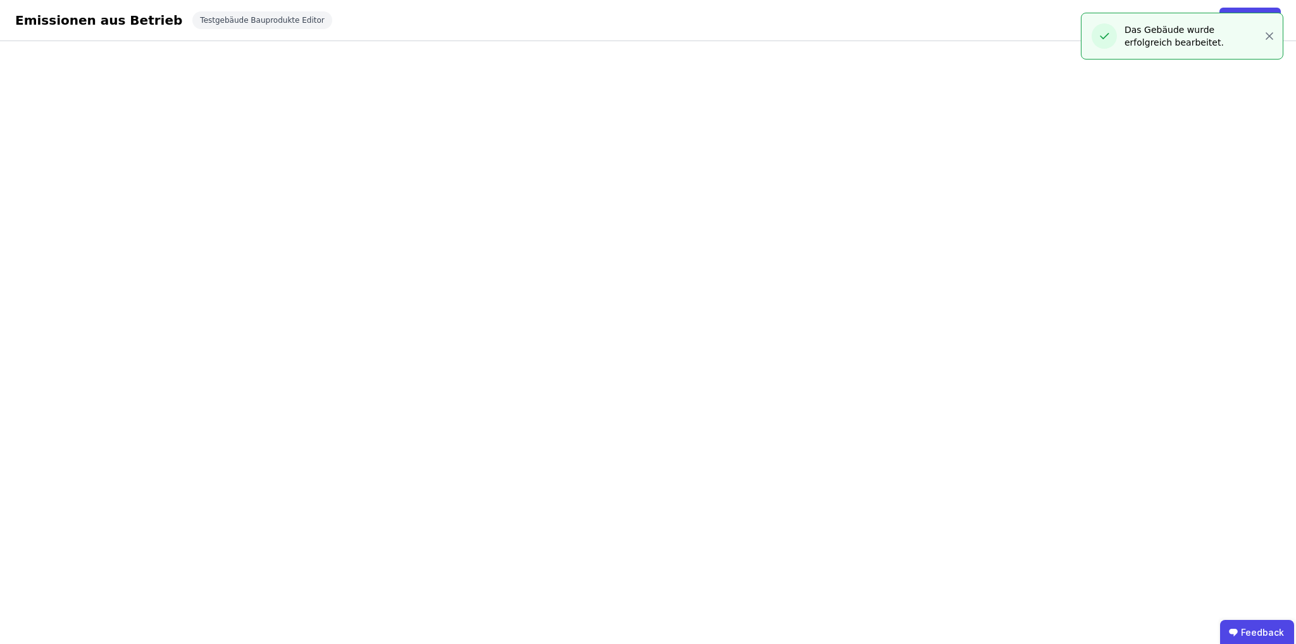
click at [1268, 37] on div "Emissionen aus Betrieb Schließen Testgebäude Bauprodukte Editor Schließen" at bounding box center [648, 20] width 1296 height 41
